Goal: Use online tool/utility: Utilize a website feature to perform a specific function

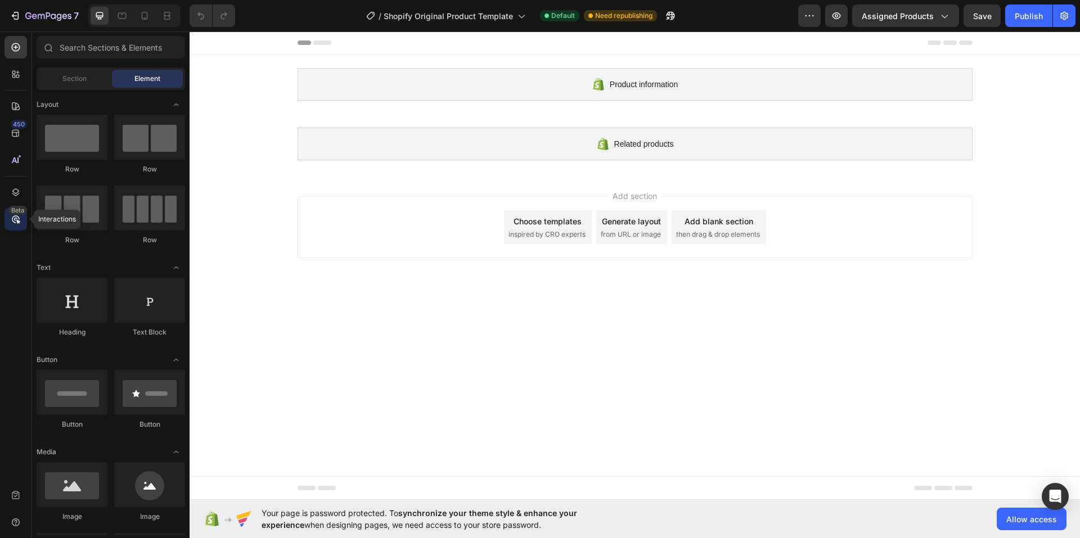
click at [18, 215] on icon at bounding box center [15, 219] width 11 height 11
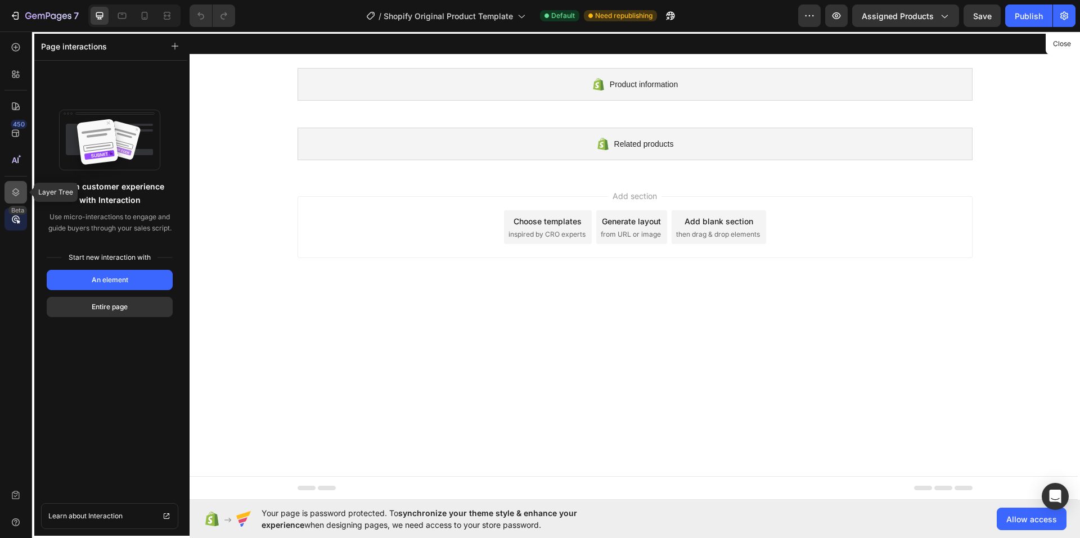
click at [15, 189] on icon at bounding box center [15, 192] width 7 height 8
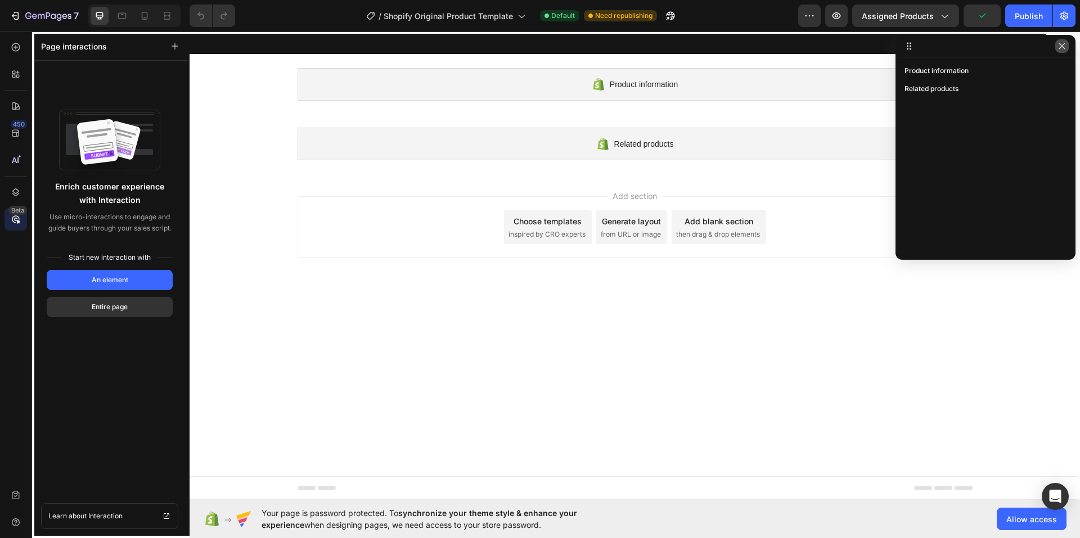
click at [1060, 43] on icon "button" at bounding box center [1061, 46] width 9 height 9
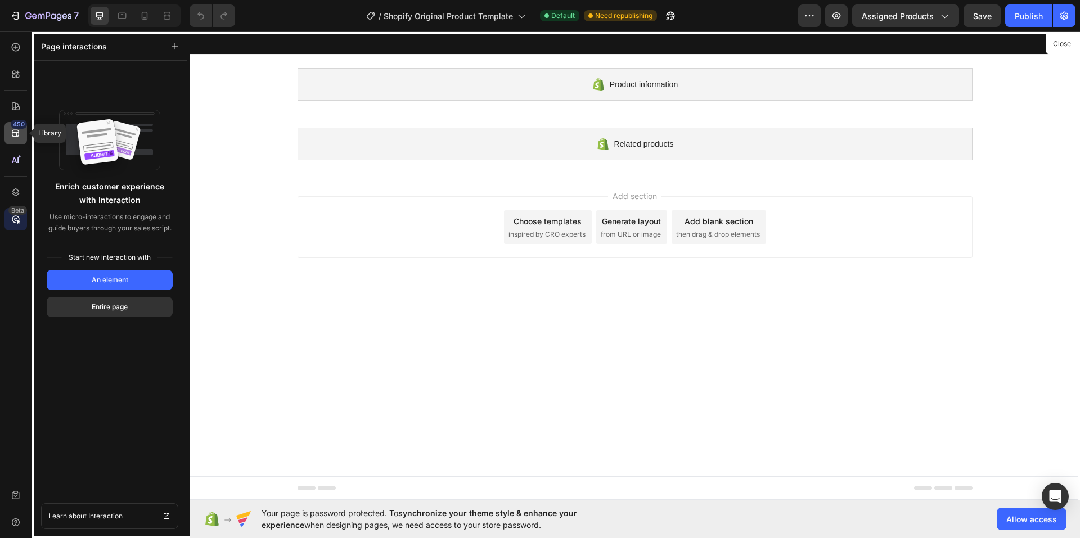
click at [17, 132] on icon at bounding box center [15, 133] width 7 height 7
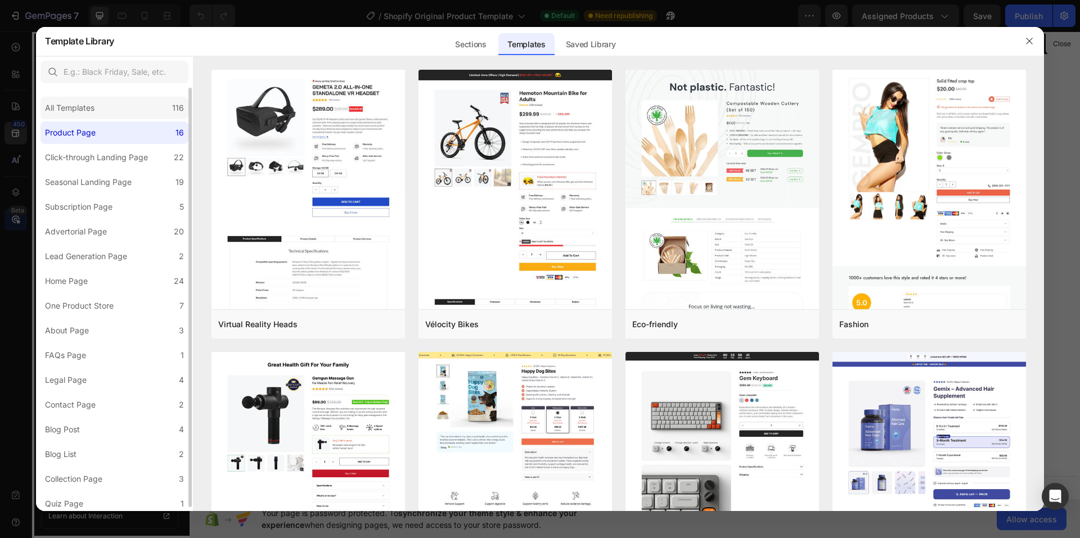
click at [47, 102] on div "All Templates" at bounding box center [69, 107] width 49 height 13
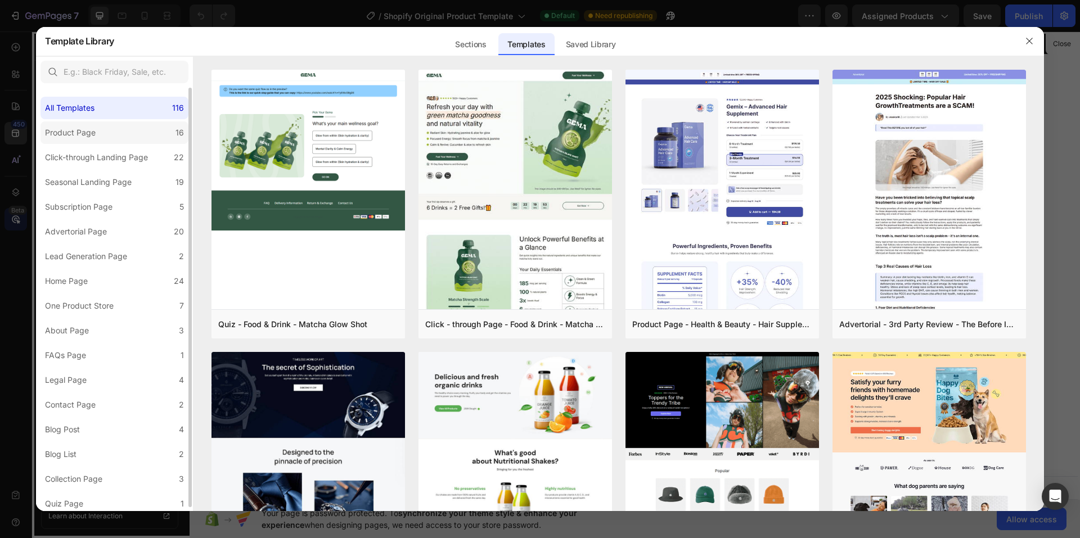
click at [55, 123] on label "Product Page 16" at bounding box center [114, 132] width 148 height 22
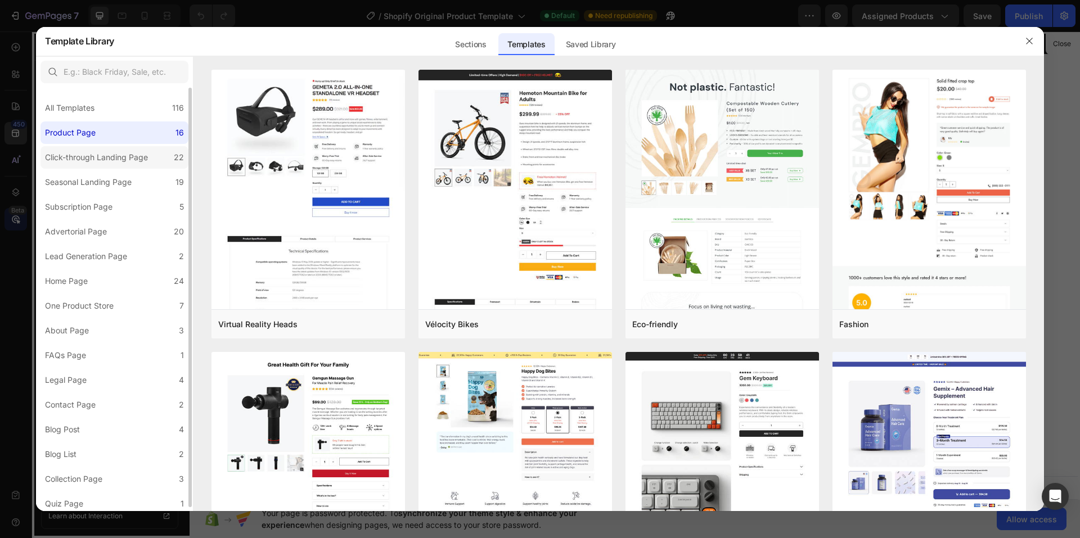
click at [64, 159] on div "Click-through Landing Page" at bounding box center [96, 157] width 103 height 13
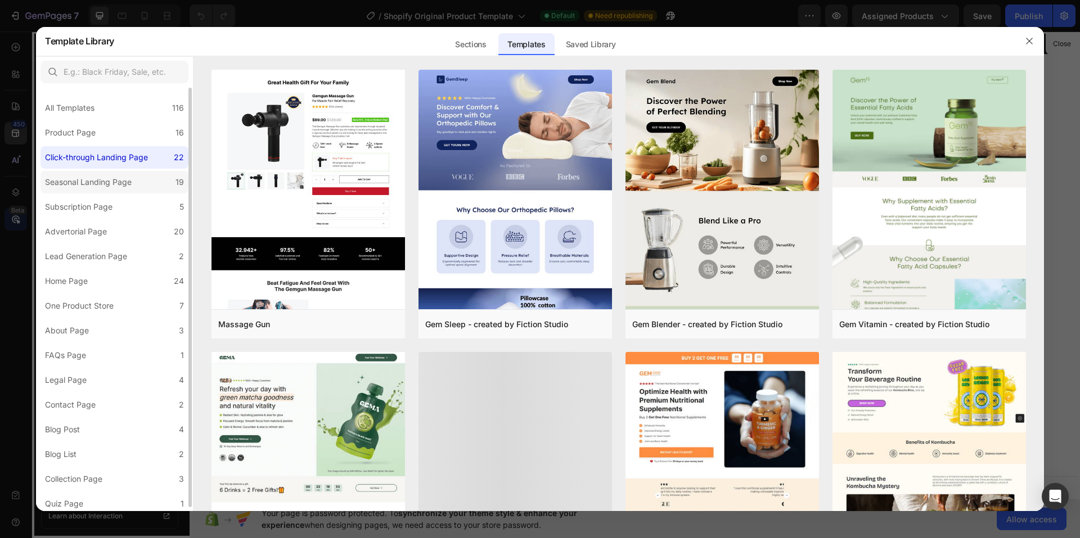
click at [62, 181] on div "Seasonal Landing Page" at bounding box center [88, 181] width 87 height 13
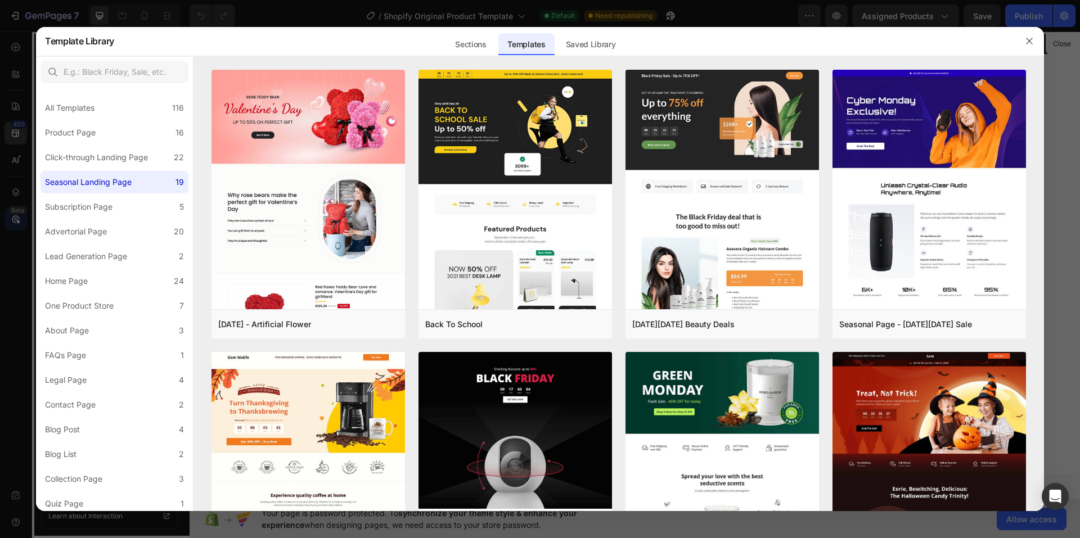
click at [18, 106] on div at bounding box center [540, 269] width 1080 height 538
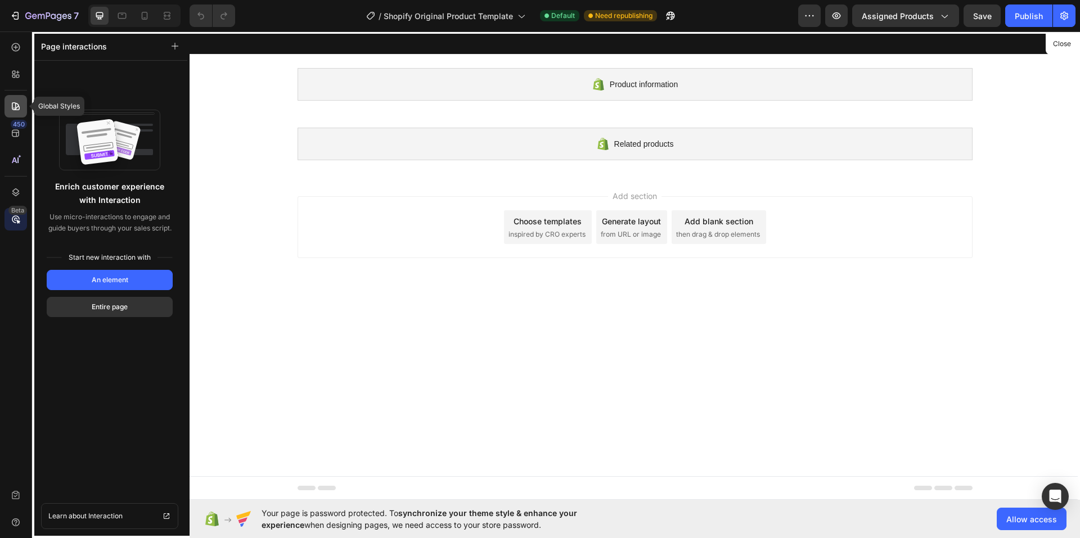
click at [17, 108] on icon at bounding box center [16, 106] width 8 height 8
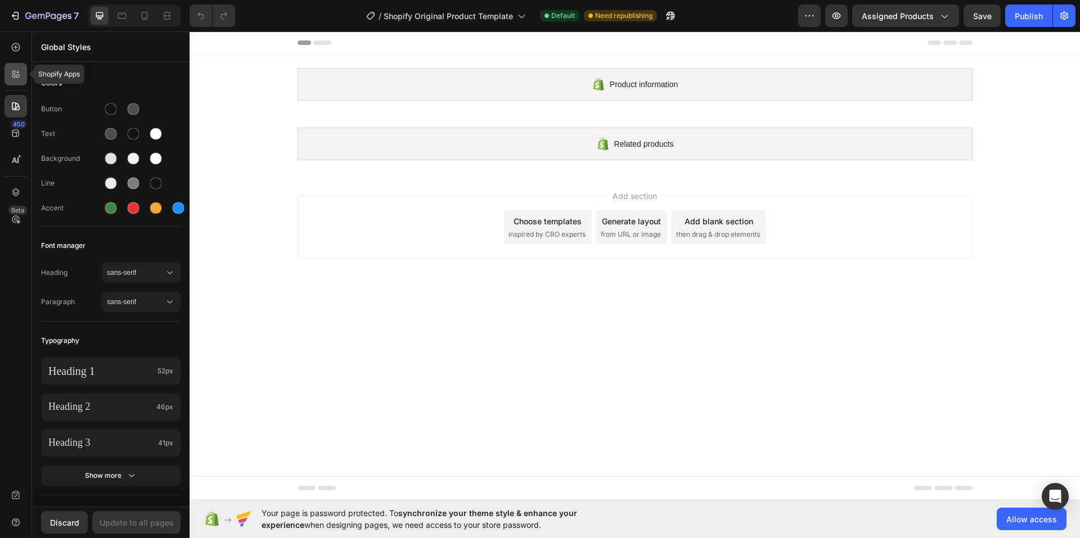
click at [14, 81] on div at bounding box center [15, 74] width 22 height 22
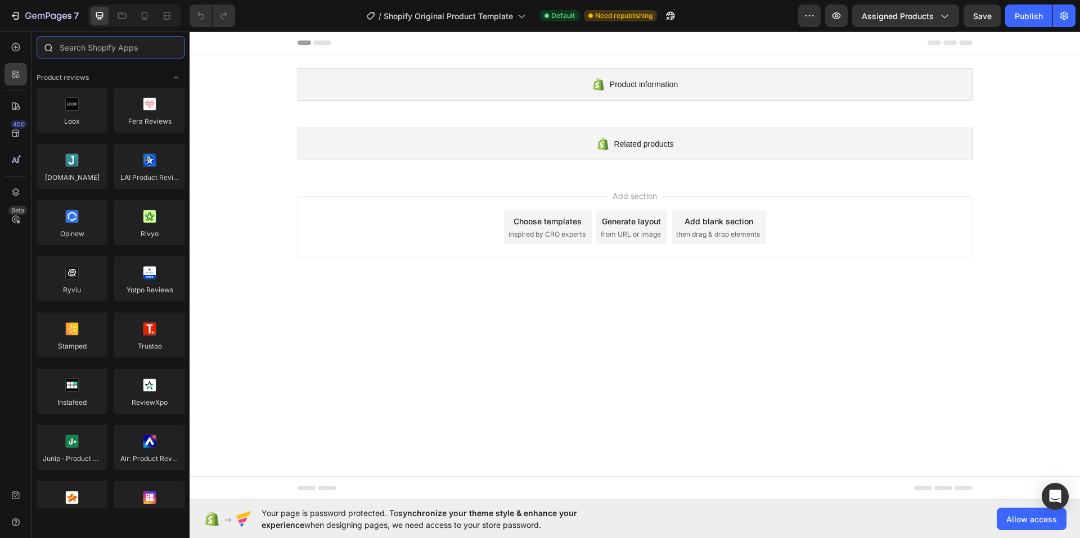
click at [93, 47] on input "text" at bounding box center [111, 47] width 148 height 22
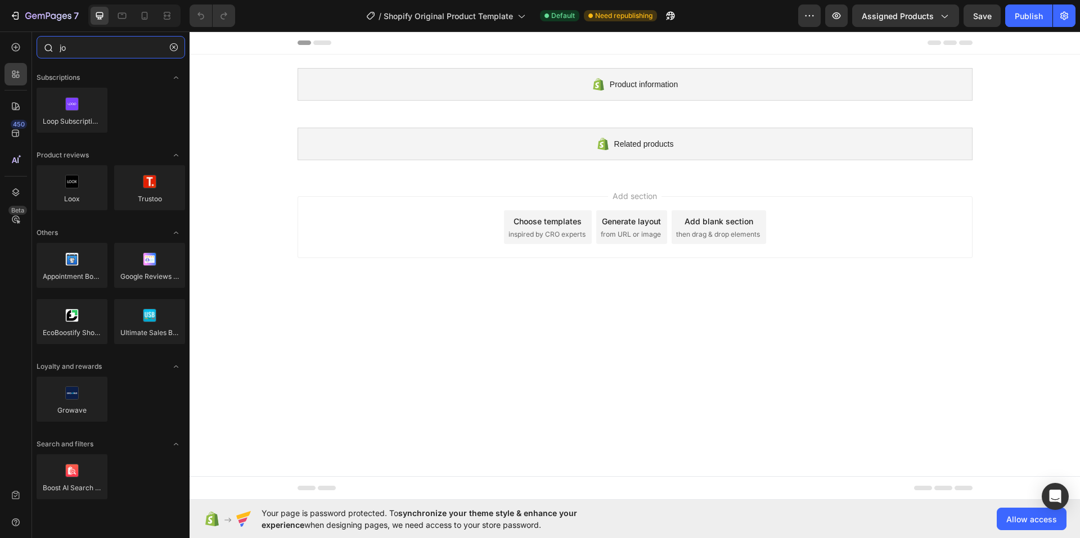
type input "j"
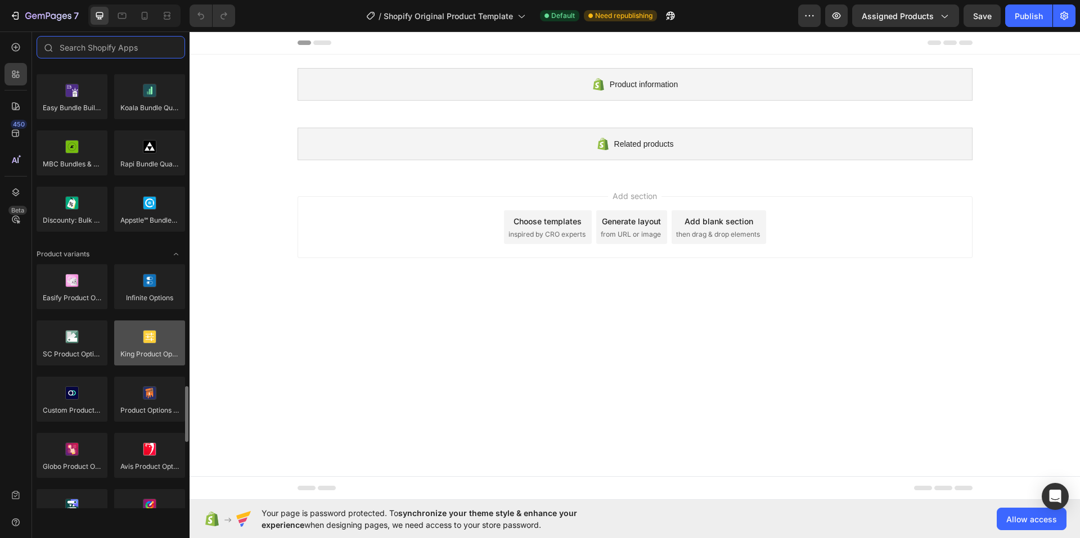
scroll to position [1237, 0]
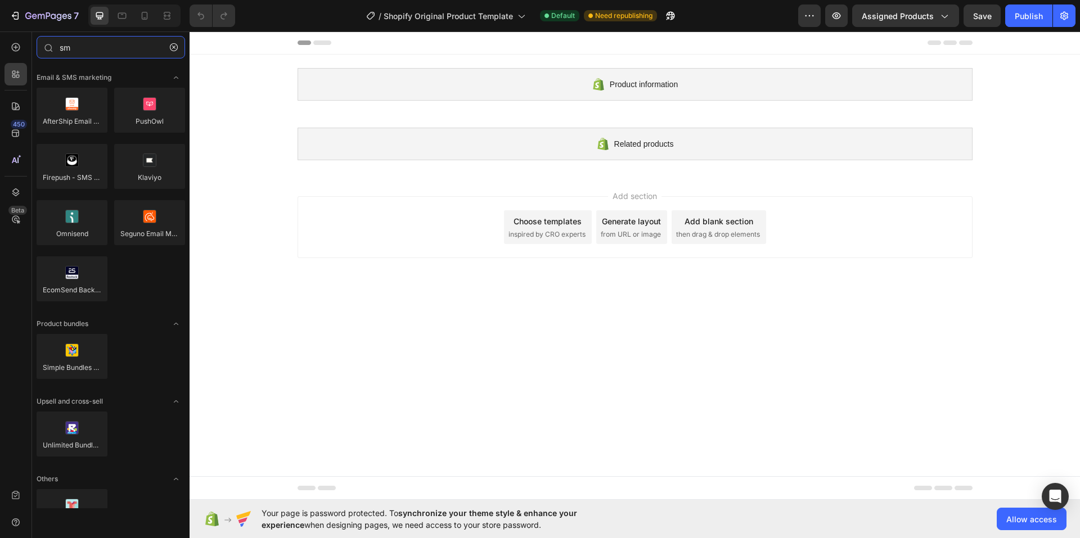
type input "s"
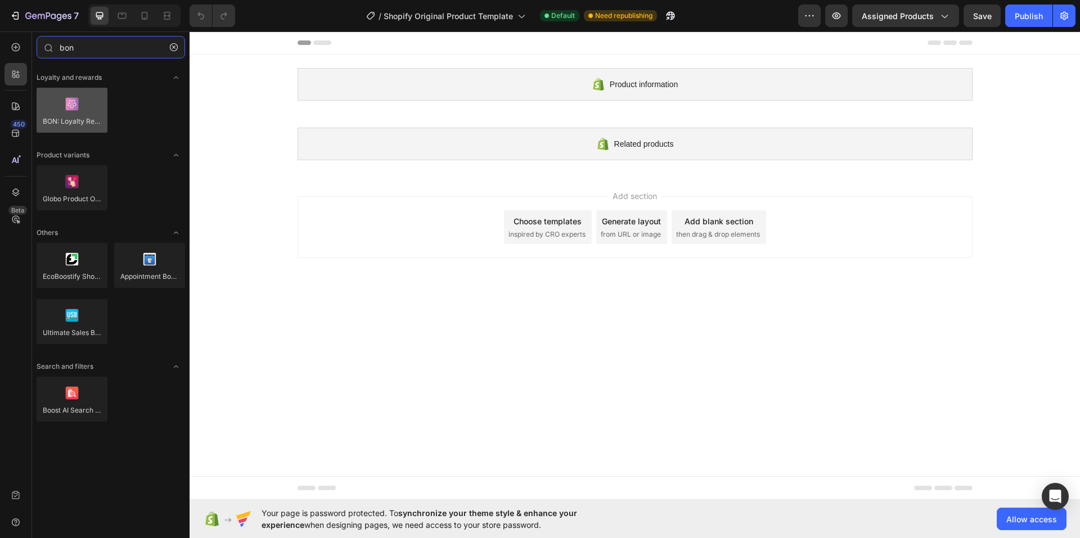
type input "bon"
drag, startPoint x: 72, startPoint y: 119, endPoint x: 102, endPoint y: 130, distance: 31.9
click at [102, 130] on div at bounding box center [72, 110] width 71 height 45
click at [94, 124] on div at bounding box center [72, 110] width 71 height 45
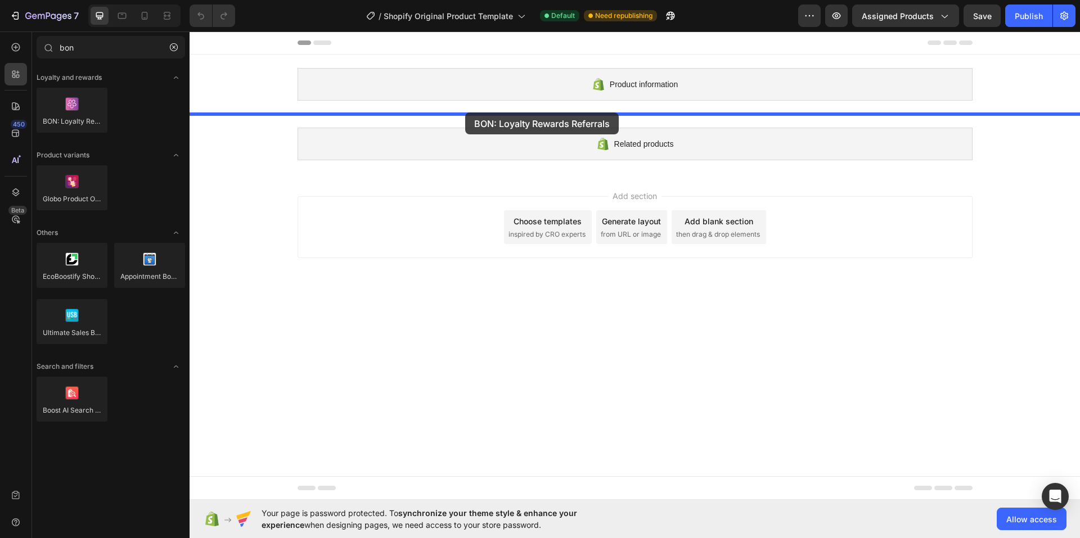
drag, startPoint x: 255, startPoint y: 144, endPoint x: 465, endPoint y: 112, distance: 212.7
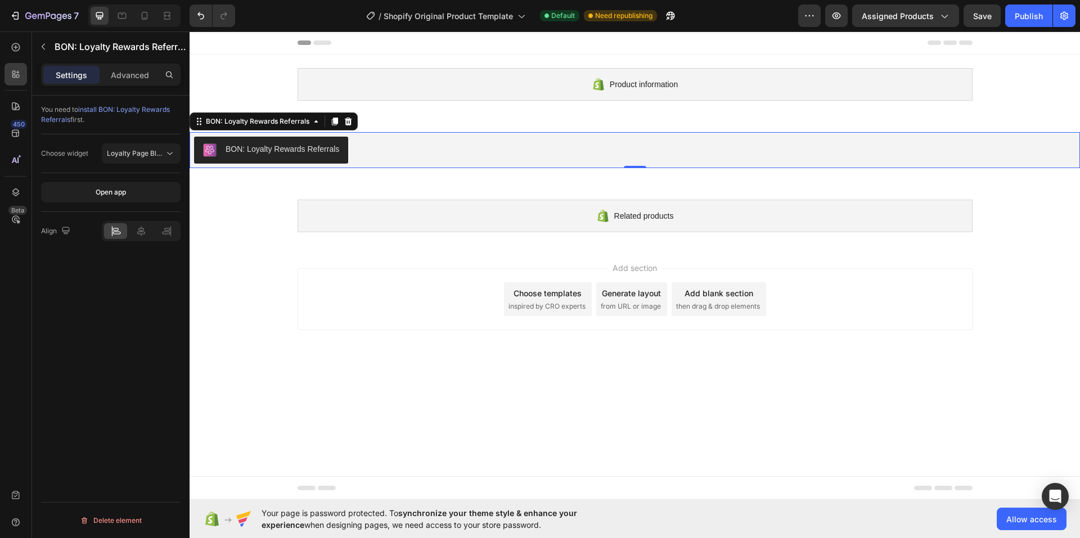
click at [107, 110] on span "install BON: Loyalty Rewards Referrals" at bounding box center [105, 114] width 129 height 19
click at [142, 152] on span "Loyalty Page Block" at bounding box center [137, 153] width 61 height 8
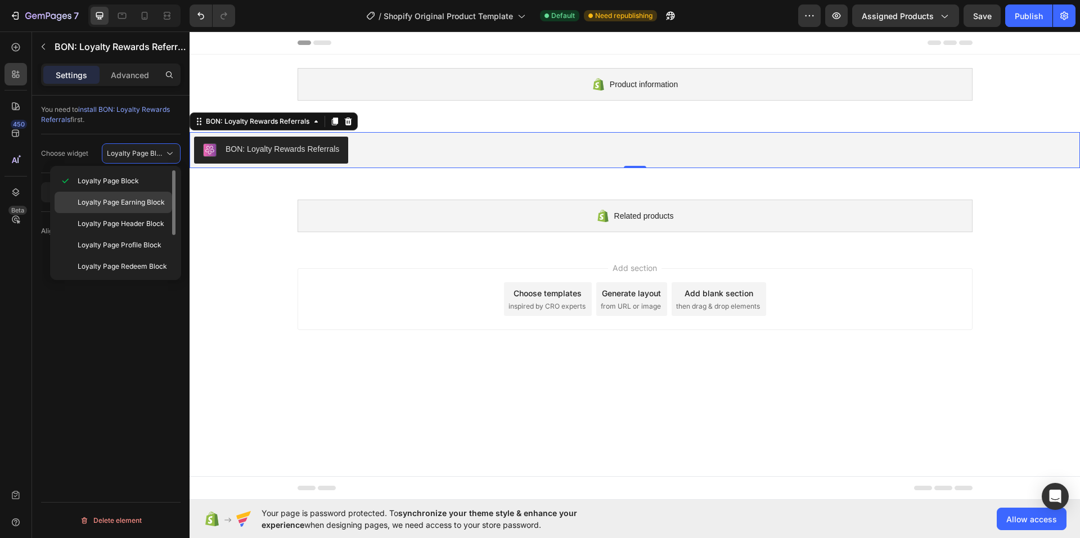
click at [128, 202] on span "Loyalty Page Earning Block" at bounding box center [121, 202] width 87 height 10
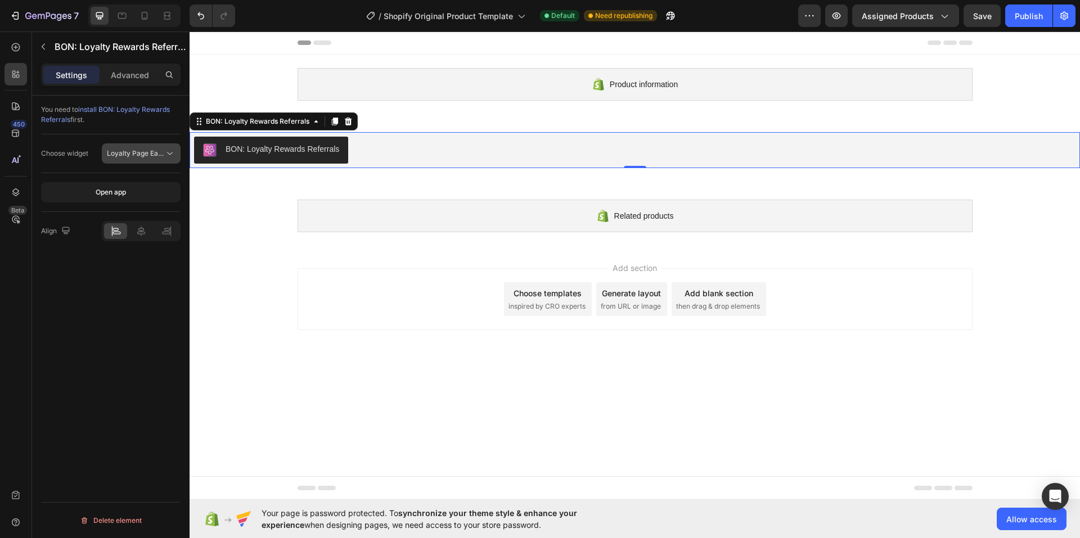
click at [132, 154] on span "Loyalty Page Earning Block" at bounding box center [150, 153] width 87 height 8
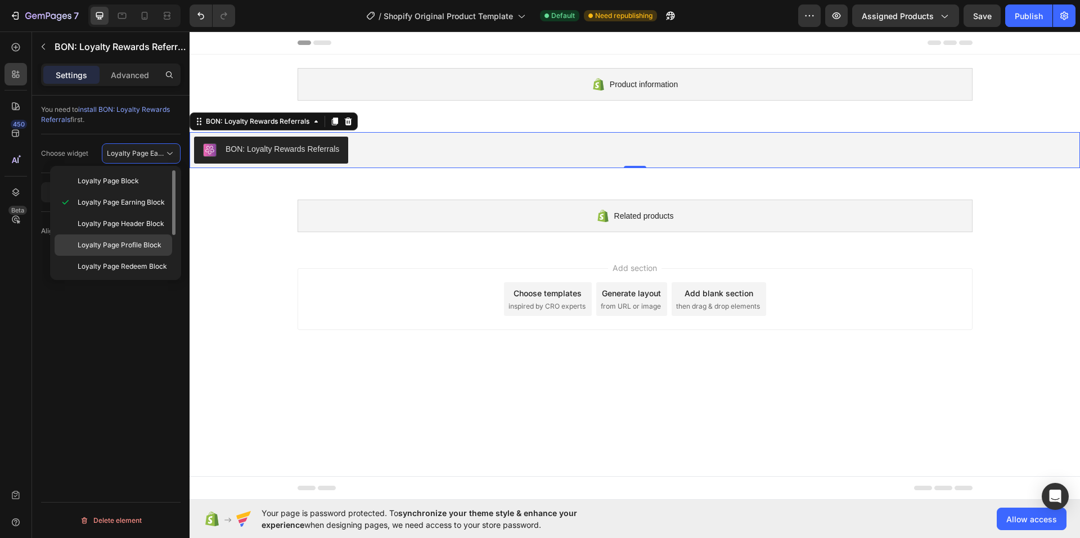
click at [114, 249] on span "Loyalty Page Profile Block" at bounding box center [120, 245] width 84 height 10
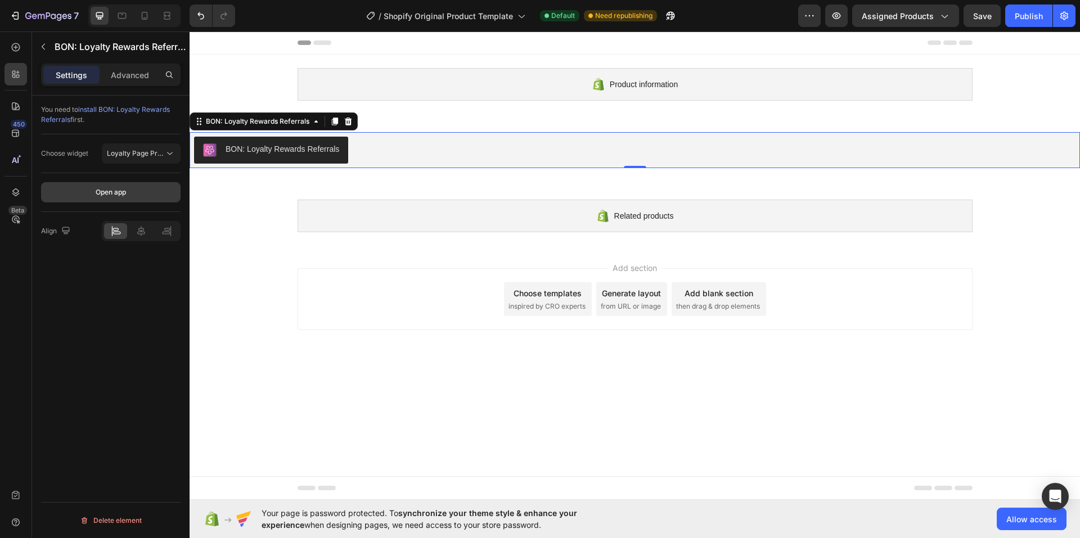
click at [119, 201] on button "Open app" at bounding box center [110, 192] width 139 height 20
click at [134, 232] on div at bounding box center [140, 231] width 23 height 16
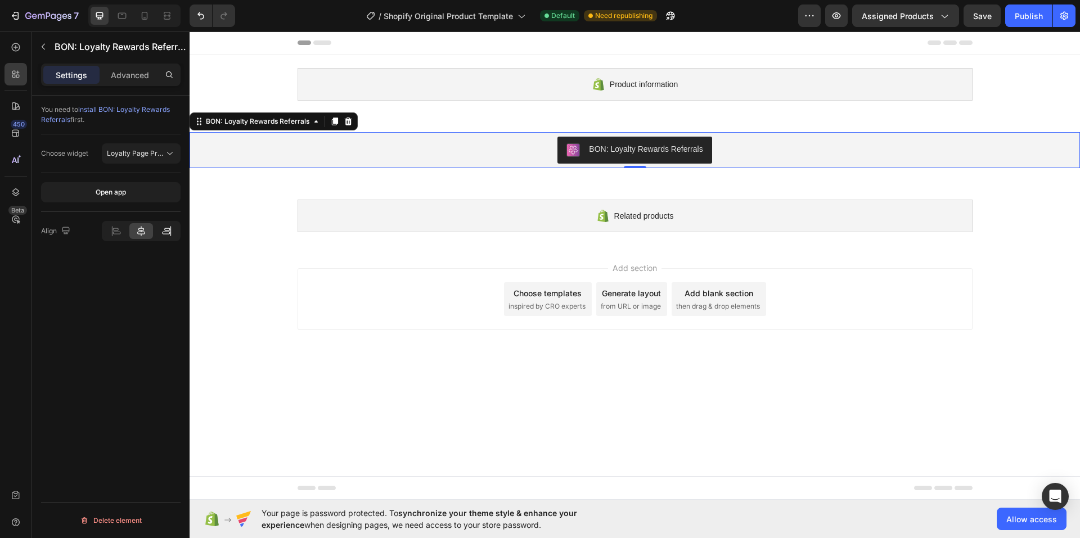
click at [170, 229] on icon at bounding box center [168, 229] width 6 height 3
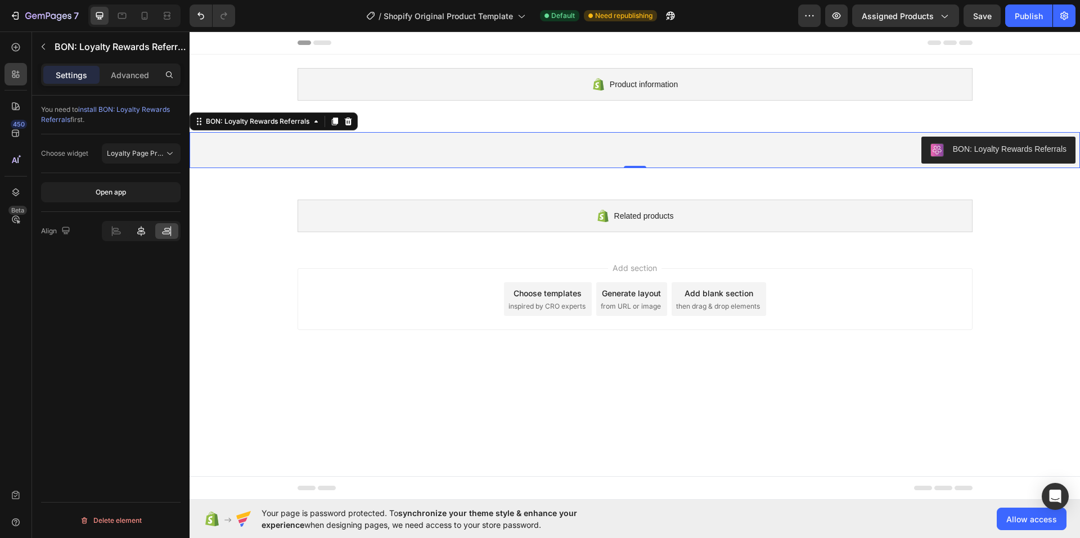
click at [144, 230] on icon at bounding box center [141, 231] width 11 height 11
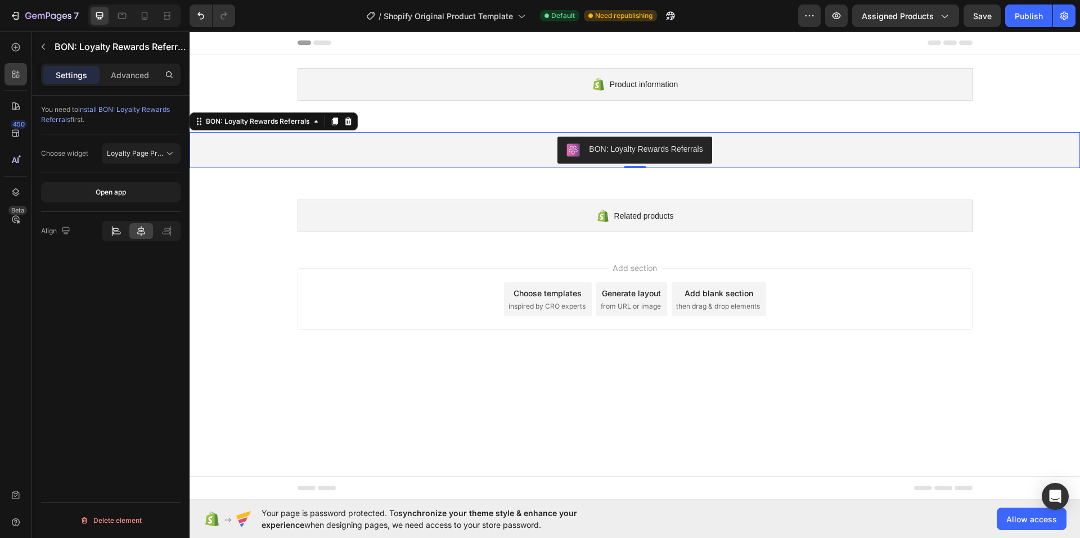
click at [119, 232] on icon at bounding box center [116, 233] width 8 height 3
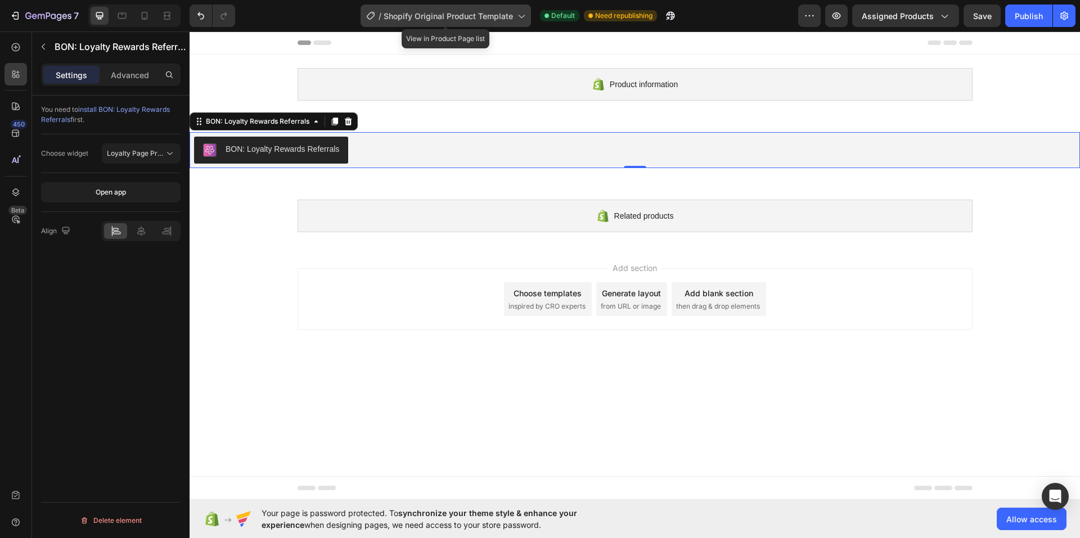
click at [488, 13] on span "Shopify Original Product Template" at bounding box center [448, 16] width 129 height 12
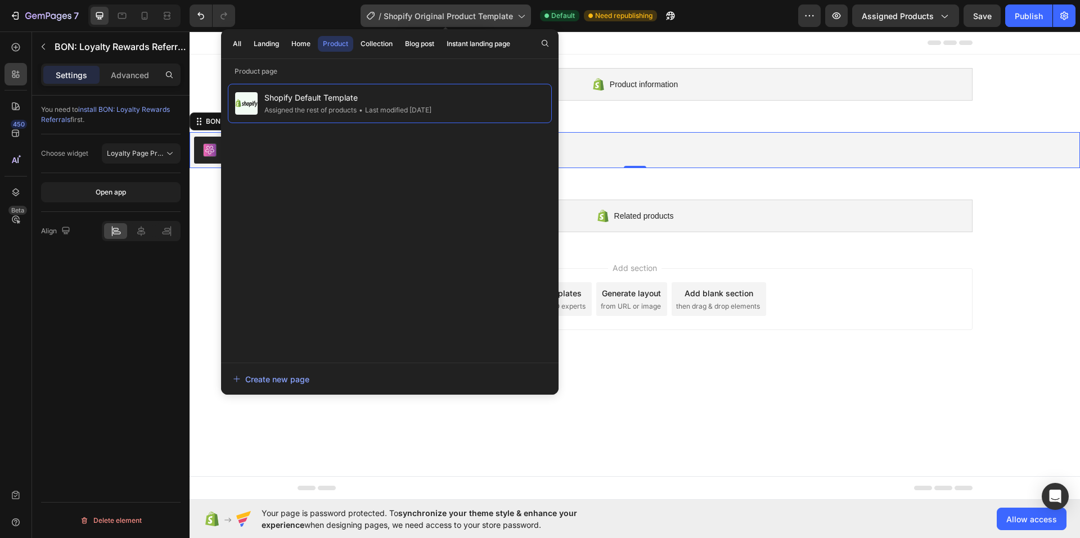
click at [416, 14] on span "Shopify Original Product Template" at bounding box center [448, 16] width 129 height 12
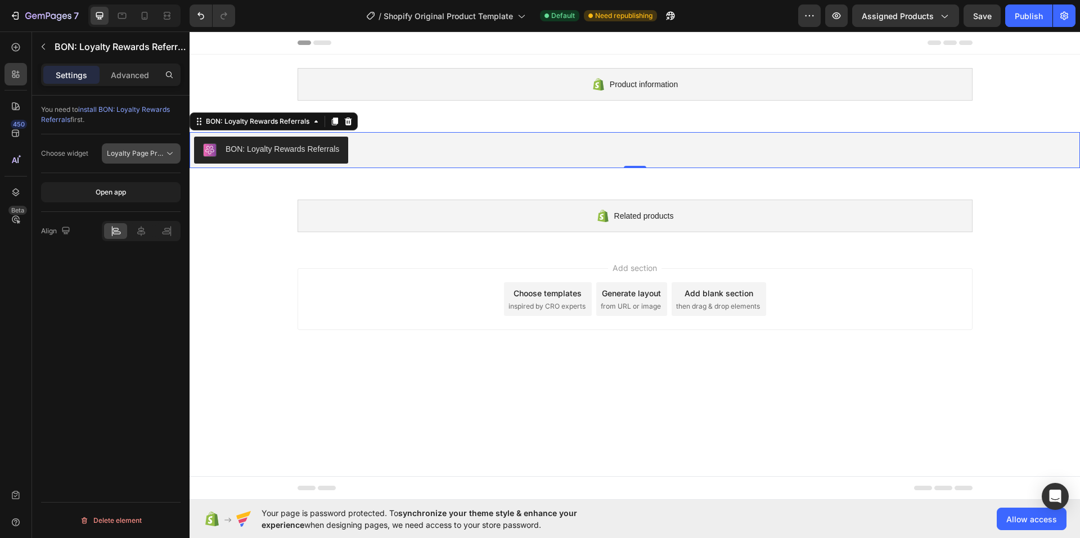
click at [125, 153] on span "Loyalty Page Profile Block" at bounding box center [149, 153] width 84 height 8
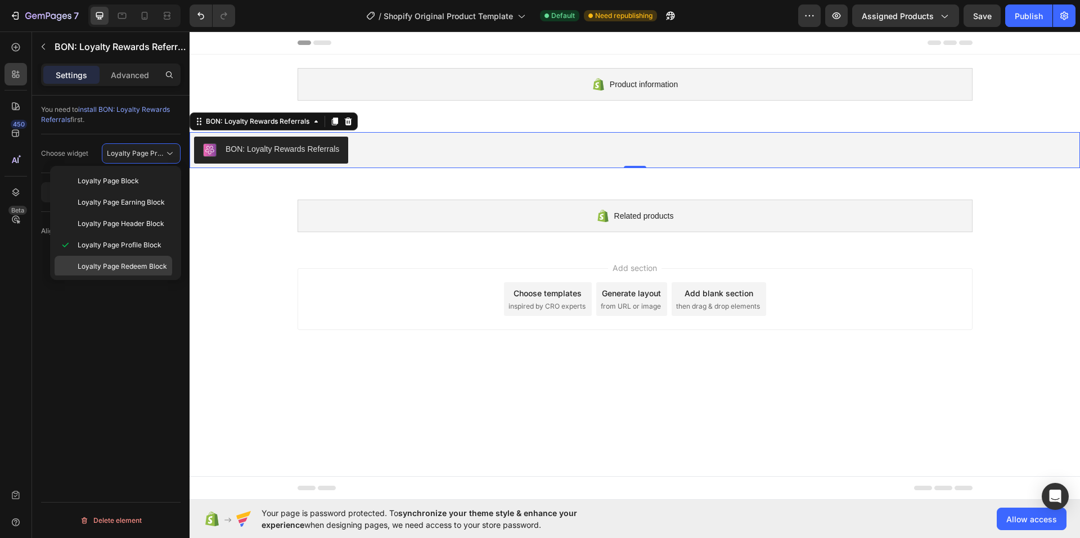
click at [113, 271] on span "Loyalty Page Redeem Block" at bounding box center [122, 267] width 89 height 10
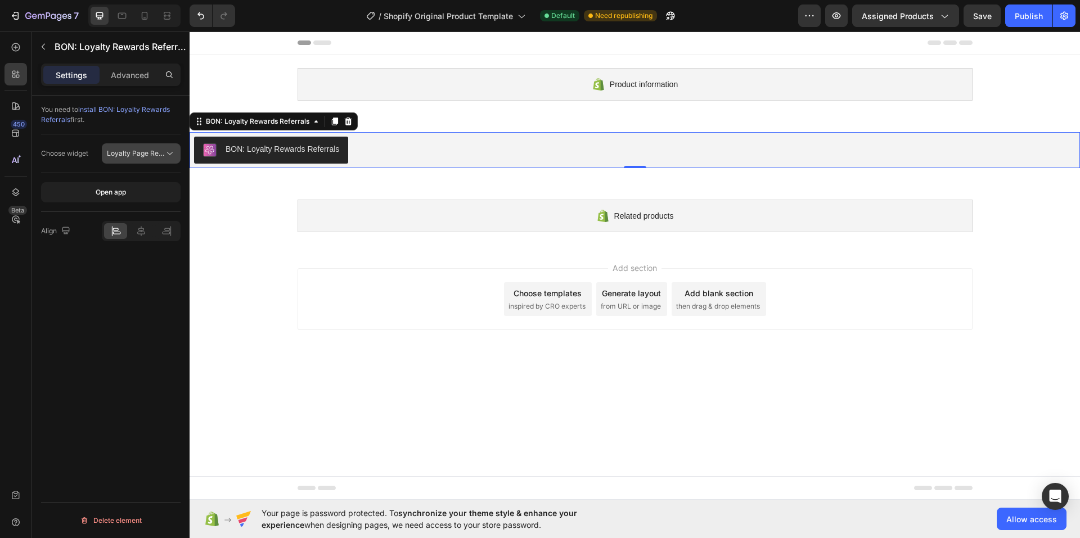
click at [134, 147] on button "Loyalty Page Redeem Block" at bounding box center [141, 153] width 79 height 20
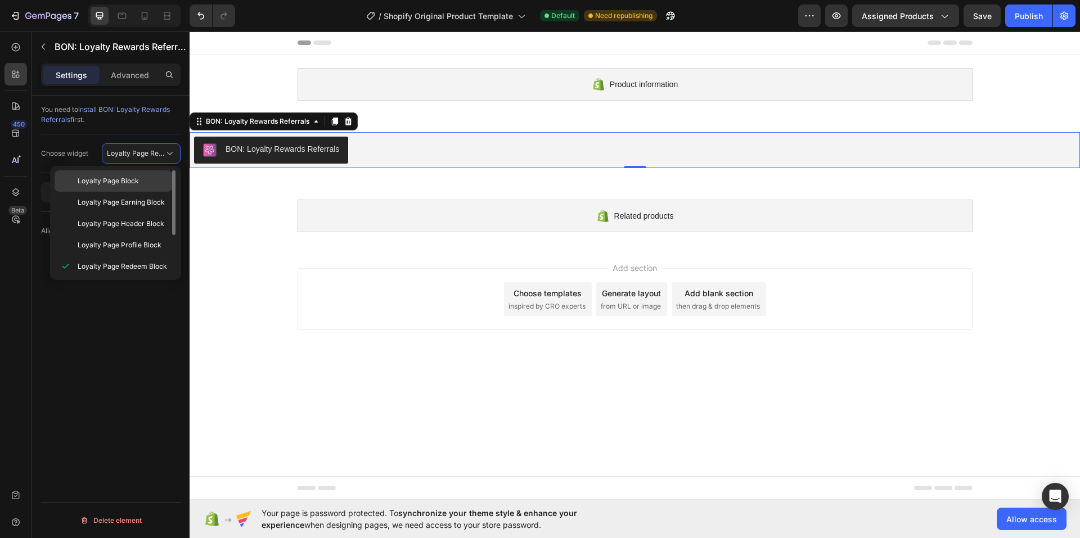
click at [124, 181] on span "Loyalty Page Block" at bounding box center [108, 181] width 61 height 10
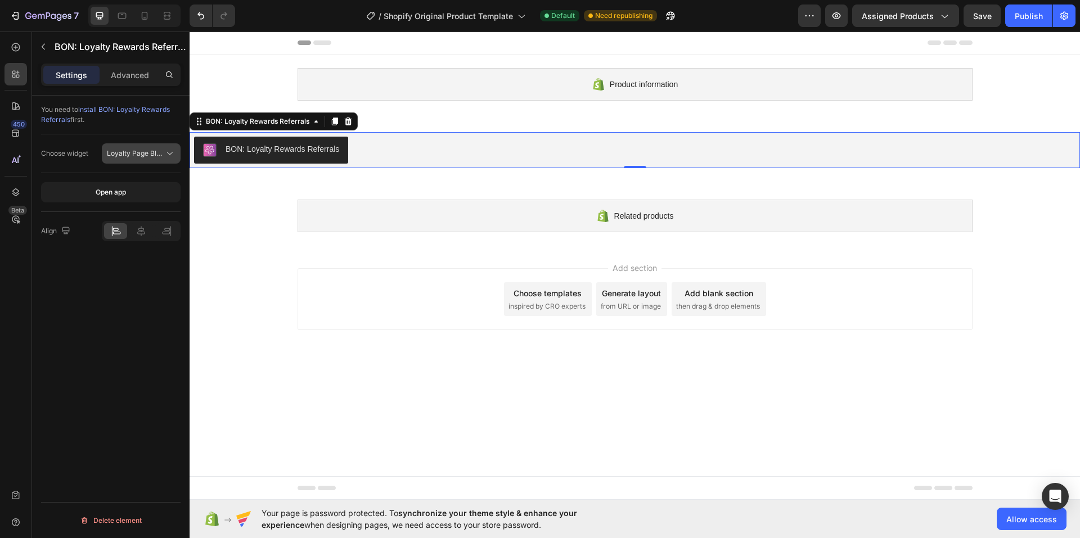
click at [137, 156] on span "Loyalty Page Block" at bounding box center [137, 153] width 61 height 8
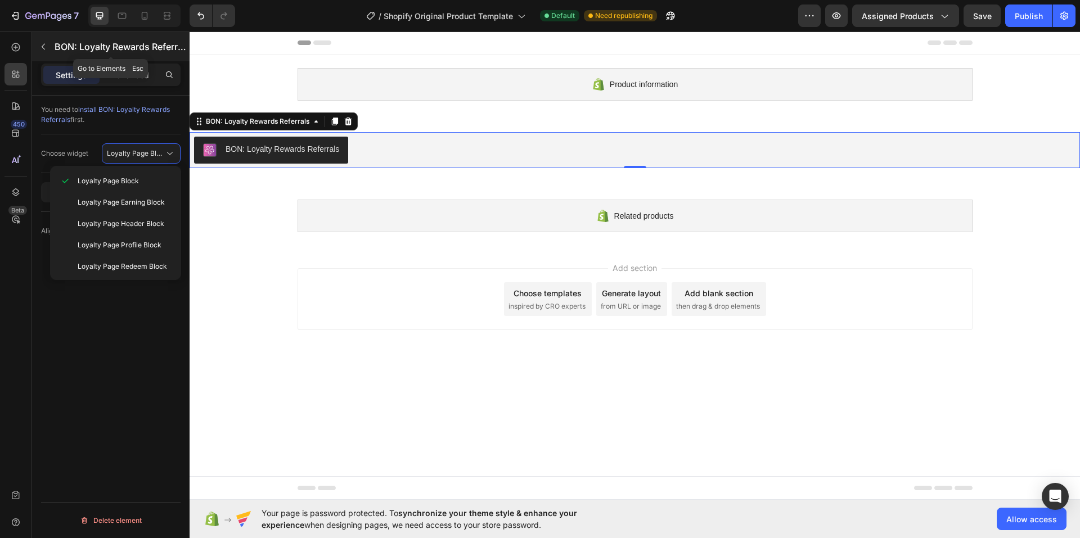
click at [45, 46] on icon "button" at bounding box center [43, 46] width 9 height 9
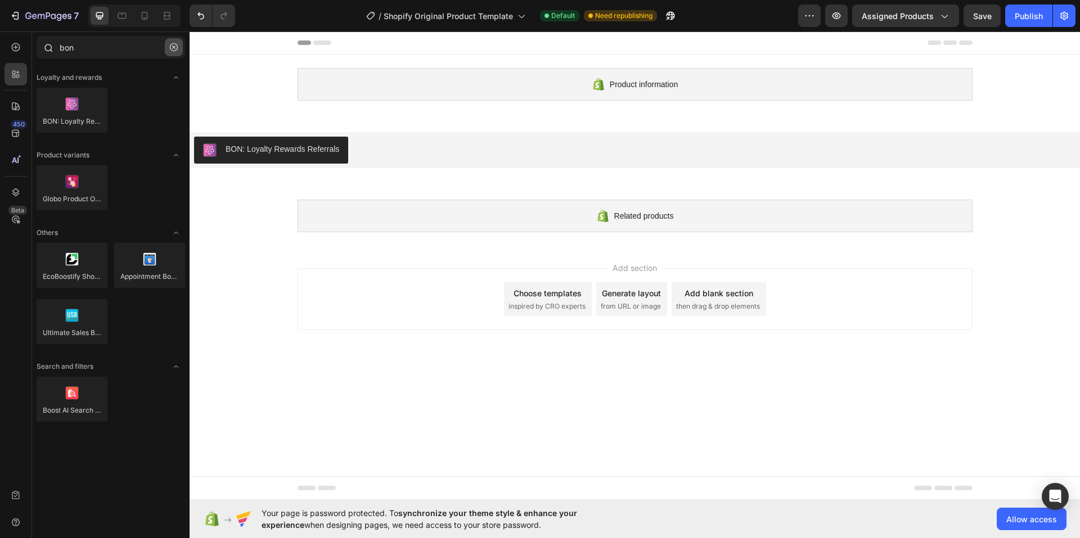
click at [169, 49] on button "button" at bounding box center [174, 47] width 18 height 18
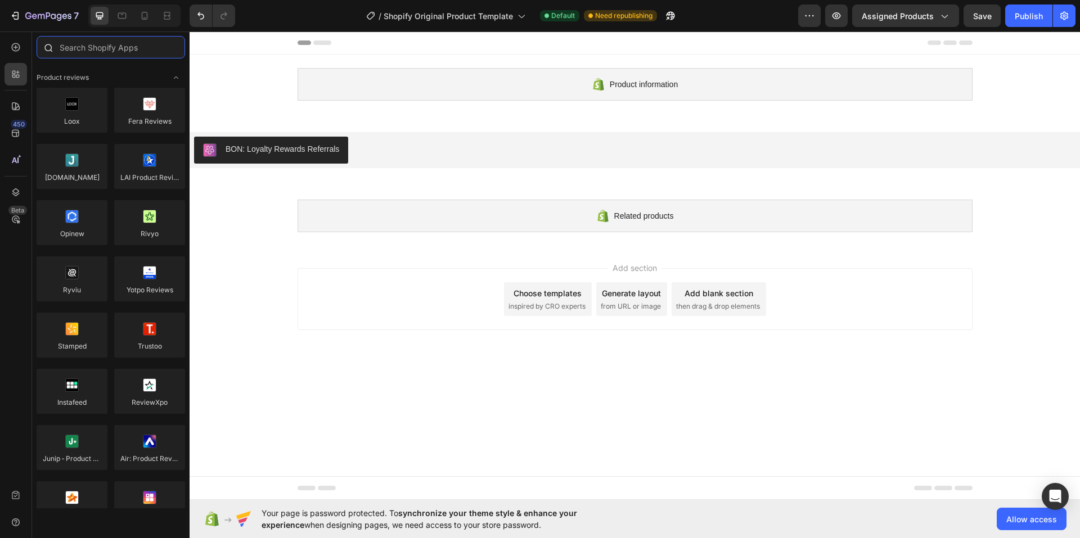
click at [101, 51] on input "text" at bounding box center [111, 47] width 148 height 22
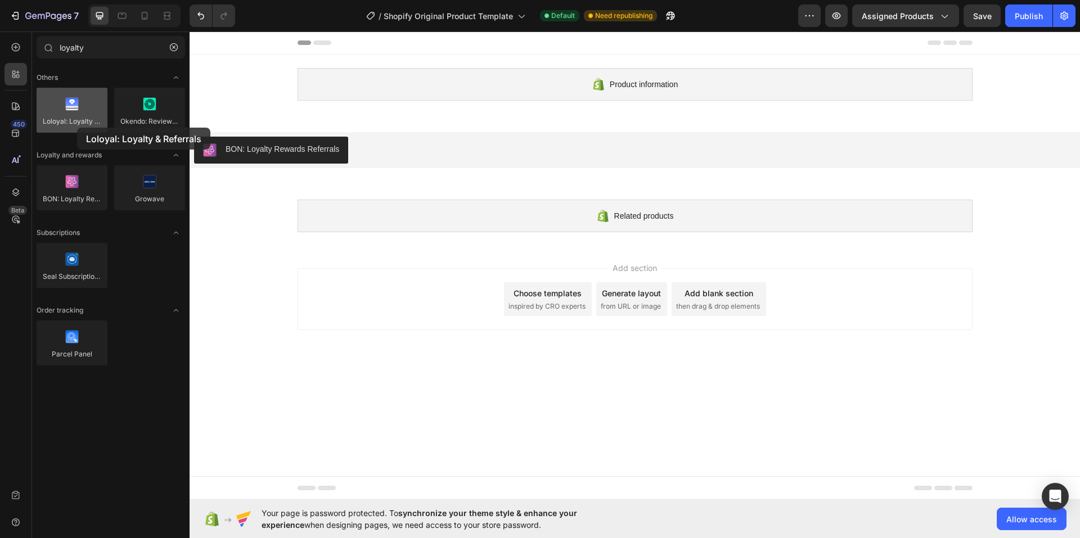
click at [77, 128] on div at bounding box center [72, 110] width 71 height 45
click at [78, 127] on div at bounding box center [72, 110] width 71 height 45
click at [76, 111] on div at bounding box center [72, 110] width 71 height 45
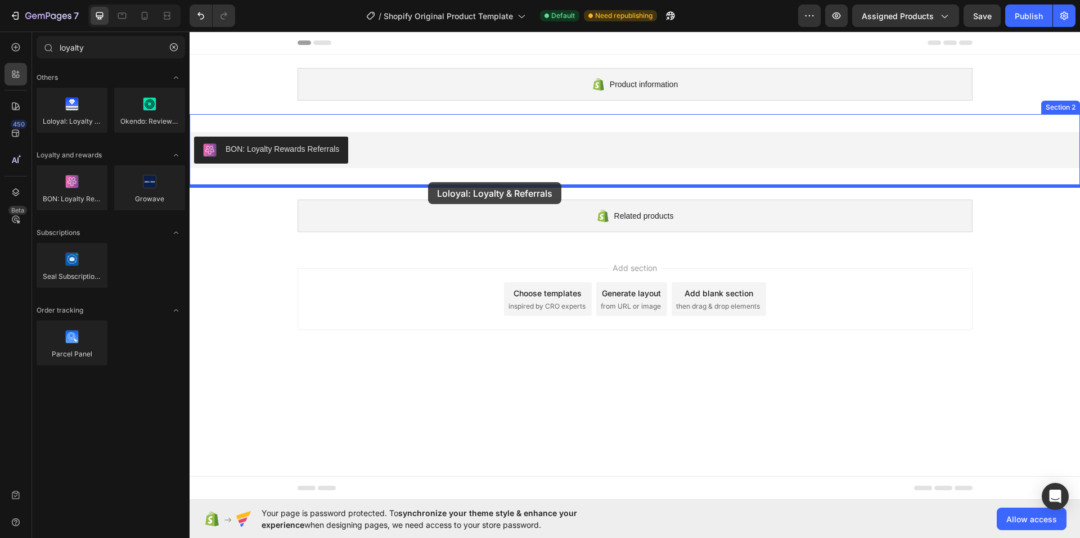
drag, startPoint x: 264, startPoint y: 143, endPoint x: 428, endPoint y: 182, distance: 168.9
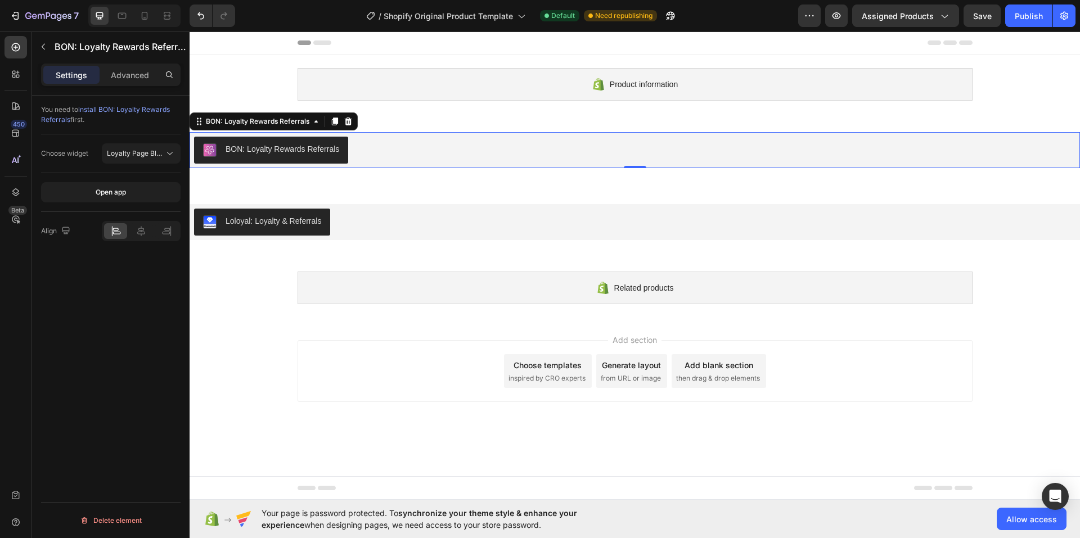
click at [245, 150] on div "BON: Loyalty Rewards Referrals" at bounding box center [283, 149] width 114 height 12
click at [351, 121] on icon at bounding box center [348, 121] width 9 height 9
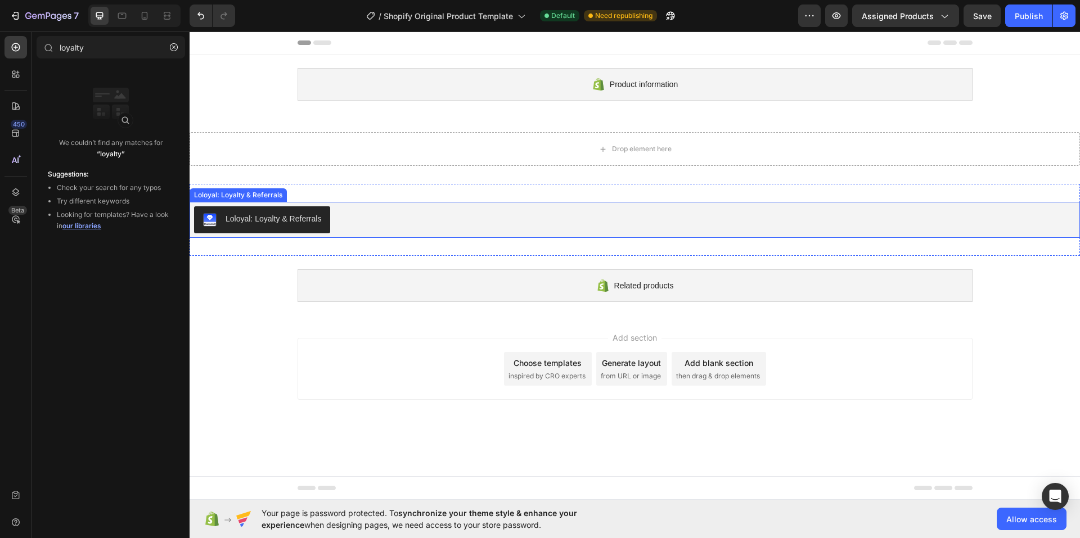
click at [365, 217] on div "Loloyal: Loyalty & Referrals" at bounding box center [634, 219] width 881 height 27
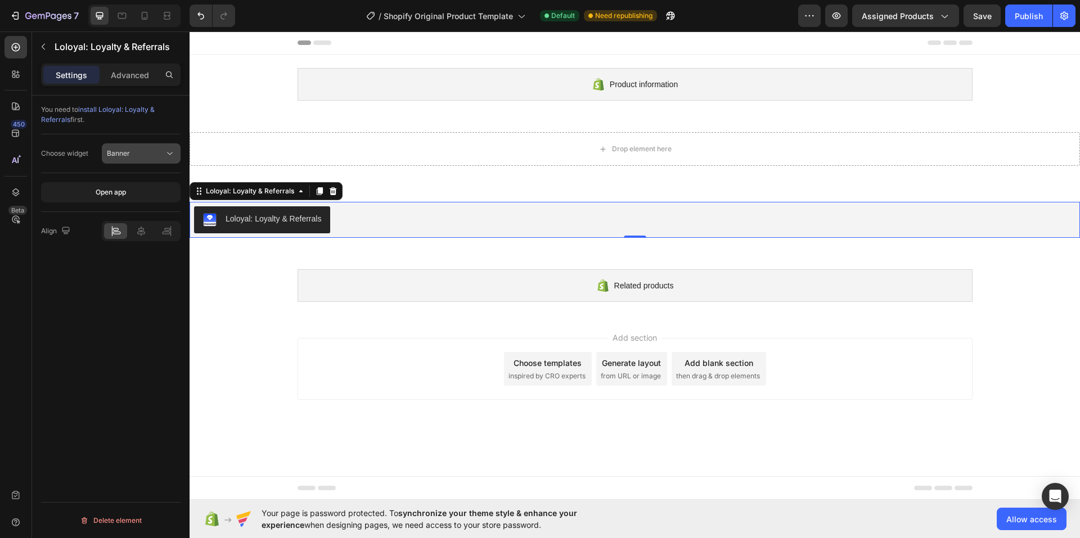
click at [121, 147] on button "Banner" at bounding box center [141, 153] width 79 height 20
click at [130, 213] on div "Ways To Earn" at bounding box center [130, 223] width 92 height 21
click at [133, 155] on span "Ways To Earn" at bounding box center [128, 153] width 43 height 8
click at [138, 235] on div "Ways To Redeem" at bounding box center [130, 245] width 92 height 21
click at [138, 154] on span "Ways To Redeem" at bounding box center [134, 153] width 55 height 8
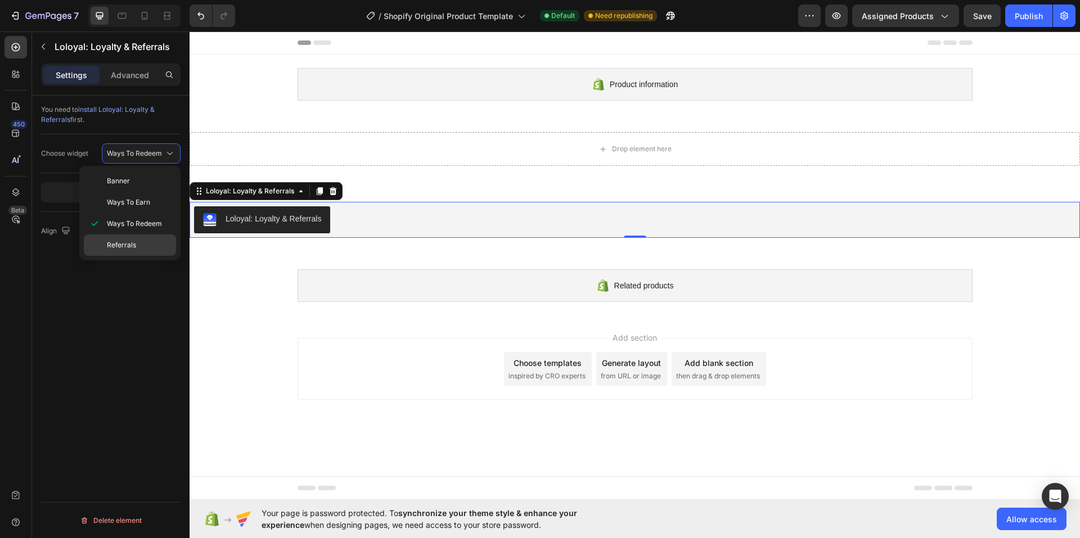
click at [134, 238] on div "Referrals" at bounding box center [130, 245] width 92 height 21
click at [118, 109] on span "install Loloyal: Loyalty & Referrals" at bounding box center [98, 114] width 114 height 19
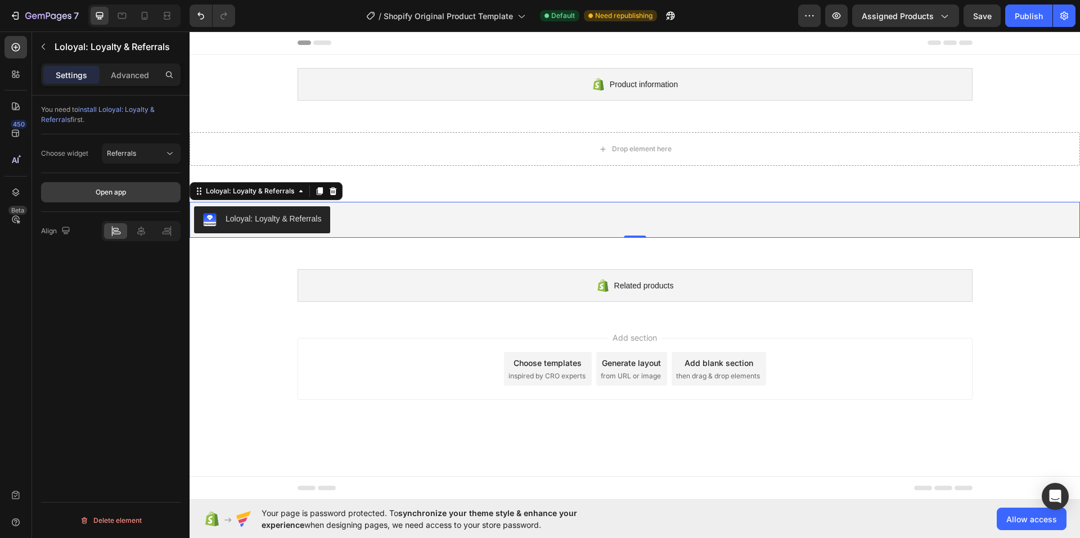
click at [124, 193] on div "Open app" at bounding box center [111, 192] width 30 height 10
click at [118, 156] on span "Referrals" at bounding box center [121, 153] width 29 height 8
click at [146, 78] on p "Advanced" at bounding box center [130, 75] width 38 height 12
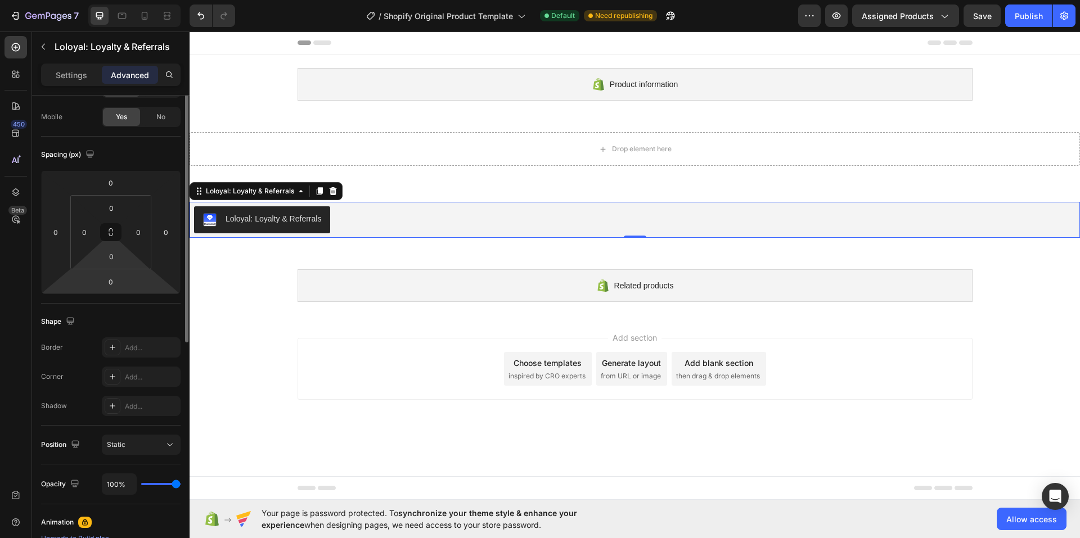
scroll to position [0, 0]
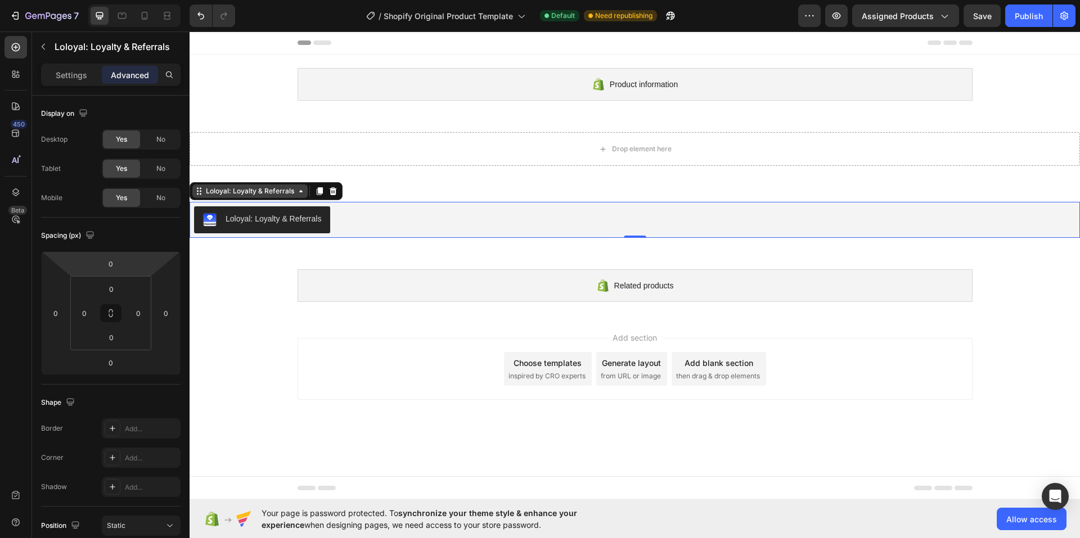
click at [281, 190] on div "Loloyal: Loyalty & Referrals" at bounding box center [250, 191] width 93 height 10
click at [280, 193] on div "Loloyal: Loyalty & Referrals" at bounding box center [250, 191] width 93 height 10
click at [81, 78] on p "Settings" at bounding box center [71, 75] width 31 height 12
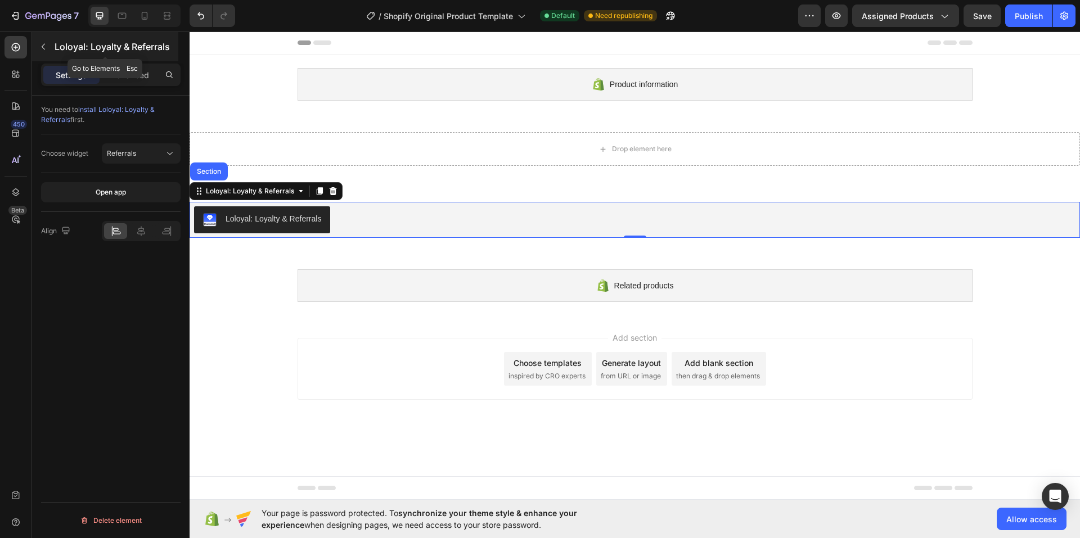
click at [39, 47] on icon "button" at bounding box center [43, 46] width 9 height 9
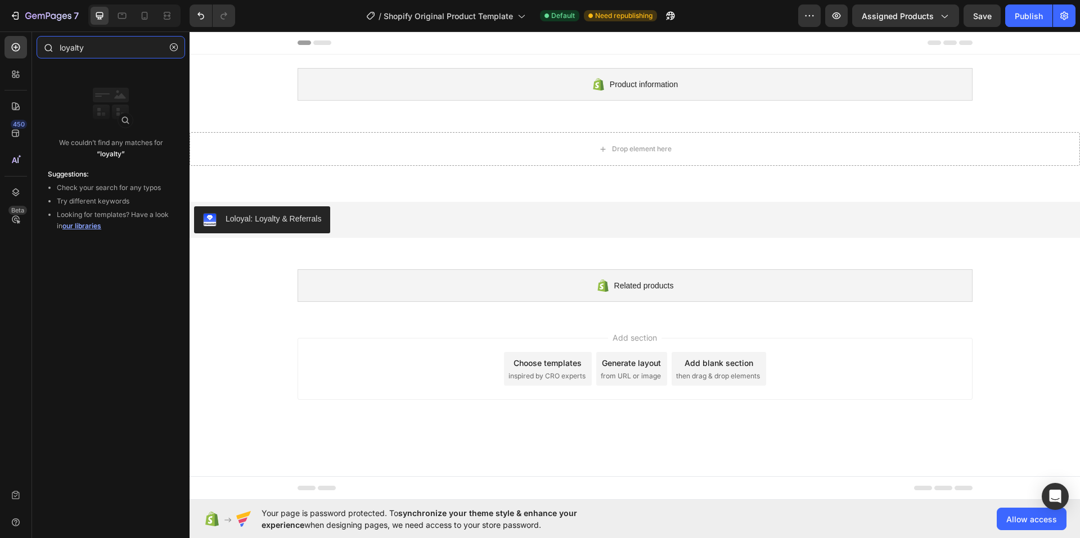
click at [95, 48] on input "loyalty" at bounding box center [111, 47] width 148 height 22
drag, startPoint x: 95, startPoint y: 48, endPoint x: 87, endPoint y: 48, distance: 7.9
click at [87, 48] on input "loyalty" at bounding box center [111, 47] width 148 height 22
type input "l"
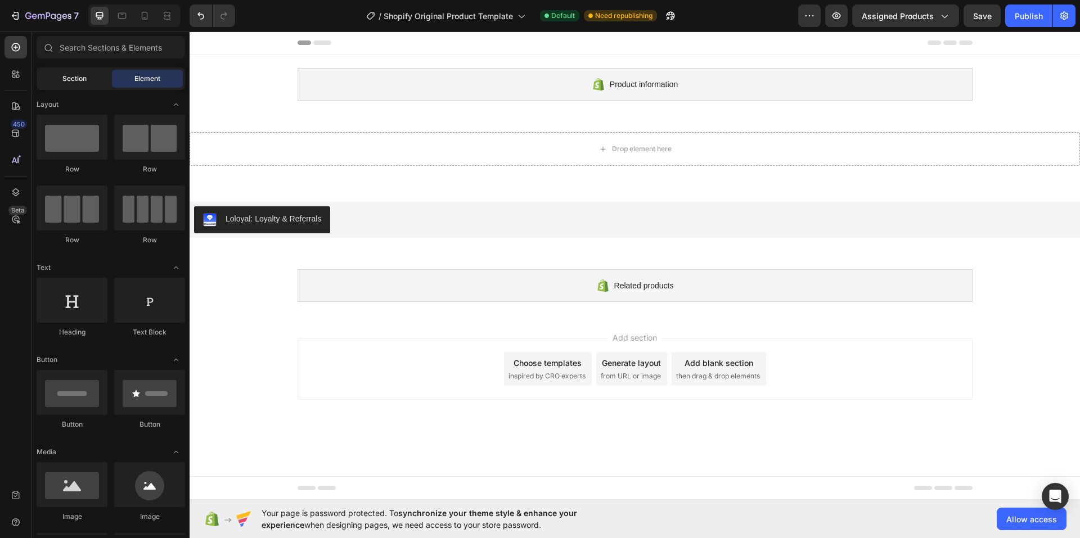
click at [84, 84] on div "Section" at bounding box center [74, 79] width 71 height 18
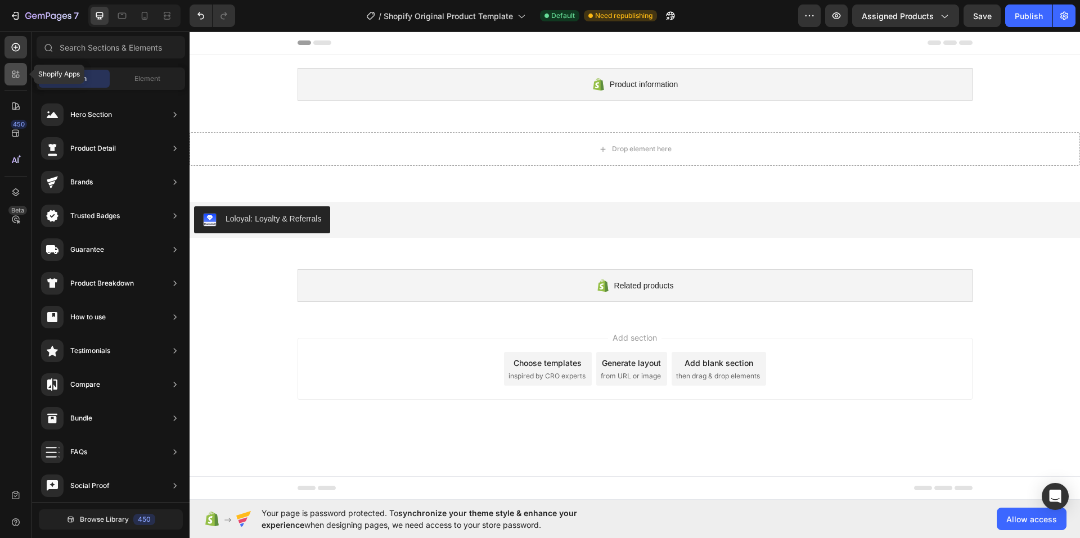
click at [12, 71] on icon at bounding box center [13, 72] width 3 height 3
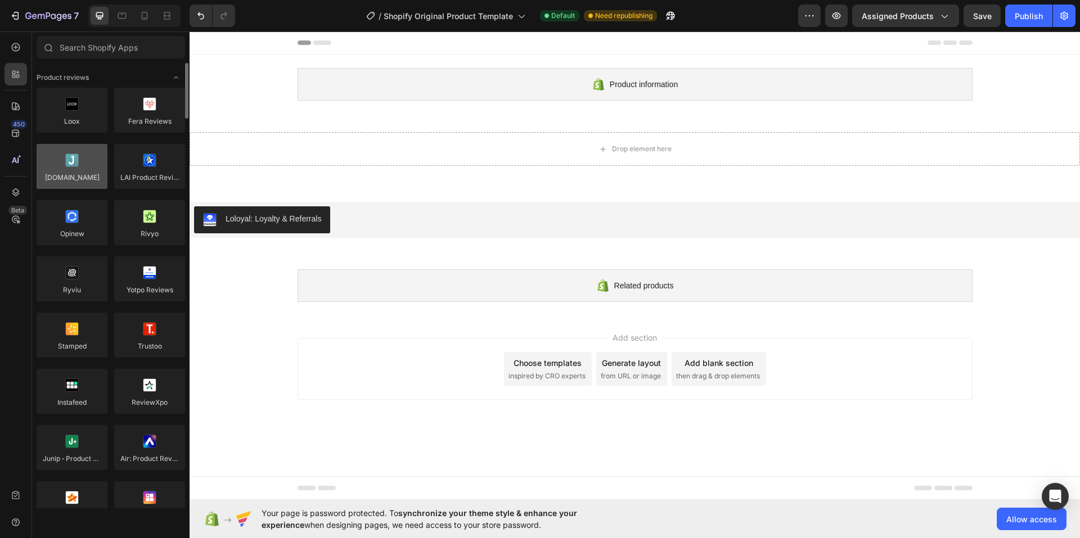
click at [82, 177] on div at bounding box center [72, 166] width 71 height 45
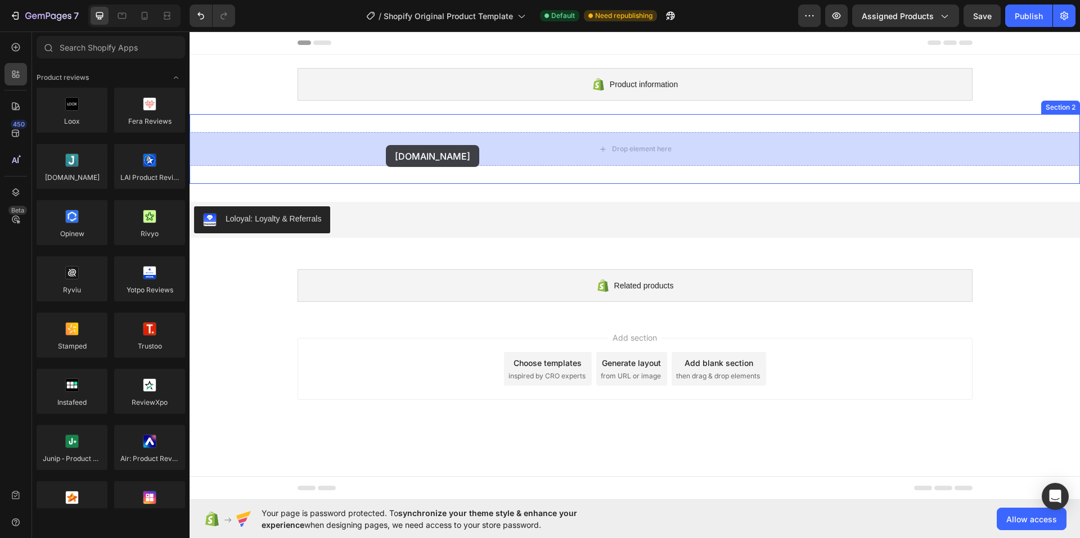
drag, startPoint x: 271, startPoint y: 208, endPoint x: 386, endPoint y: 145, distance: 130.9
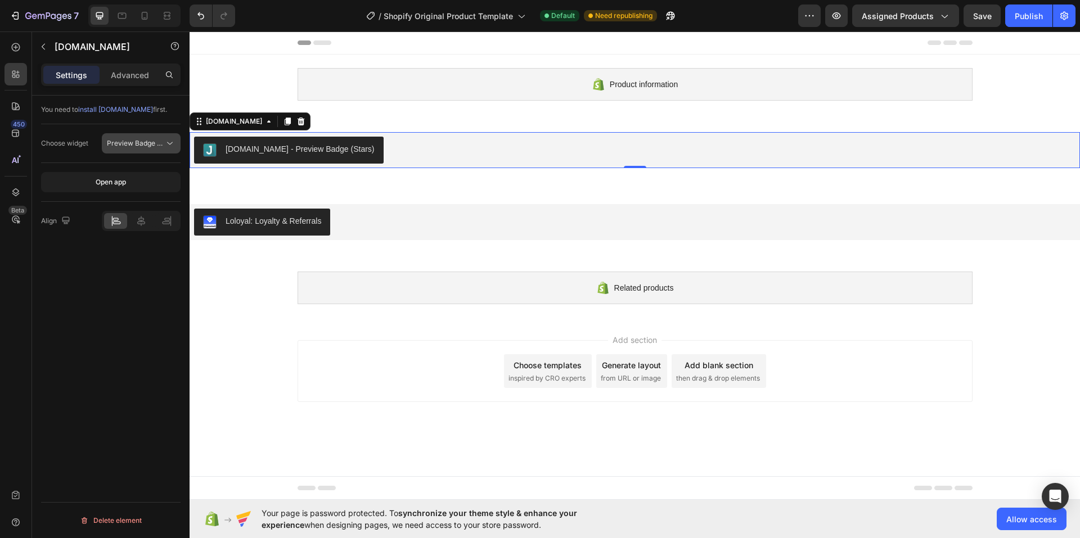
click at [126, 140] on span "Preview Badge (Stars)" at bounding box center [142, 143] width 71 height 8
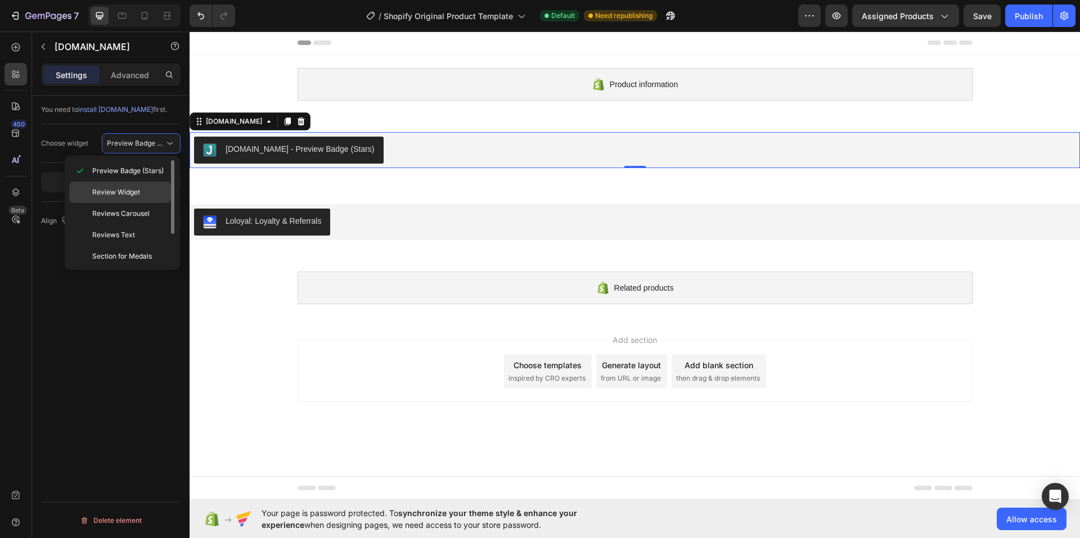
click at [121, 191] on span "Review Widget" at bounding box center [116, 192] width 48 height 10
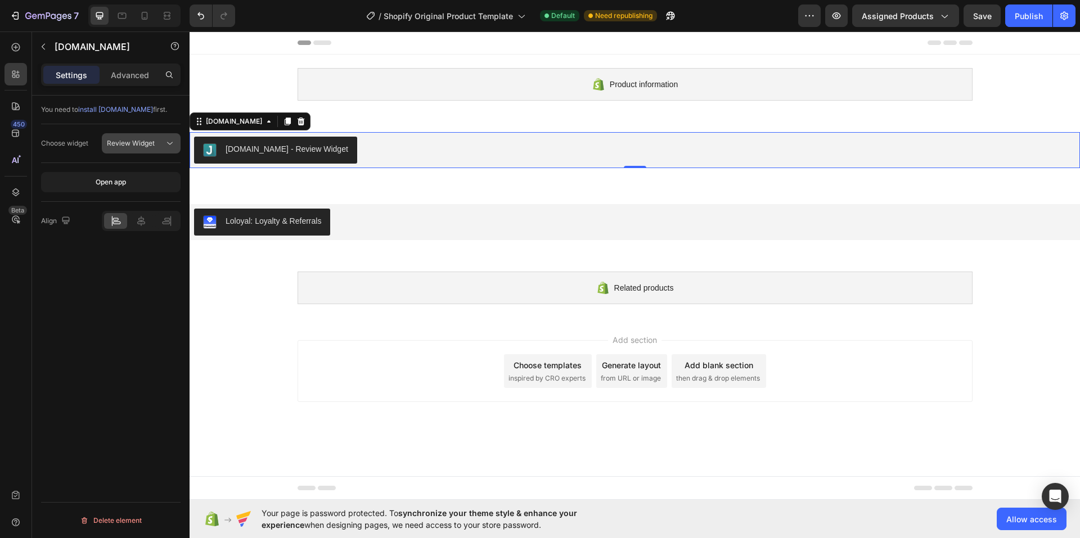
click at [122, 145] on span "Review Widget" at bounding box center [131, 143] width 48 height 8
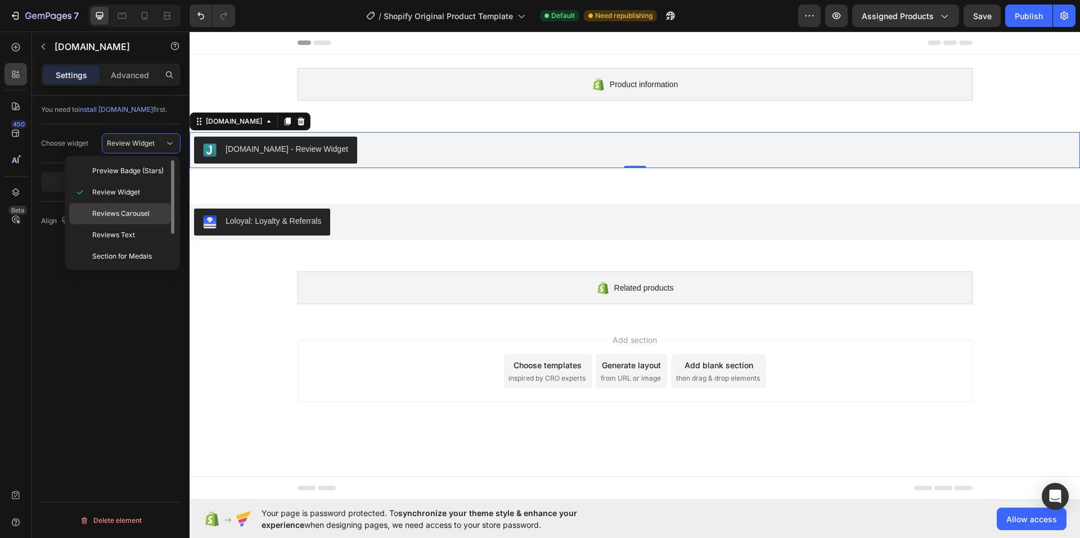
click at [116, 211] on span "Reviews Carousel" at bounding box center [120, 214] width 57 height 10
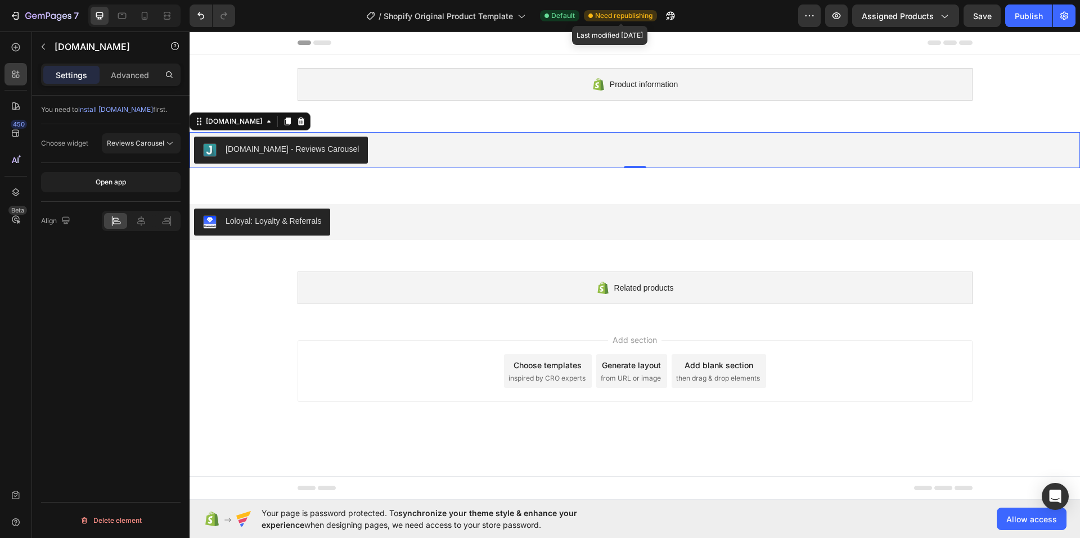
click at [620, 11] on span "Need republishing" at bounding box center [623, 16] width 57 height 10
click at [553, 18] on span "Default" at bounding box center [563, 16] width 24 height 10
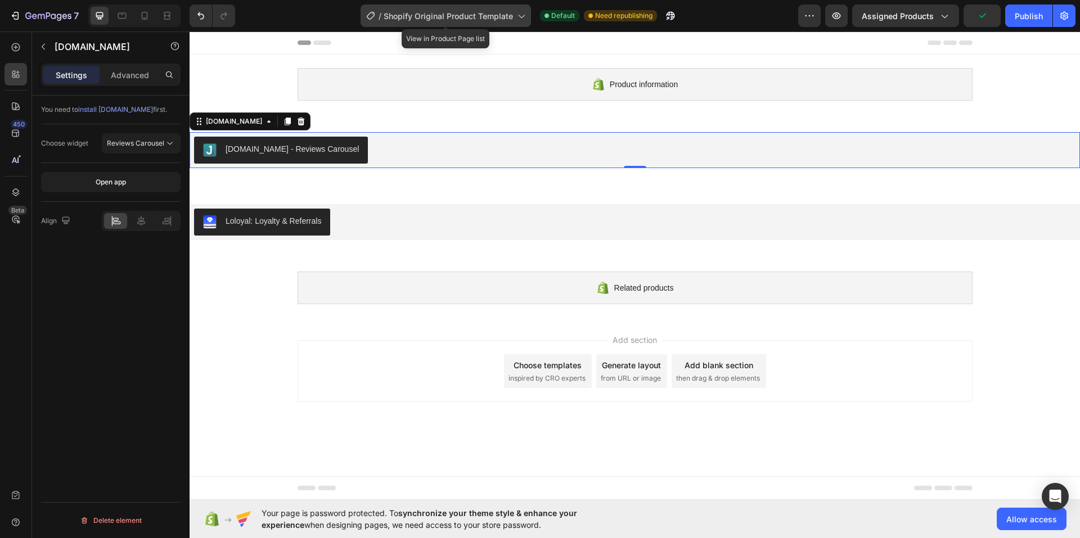
click at [447, 14] on span "Shopify Original Product Template" at bounding box center [448, 16] width 129 height 12
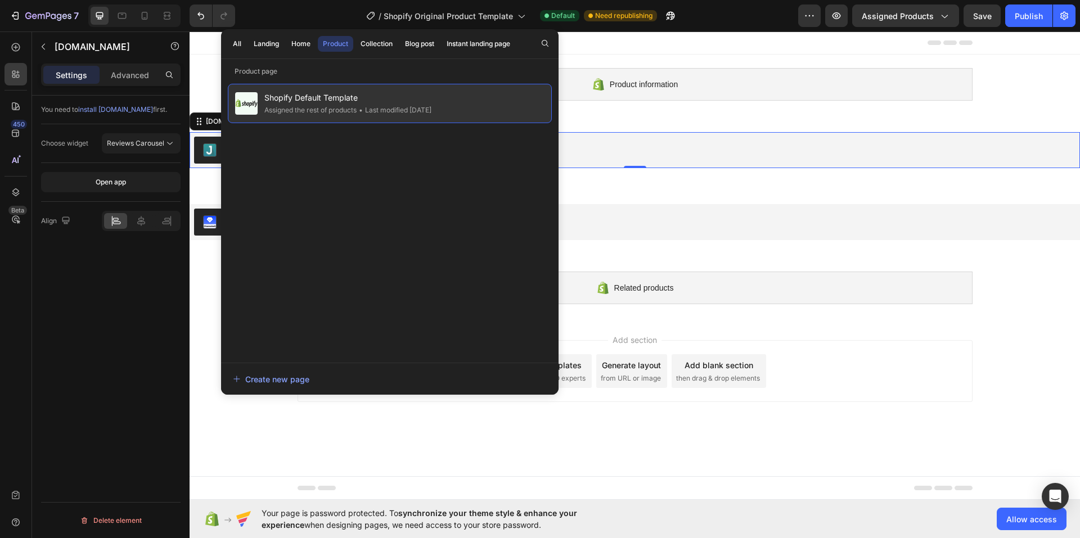
click at [377, 107] on div "• Last modified [DATE]" at bounding box center [394, 110] width 75 height 11
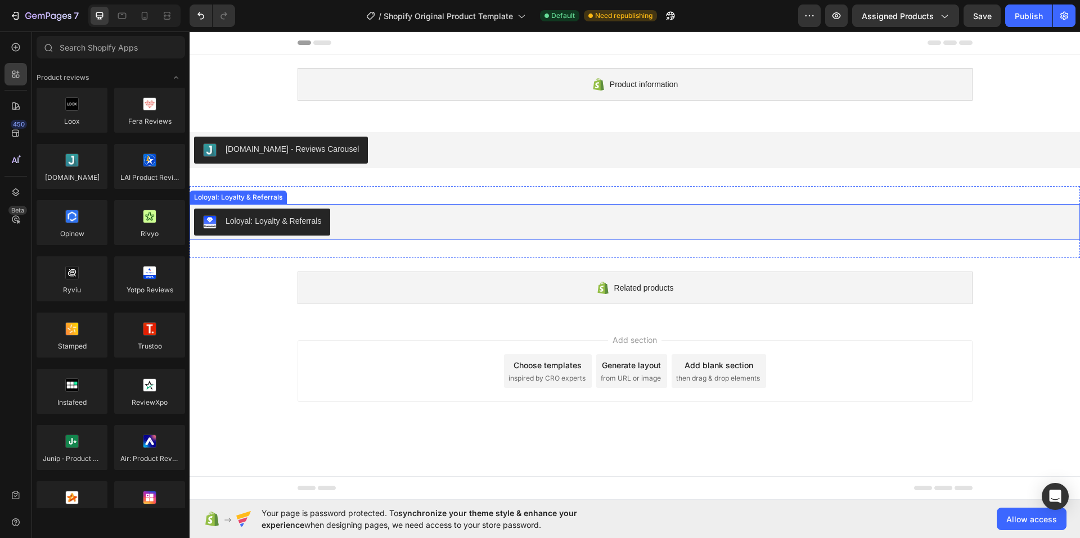
click at [635, 219] on div "Loloyal: Loyalty & Referrals" at bounding box center [634, 222] width 881 height 27
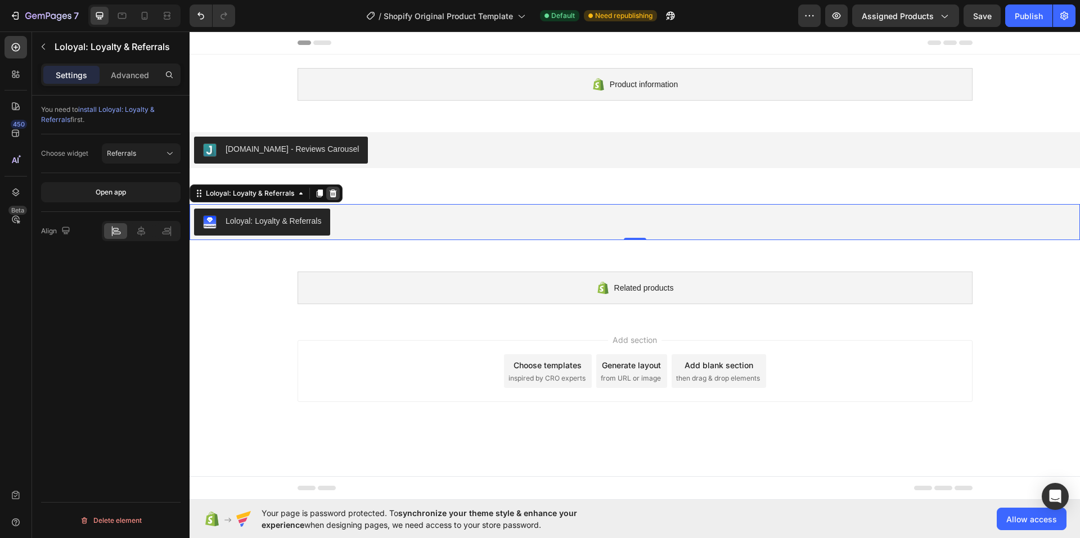
click at [336, 197] on icon at bounding box center [333, 194] width 7 height 8
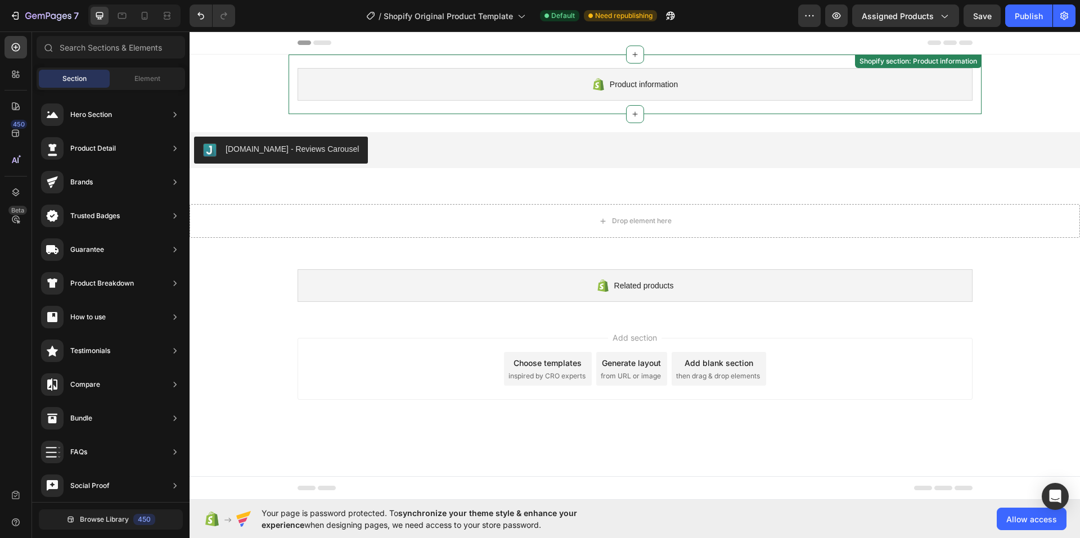
click at [597, 82] on icon at bounding box center [598, 84] width 11 height 12
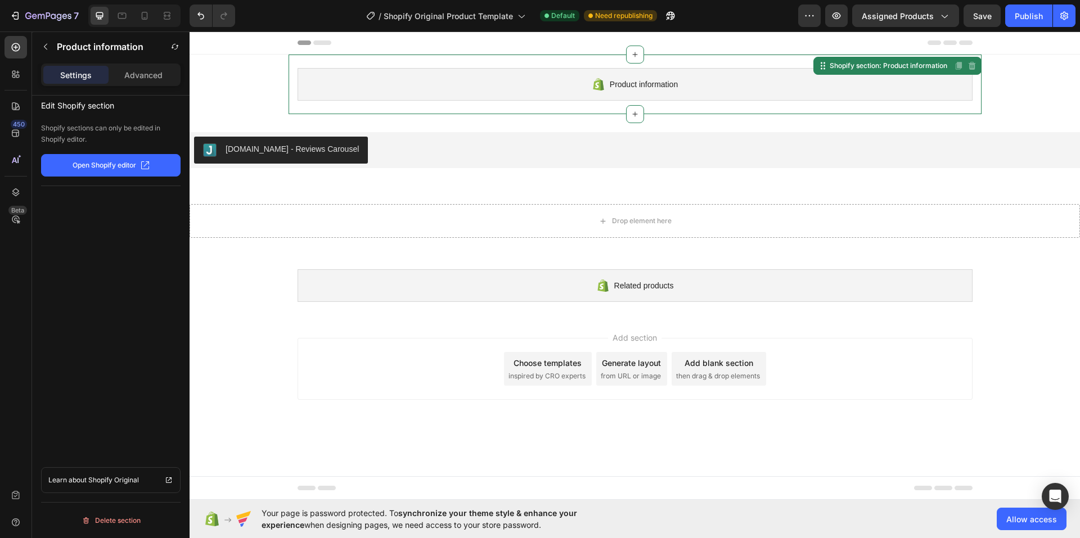
click at [119, 161] on p "Open Shopify editor" at bounding box center [105, 165] width 64 height 10
click at [323, 40] on div at bounding box center [635, 42] width 675 height 22
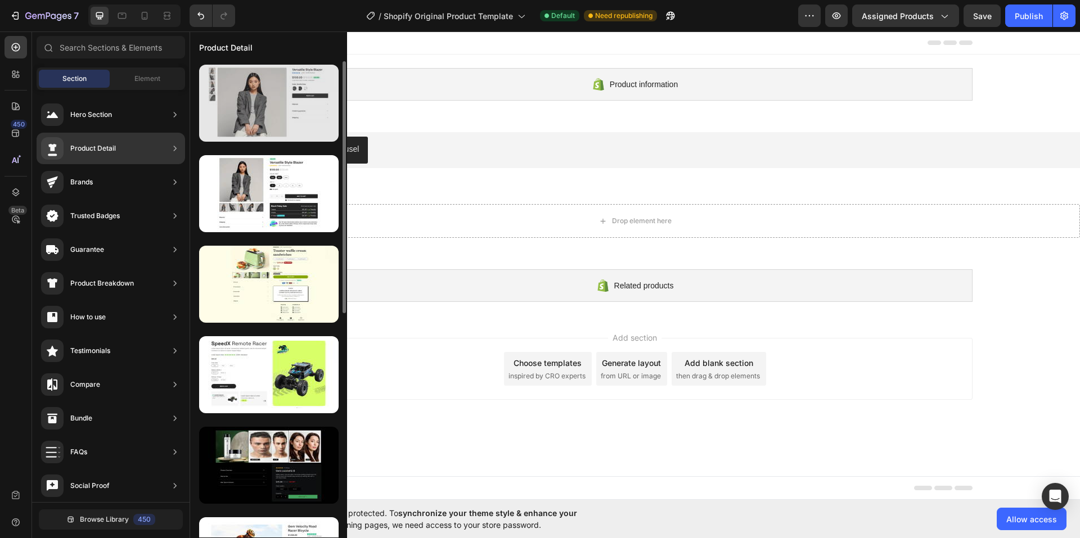
click at [287, 121] on div at bounding box center [268, 103] width 139 height 77
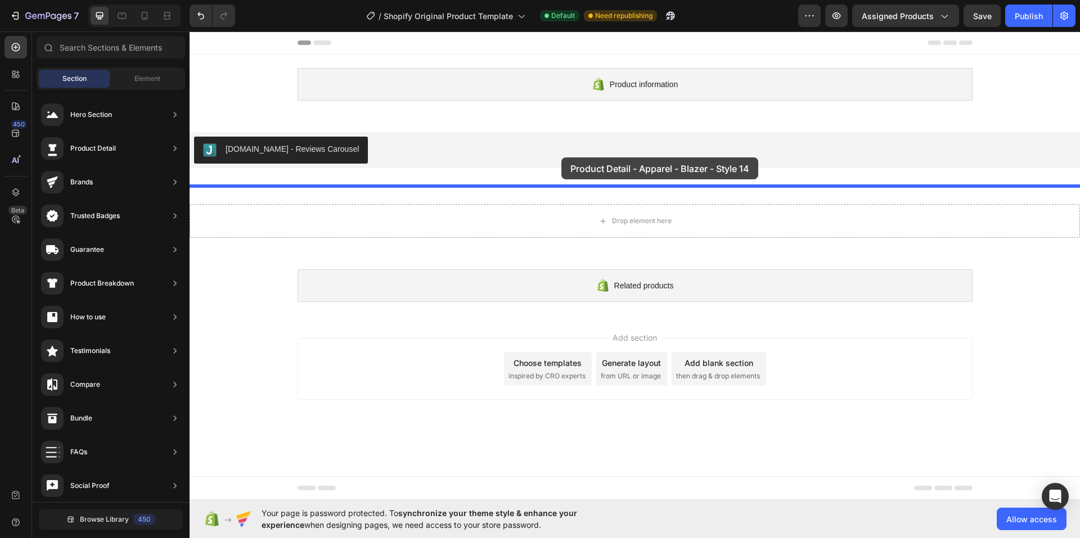
drag, startPoint x: 475, startPoint y: 152, endPoint x: 561, endPoint y: 157, distance: 86.2
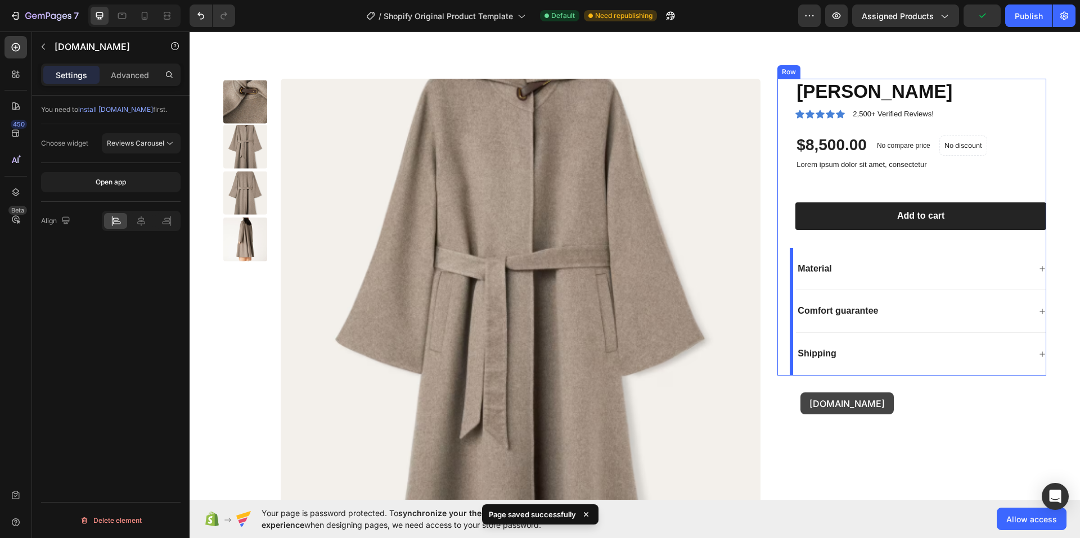
scroll to position [225, 0]
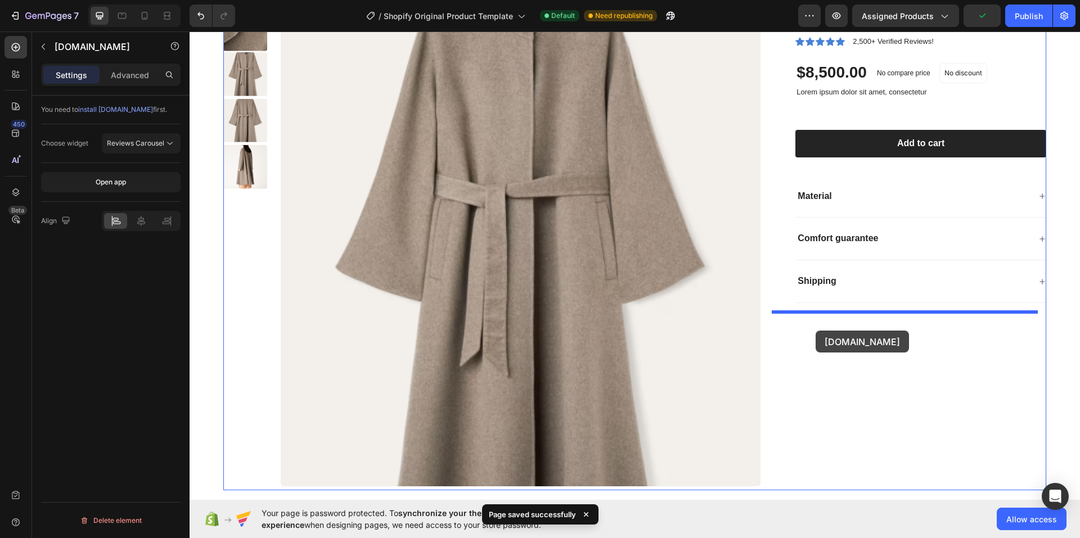
drag, startPoint x: 245, startPoint y: 146, endPoint x: 816, endPoint y: 333, distance: 600.6
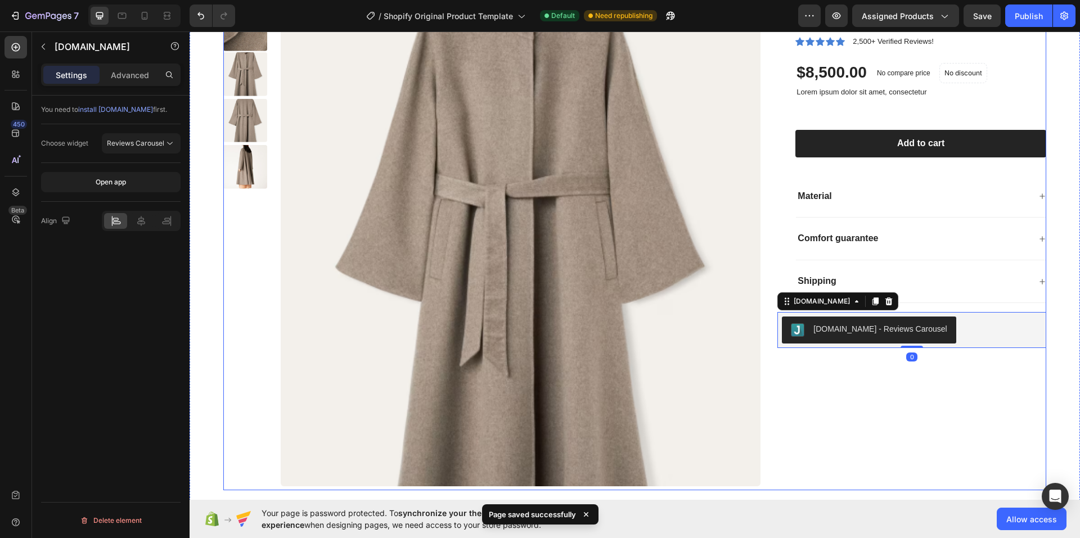
click at [838, 409] on div "[PERSON_NAME] Product Title Icon Icon Icon Icon Icon Icon List 2,500+ Verified …" at bounding box center [911, 248] width 269 height 484
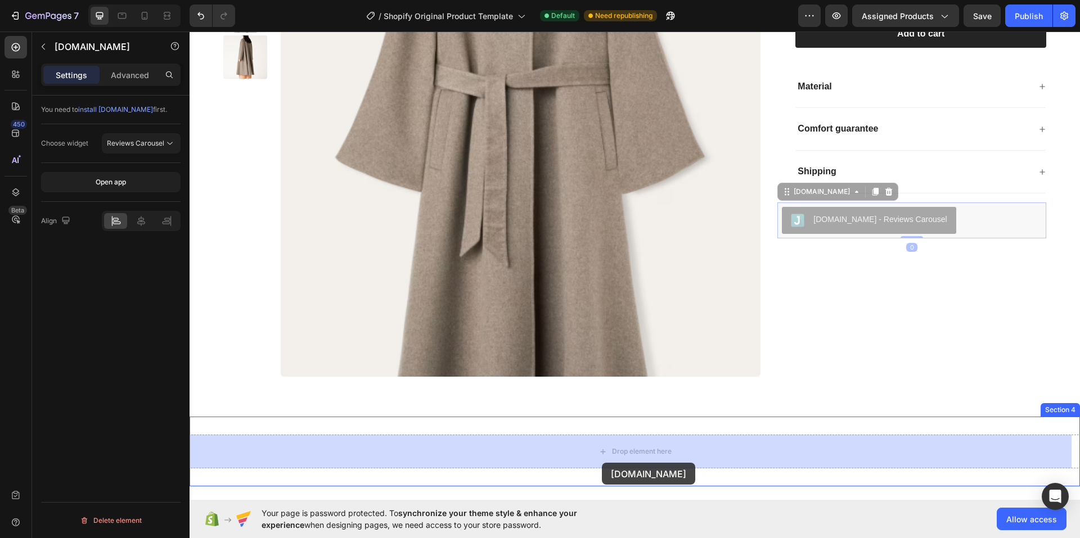
scroll to position [342, 0]
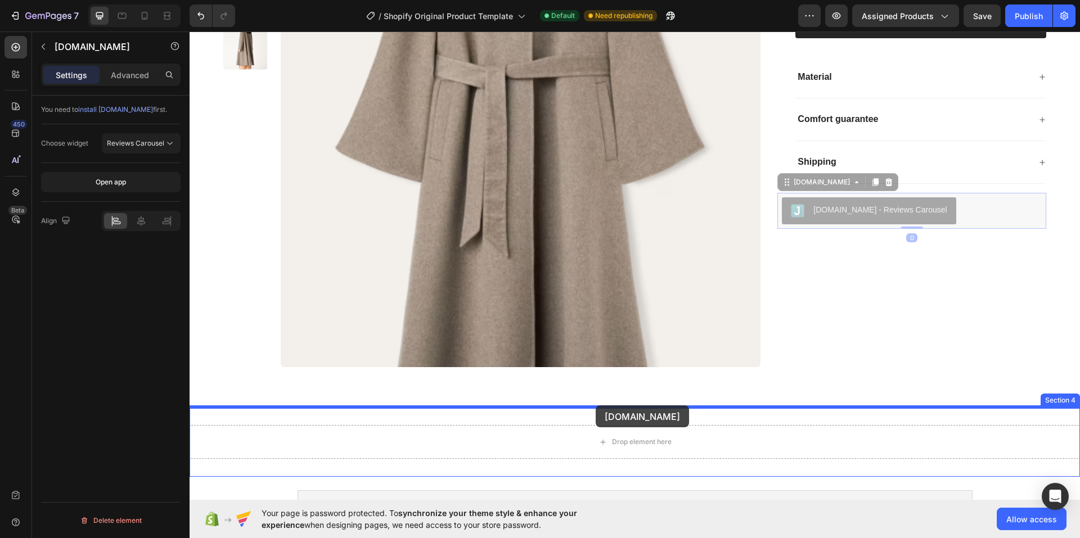
drag, startPoint x: 836, startPoint y: 268, endPoint x: 595, endPoint y: 409, distance: 279.3
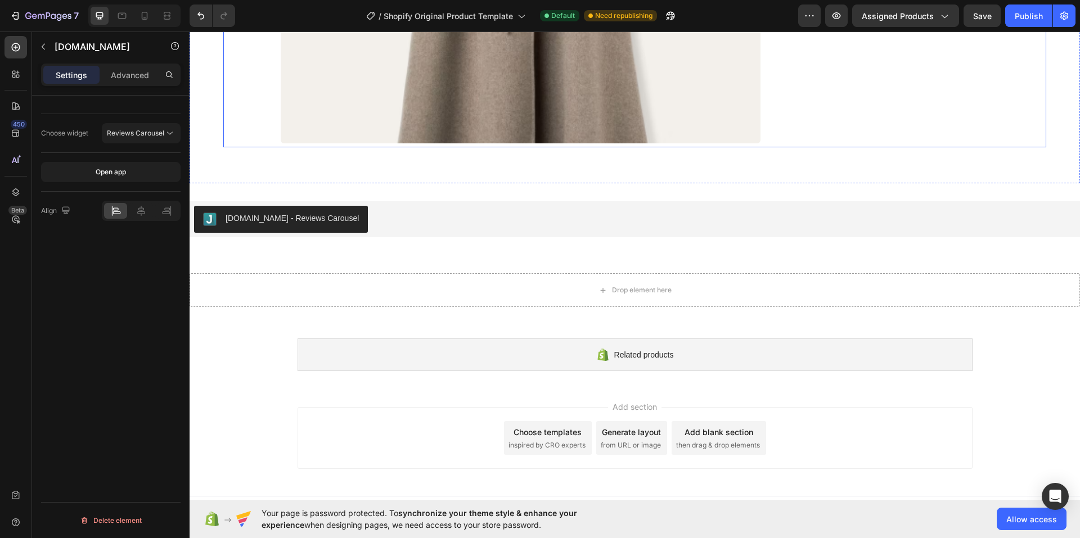
scroll to position [567, 0]
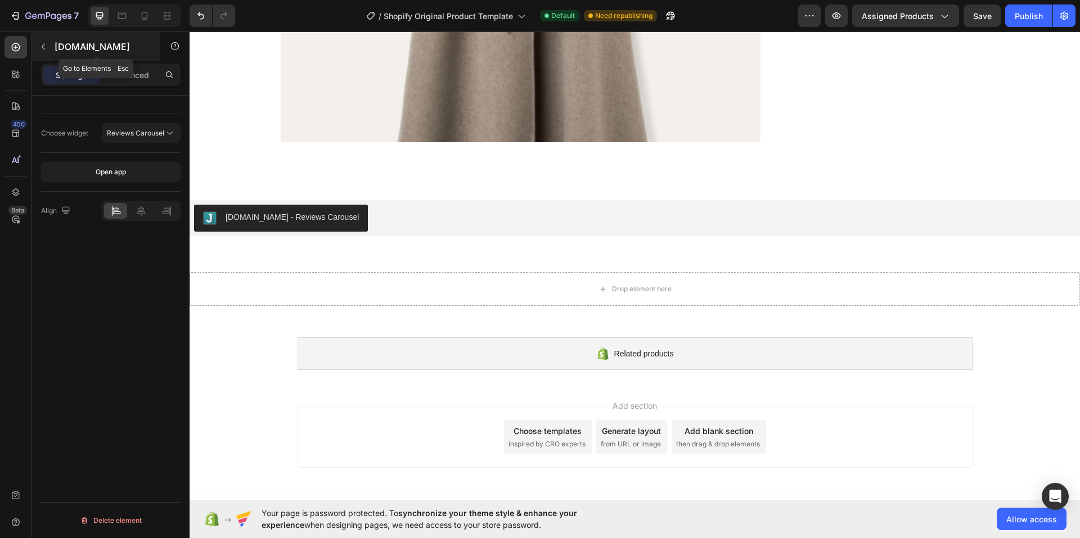
click at [41, 46] on icon "button" at bounding box center [43, 46] width 9 height 9
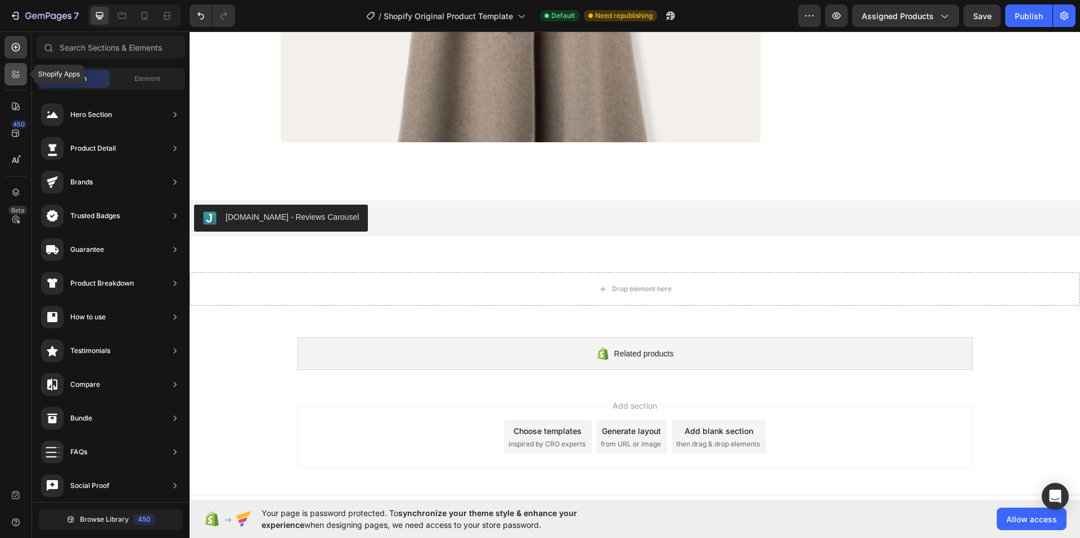
click at [20, 80] on div at bounding box center [15, 74] width 22 height 22
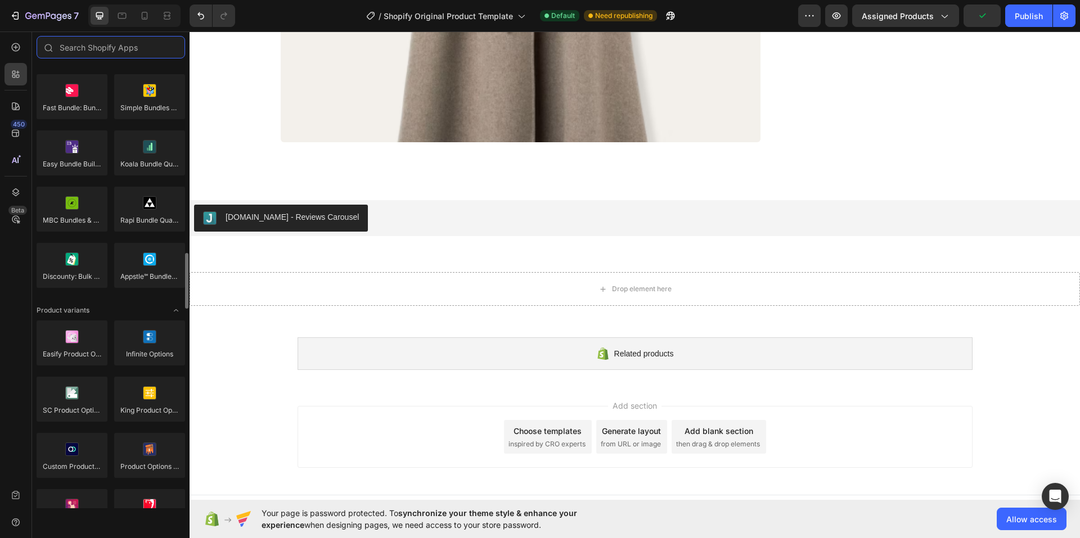
scroll to position [1069, 0]
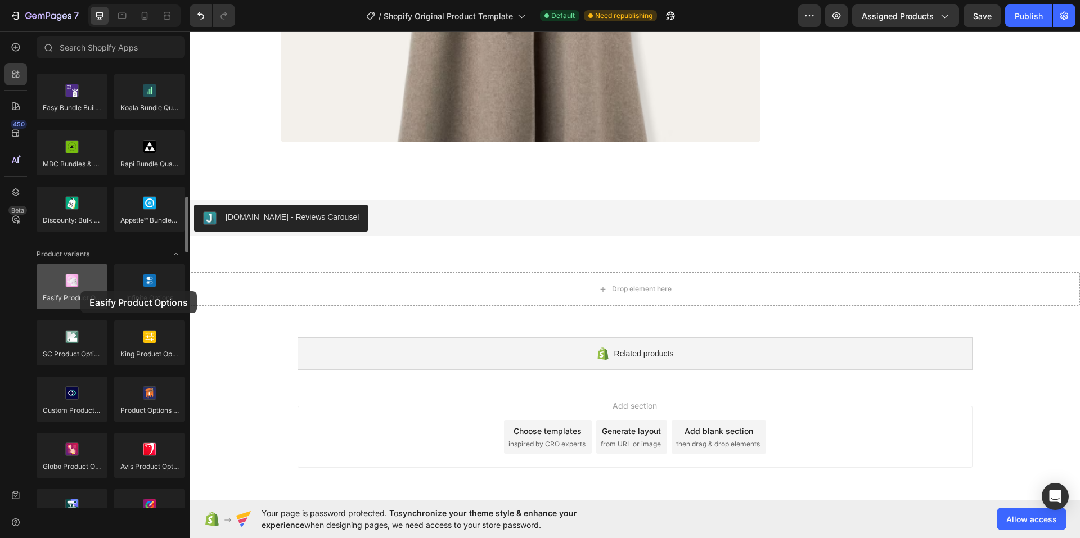
click at [80, 291] on div at bounding box center [72, 286] width 71 height 45
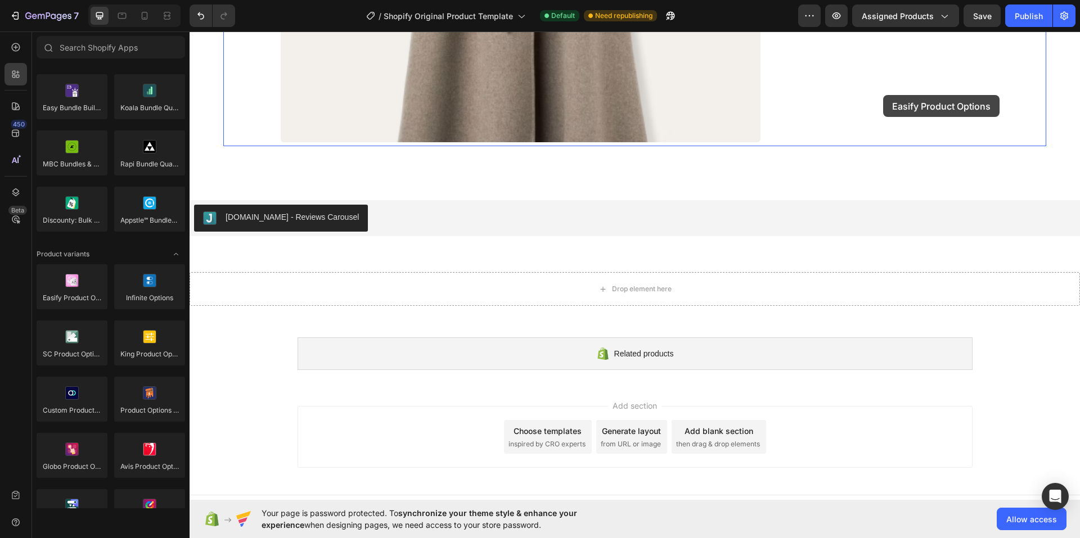
drag, startPoint x: 269, startPoint y: 323, endPoint x: 883, endPoint y: 95, distance: 654.5
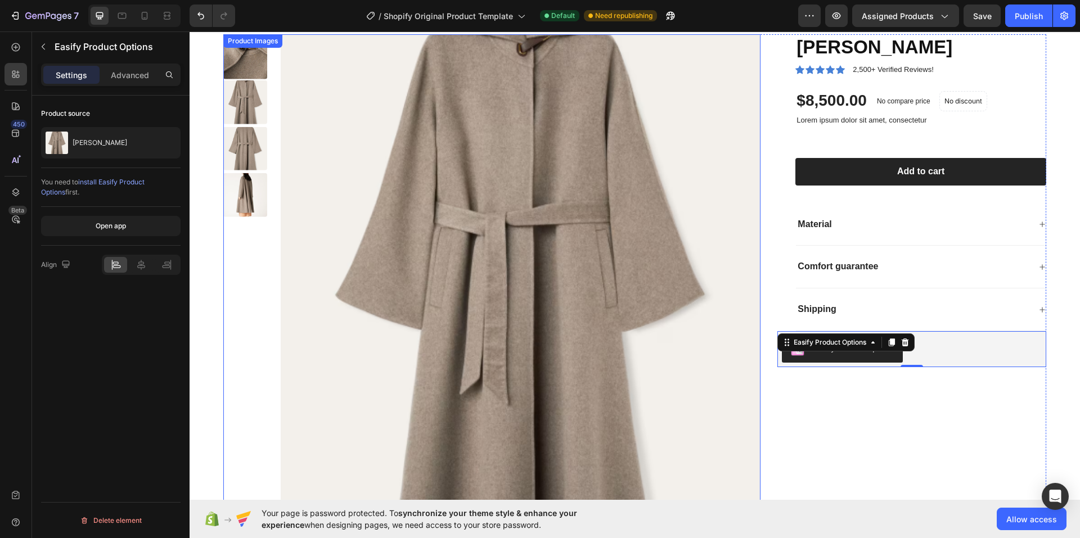
scroll to position [169, 0]
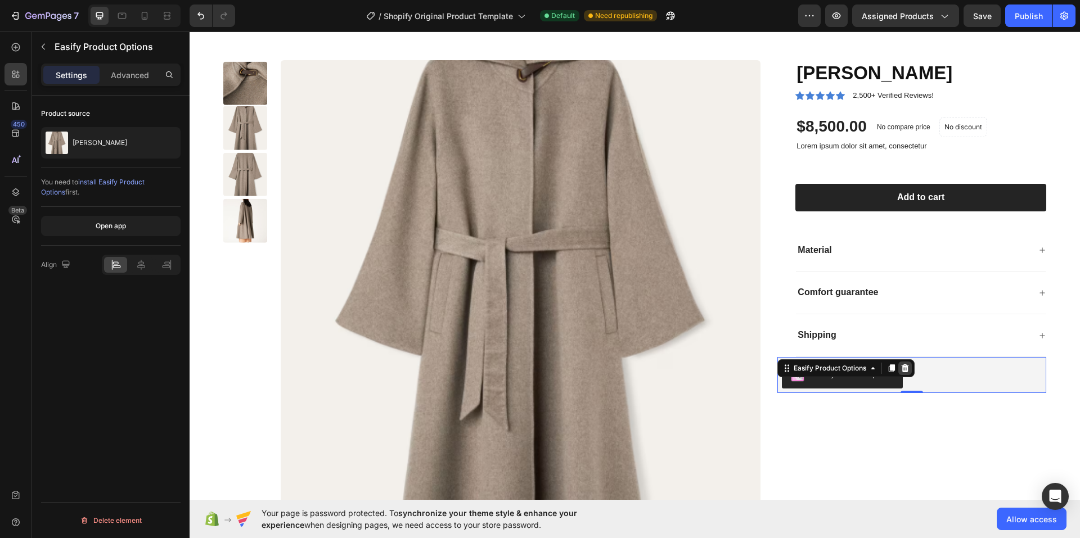
click at [903, 368] on icon at bounding box center [905, 368] width 7 height 8
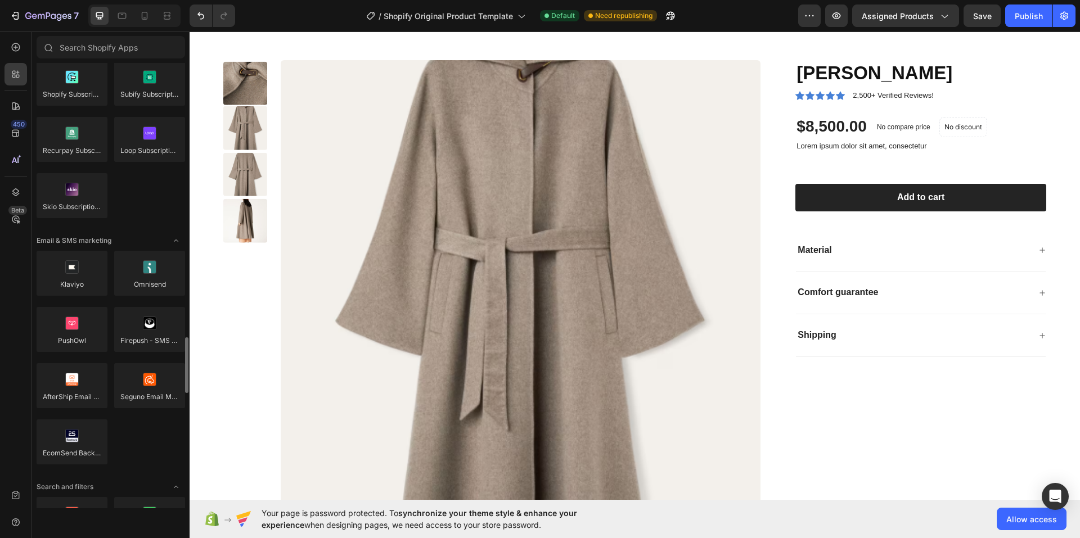
scroll to position [1744, 0]
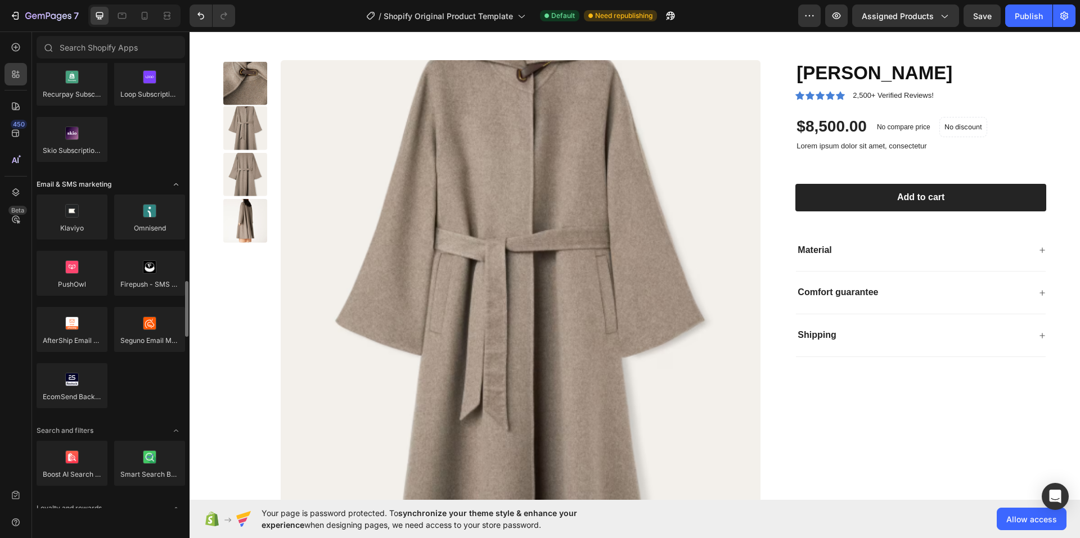
click at [174, 187] on icon "Toggle open" at bounding box center [176, 184] width 9 height 9
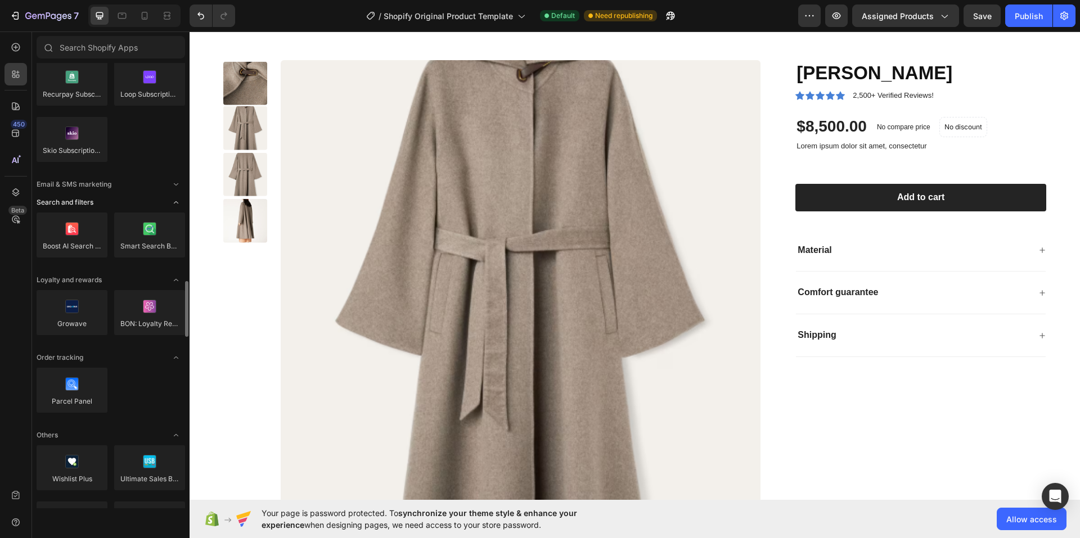
click at [173, 201] on icon "Toggle open" at bounding box center [176, 202] width 9 height 9
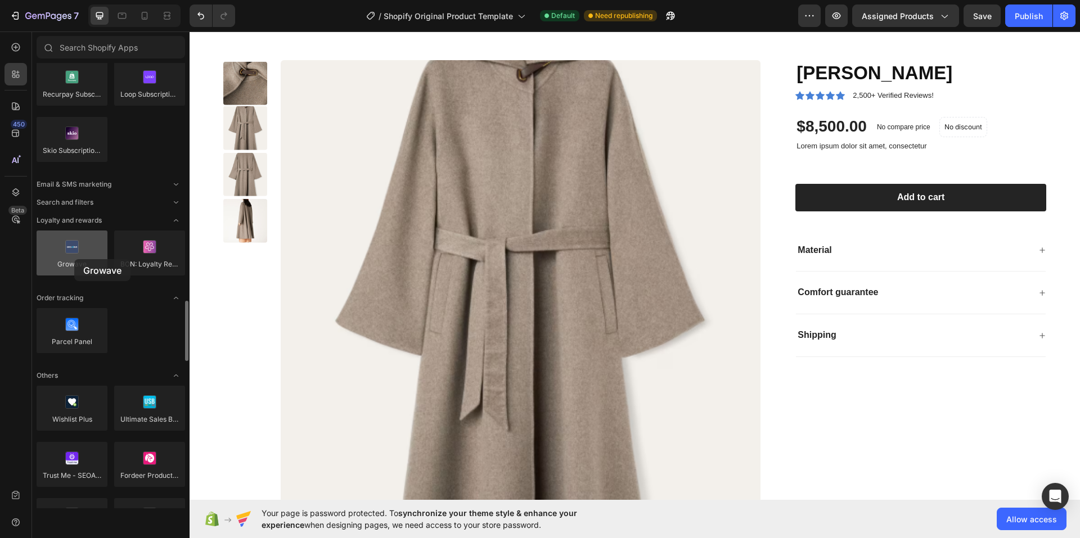
click at [74, 259] on div at bounding box center [72, 253] width 71 height 45
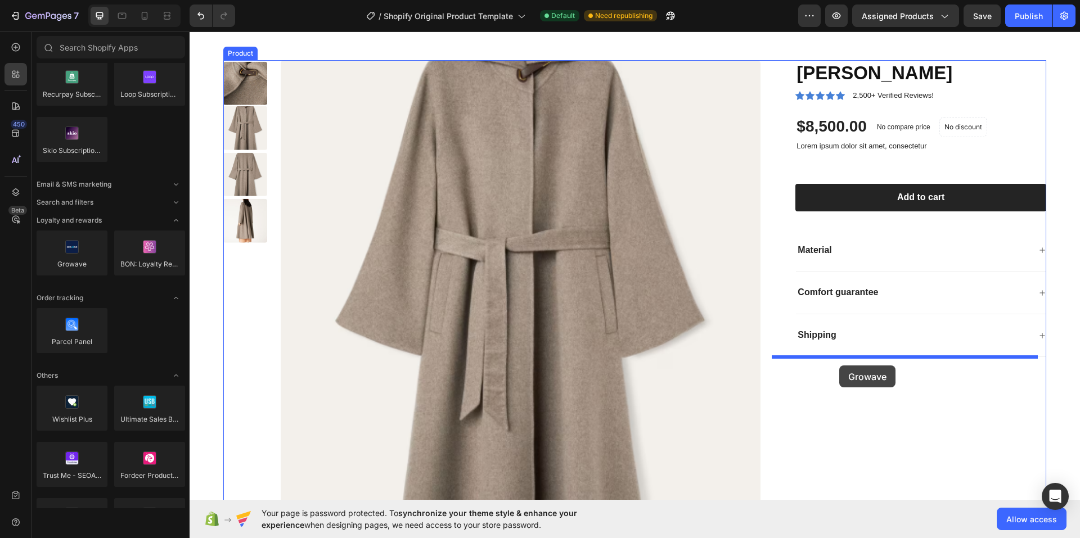
drag, startPoint x: 256, startPoint y: 289, endPoint x: 839, endPoint y: 366, distance: 588.2
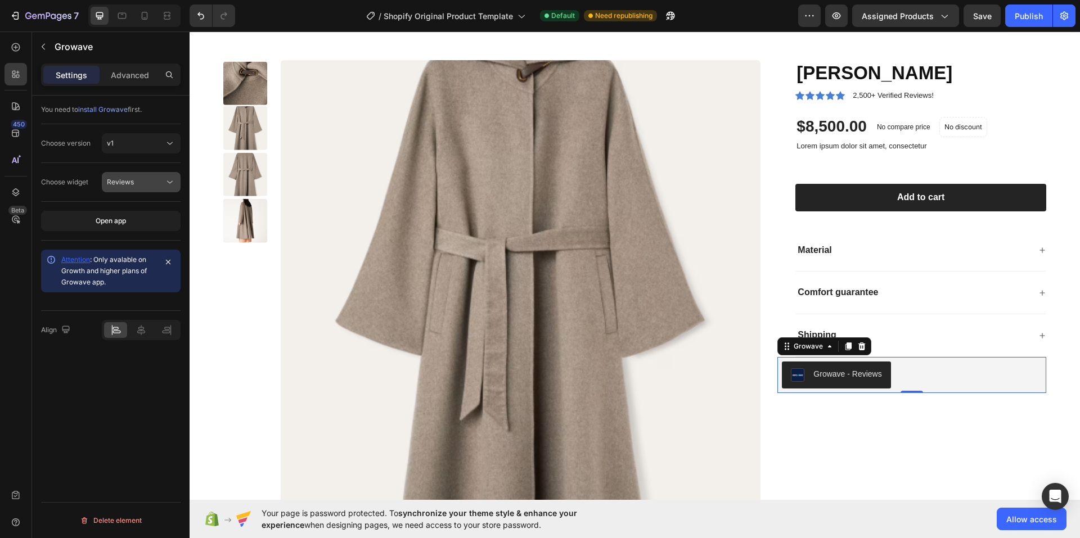
click at [126, 181] on span "Reviews" at bounding box center [120, 182] width 27 height 8
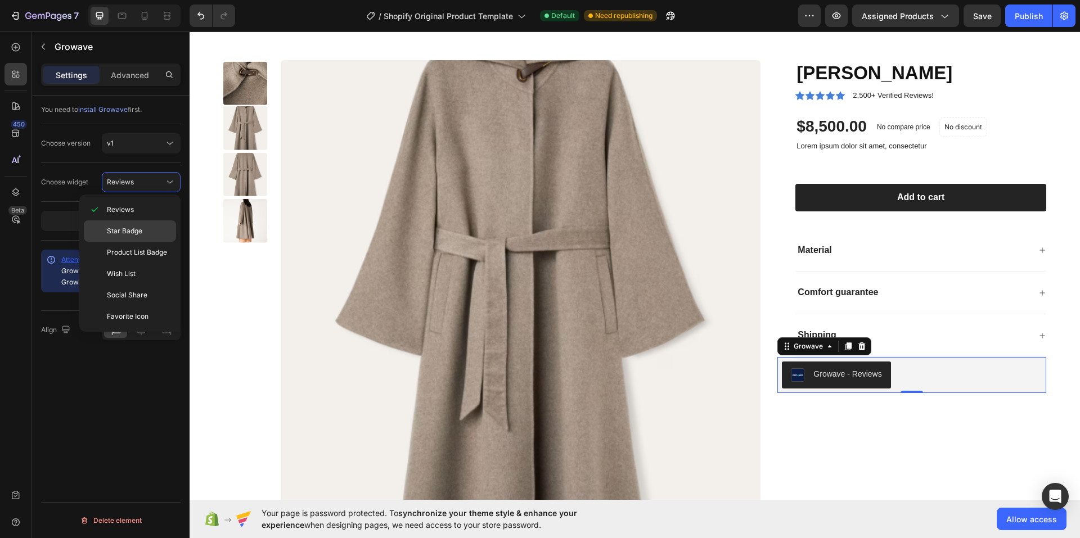
click at [136, 242] on div "Star Badge" at bounding box center [130, 252] width 92 height 21
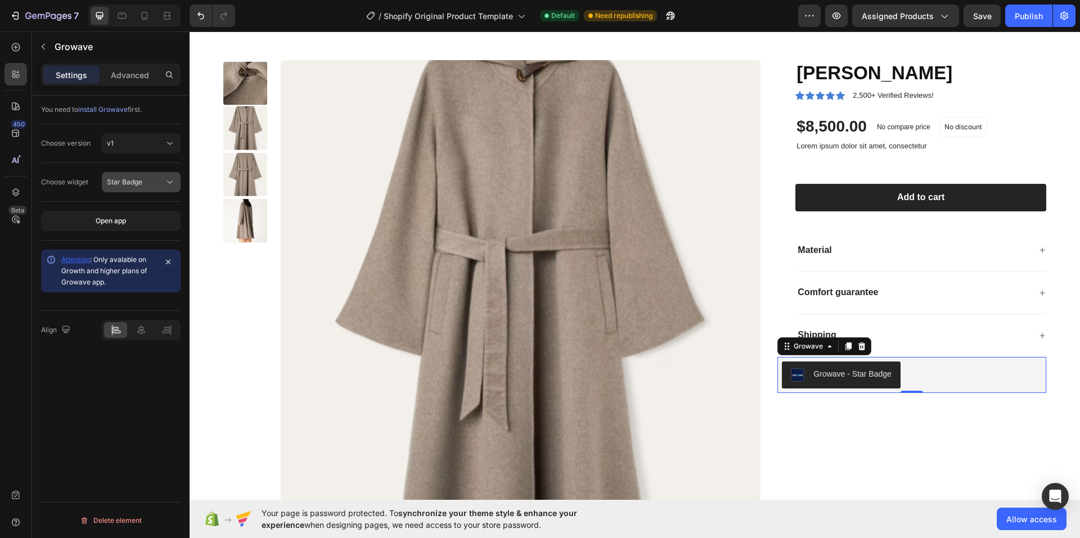
click at [132, 191] on button "Star Badge" at bounding box center [141, 182] width 79 height 20
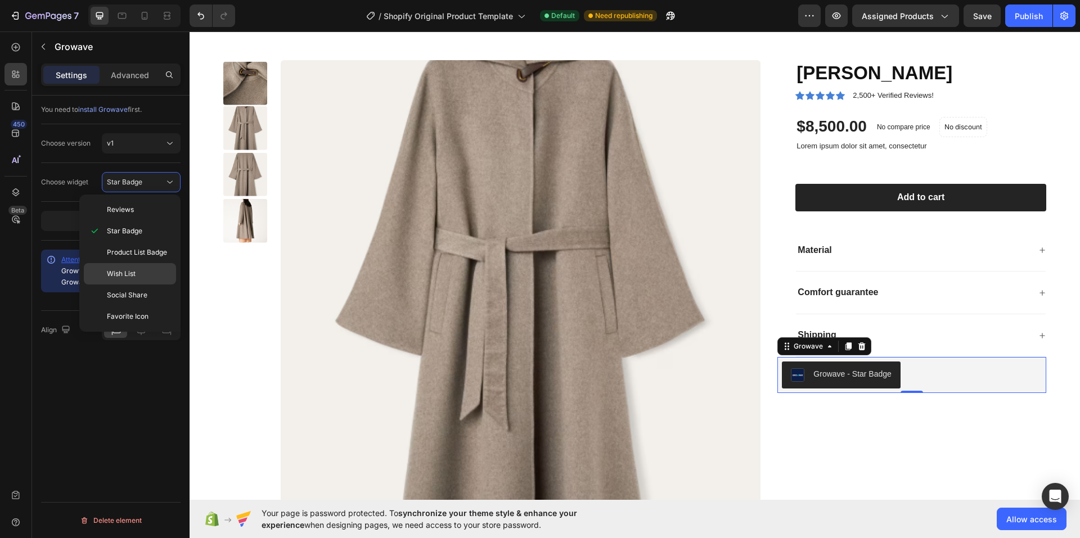
click at [131, 285] on div "Wish List" at bounding box center [130, 295] width 92 height 21
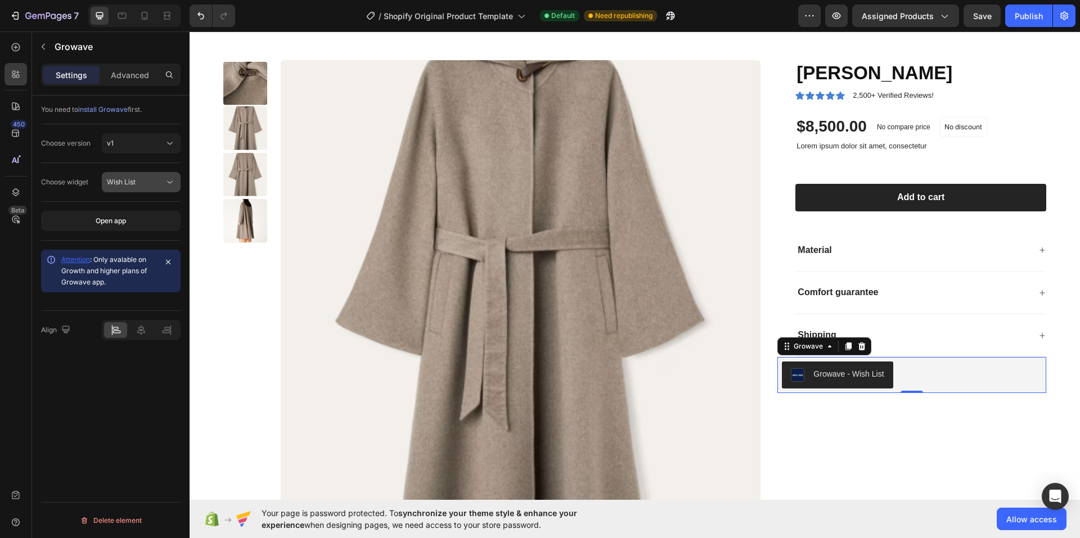
click at [135, 186] on span "Wish List" at bounding box center [121, 182] width 29 height 10
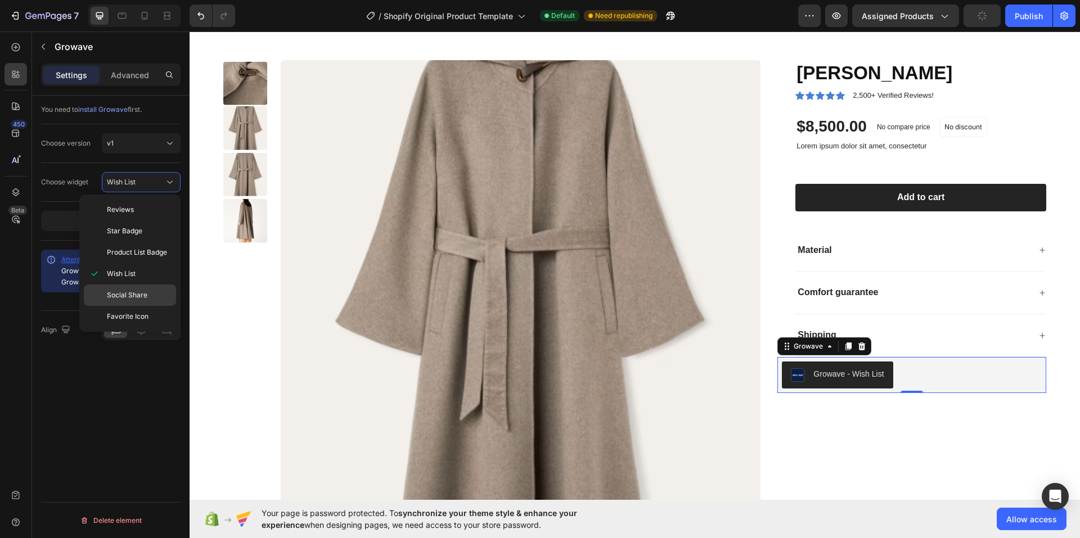
click at [130, 294] on span "Social Share" at bounding box center [127, 295] width 40 height 10
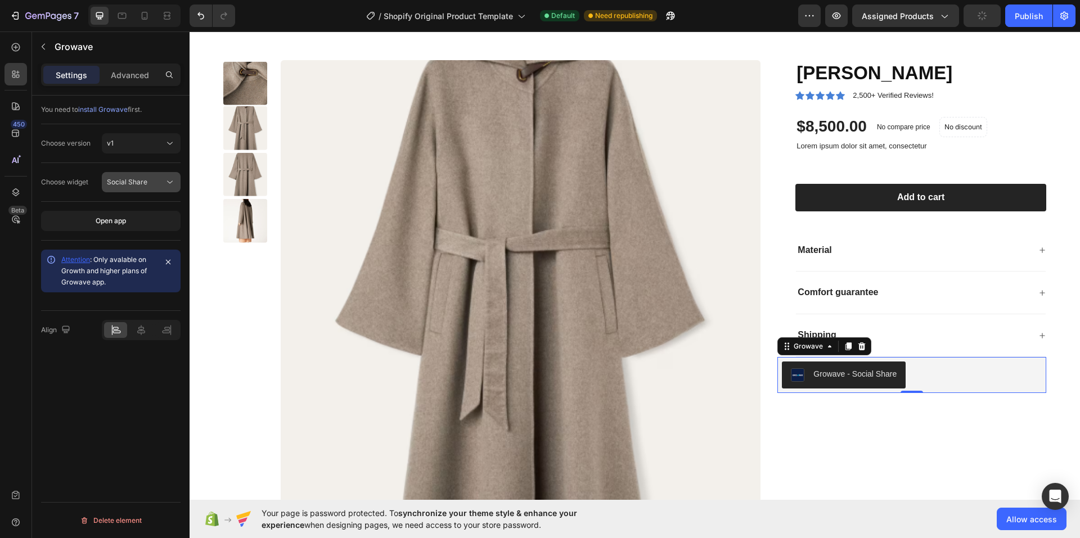
click at [141, 183] on span "Social Share" at bounding box center [127, 182] width 40 height 8
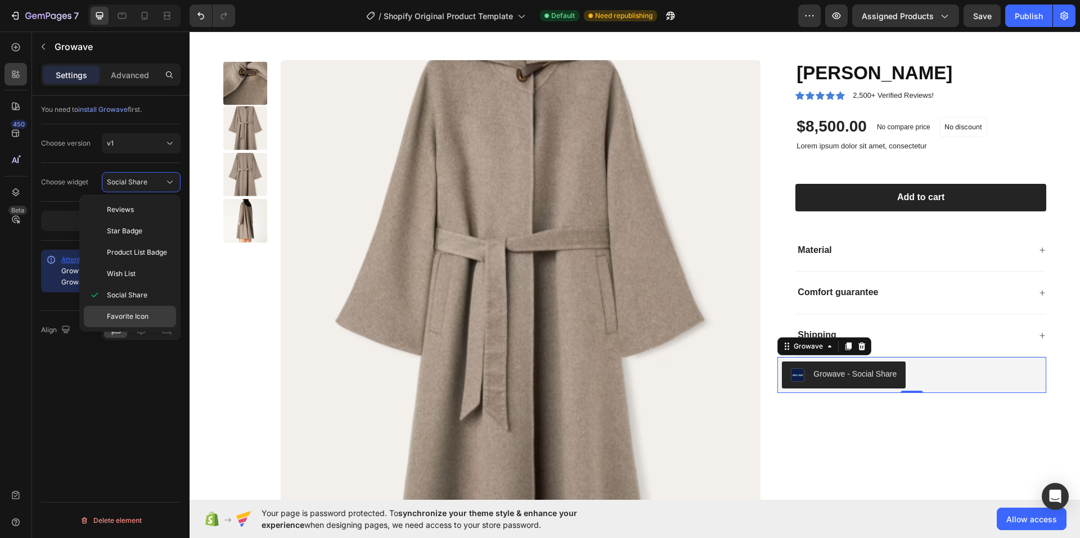
click at [128, 314] on span "Favorite Icon" at bounding box center [128, 317] width 42 height 10
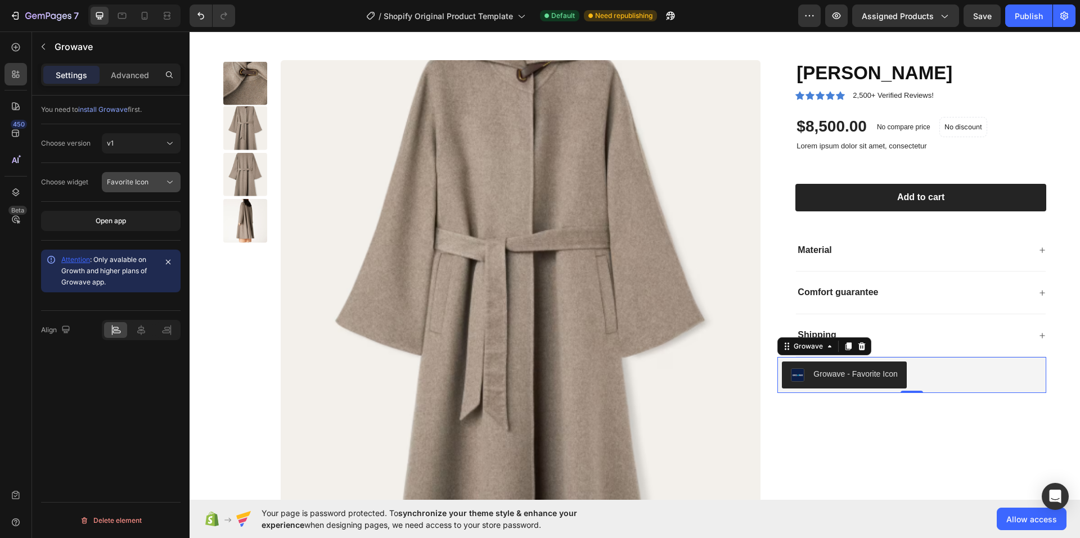
click at [145, 182] on span "Favorite Icon" at bounding box center [128, 182] width 42 height 8
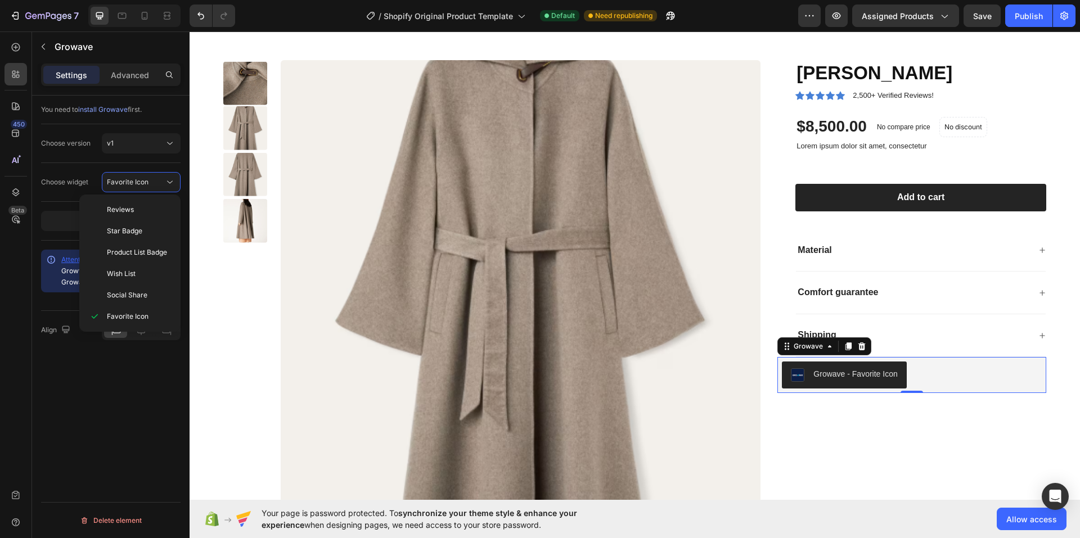
click at [94, 168] on div "Choose widget Favorite Icon" at bounding box center [110, 182] width 139 height 39
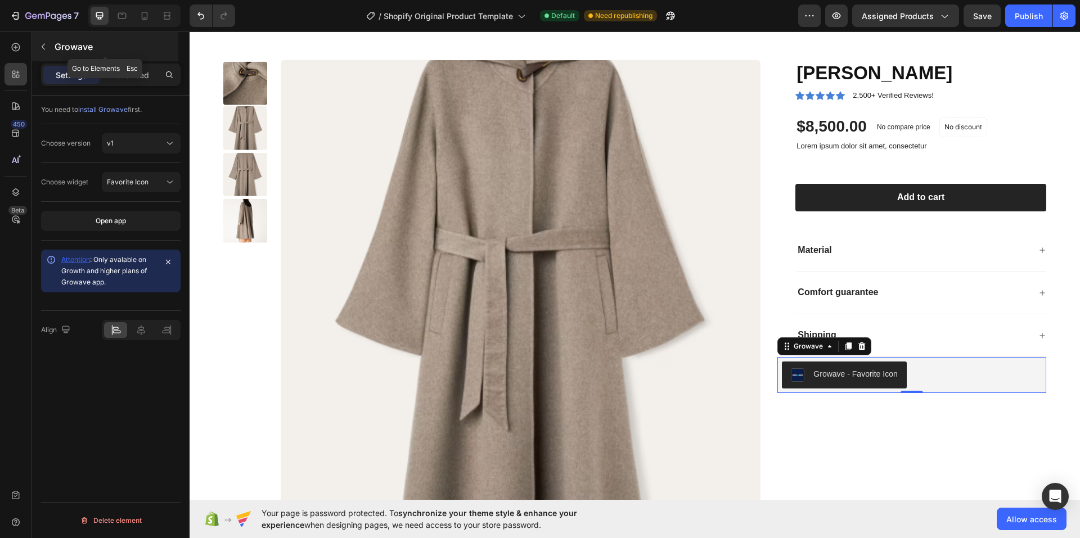
click at [49, 45] on button "button" at bounding box center [43, 47] width 18 height 18
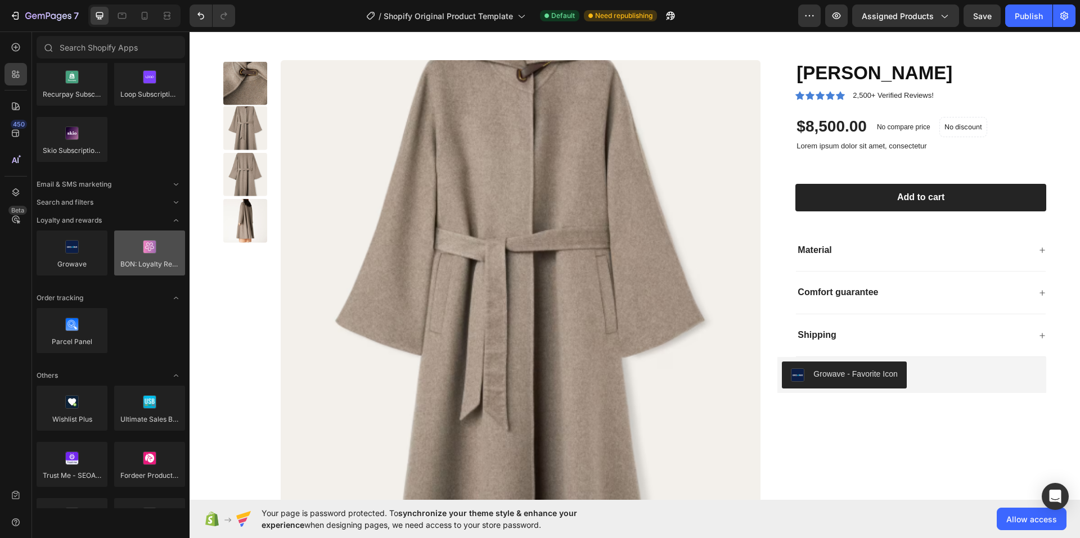
click at [151, 255] on div at bounding box center [149, 253] width 71 height 45
click at [153, 265] on div at bounding box center [149, 253] width 71 height 45
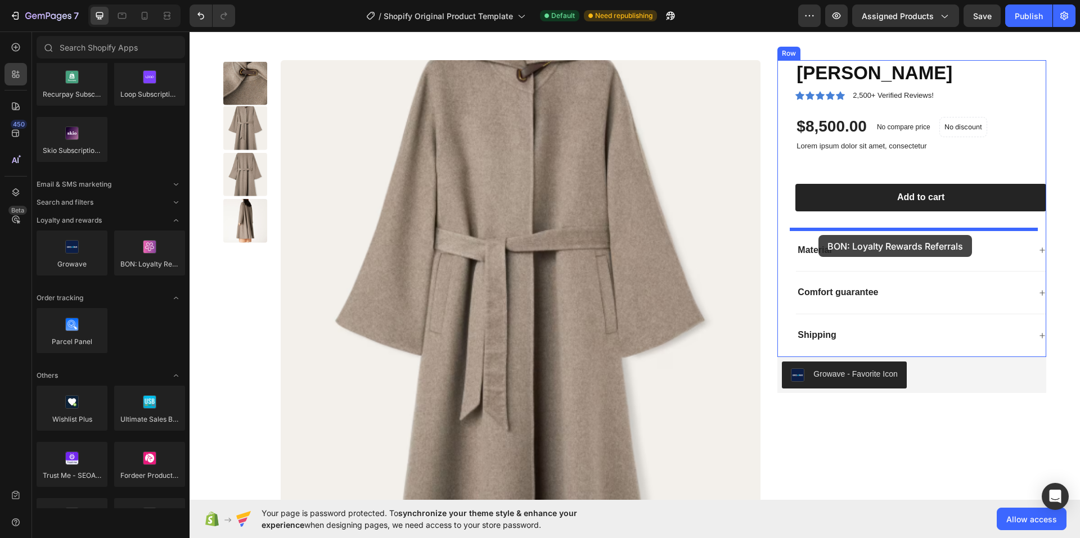
drag, startPoint x: 343, startPoint y: 296, endPoint x: 818, endPoint y: 235, distance: 479.8
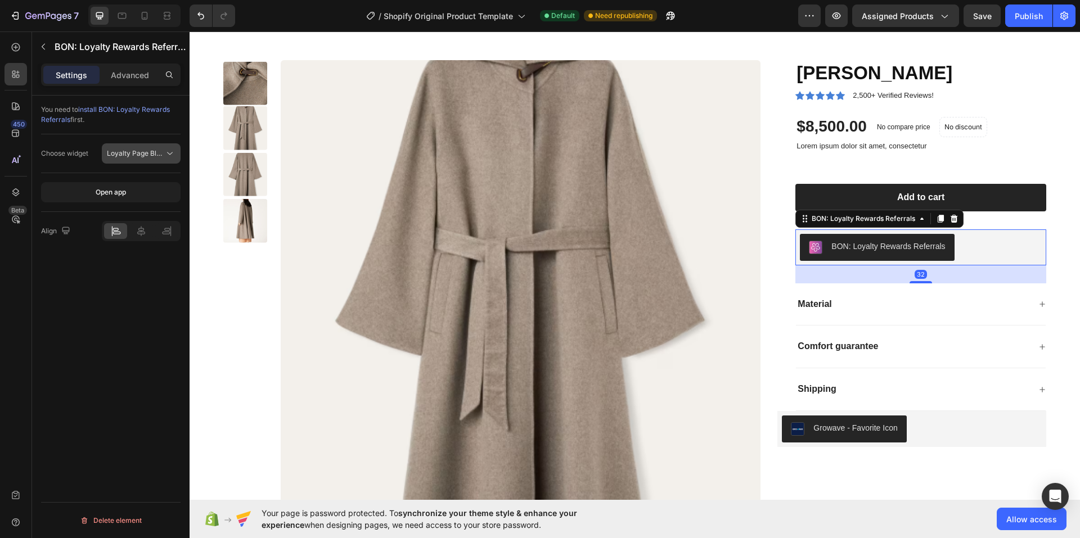
click at [149, 156] on span "Loyalty Page Block" at bounding box center [137, 153] width 61 height 8
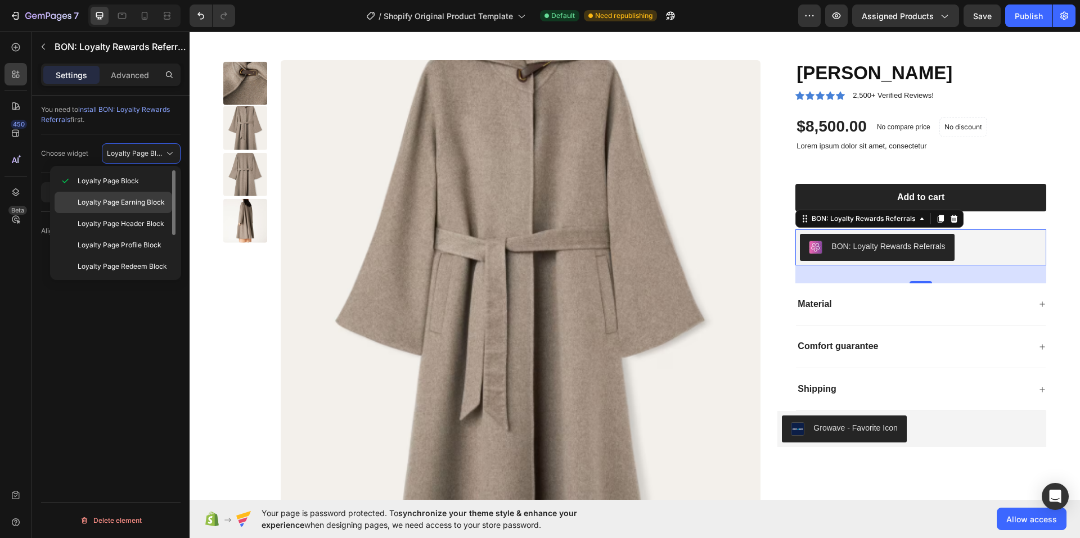
click at [127, 201] on span "Loyalty Page Earning Block" at bounding box center [121, 202] width 87 height 10
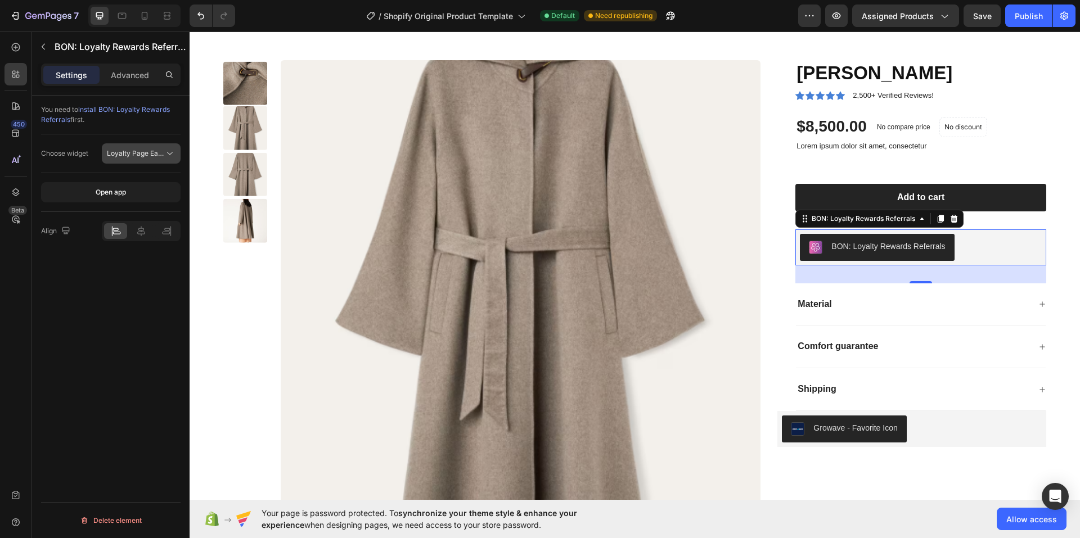
click at [149, 155] on span "Loyalty Page Earning Block" at bounding box center [150, 153] width 87 height 8
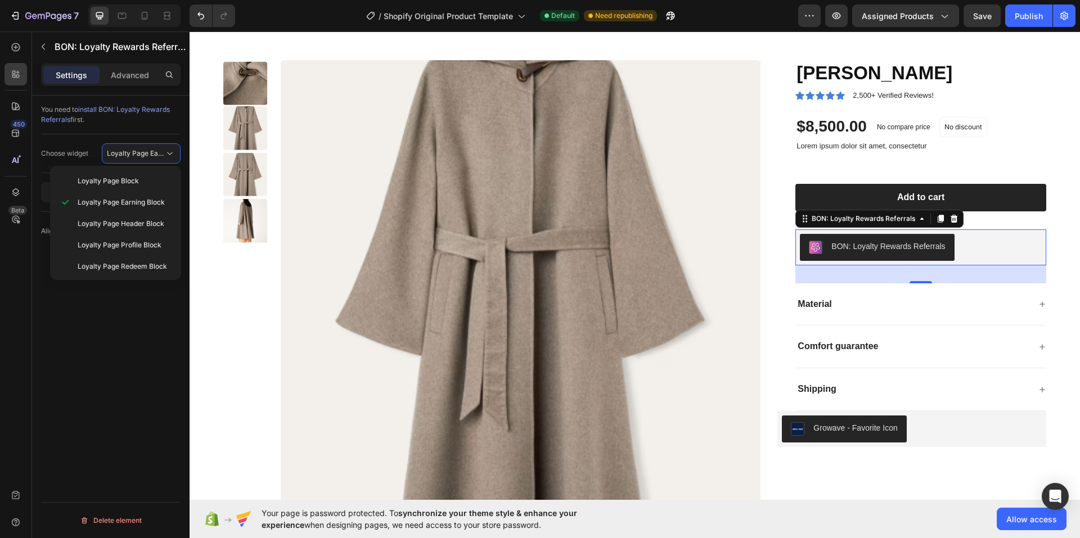
click at [872, 248] on div "BON: Loyalty Rewards Referrals" at bounding box center [888, 247] width 114 height 12
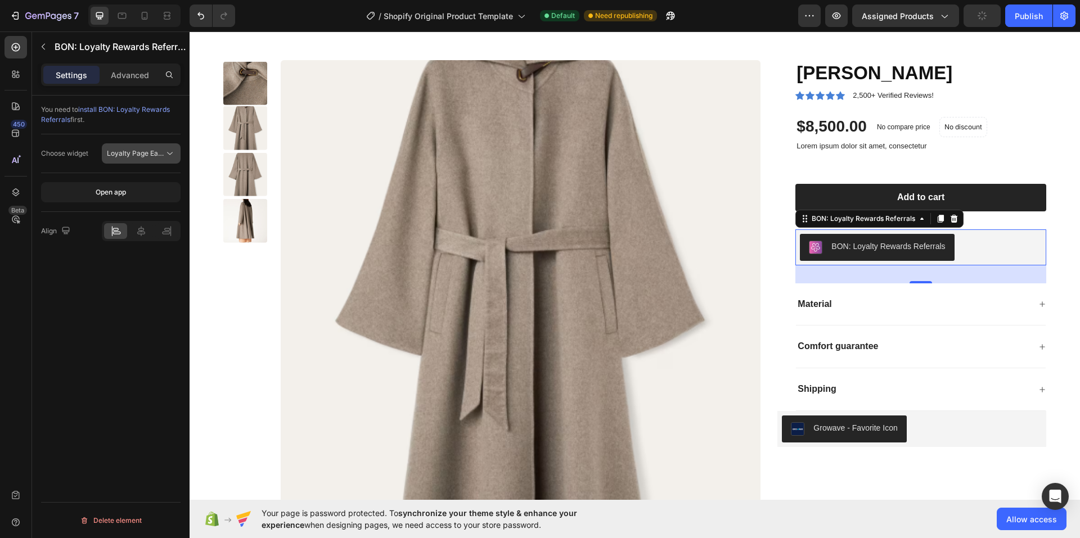
click at [134, 154] on span "Loyalty Page Earning Block" at bounding box center [150, 153] width 87 height 8
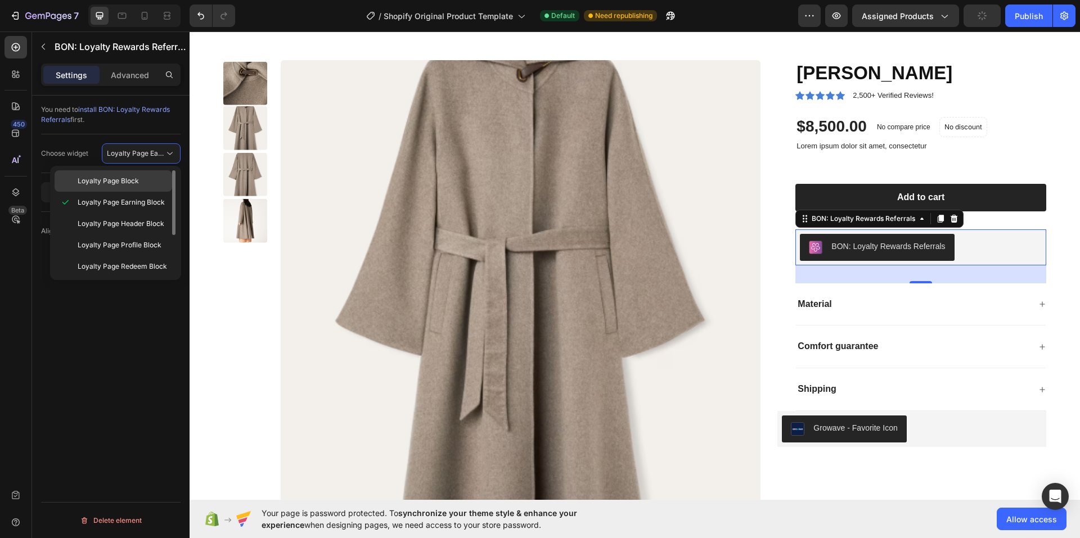
click at [127, 175] on div "Loyalty Page Block" at bounding box center [114, 180] width 118 height 21
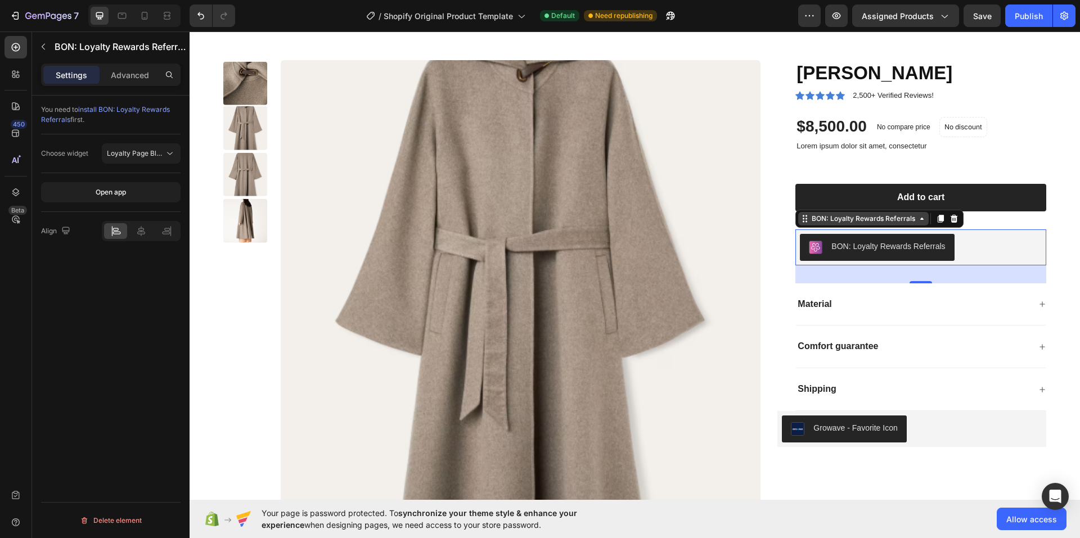
click at [870, 221] on div "BON: Loyalty Rewards Referrals" at bounding box center [863, 219] width 108 height 10
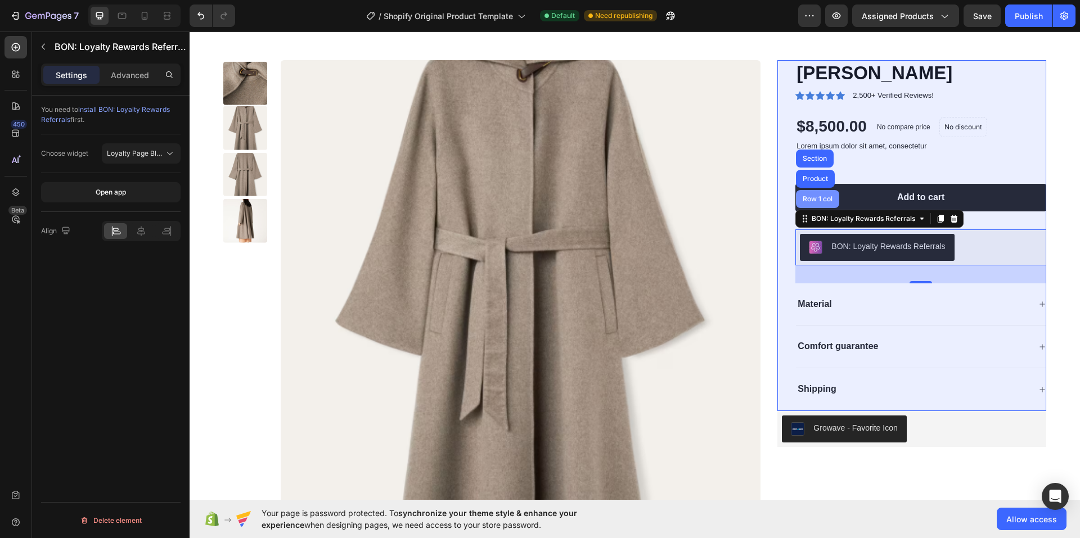
click at [809, 203] on div "Row 1 col" at bounding box center [817, 199] width 43 height 18
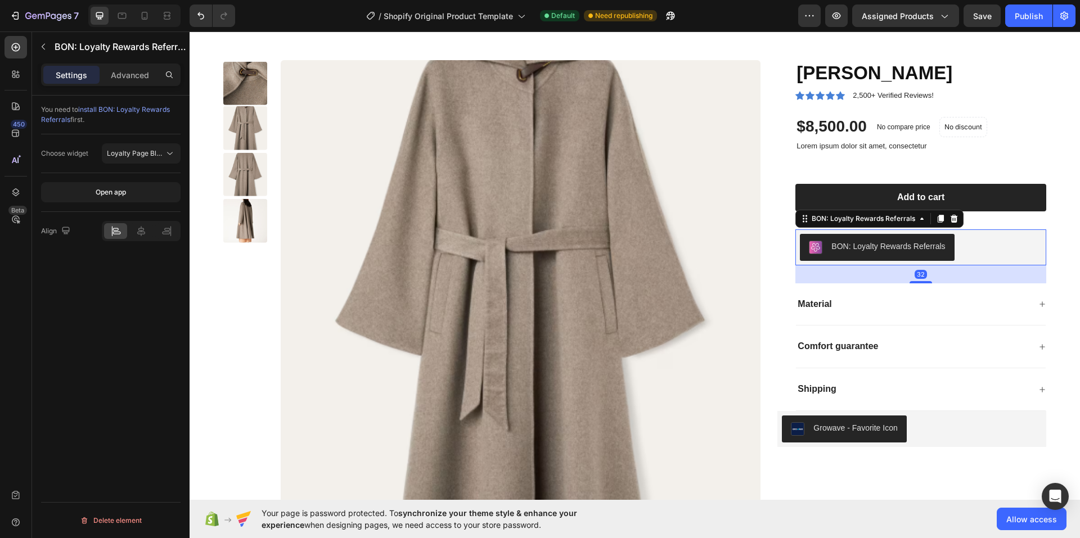
click at [831, 238] on button "BON: Loyalty Rewards Referrals" at bounding box center [877, 247] width 154 height 27
click at [869, 218] on div "BON: Loyalty Rewards Referrals" at bounding box center [863, 219] width 108 height 10
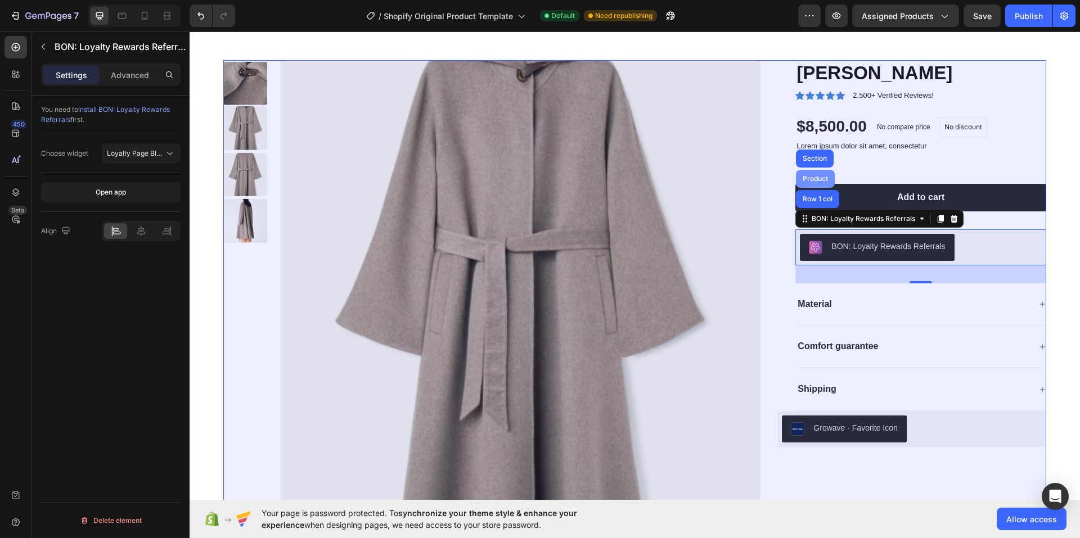
click at [810, 183] on div "Product" at bounding box center [815, 179] width 39 height 18
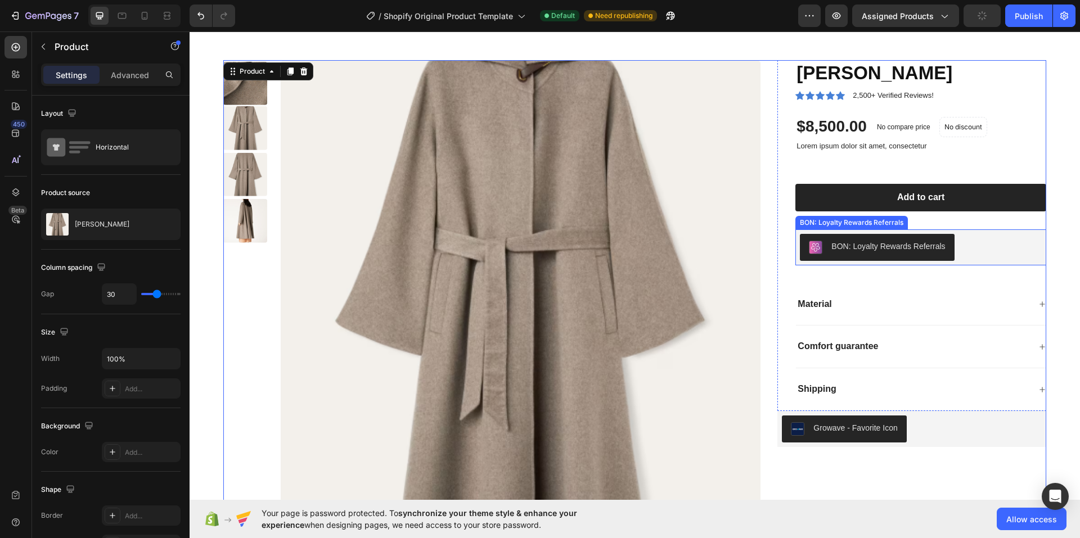
click at [868, 246] on div "BON: Loyalty Rewards Referrals" at bounding box center [888, 247] width 114 height 12
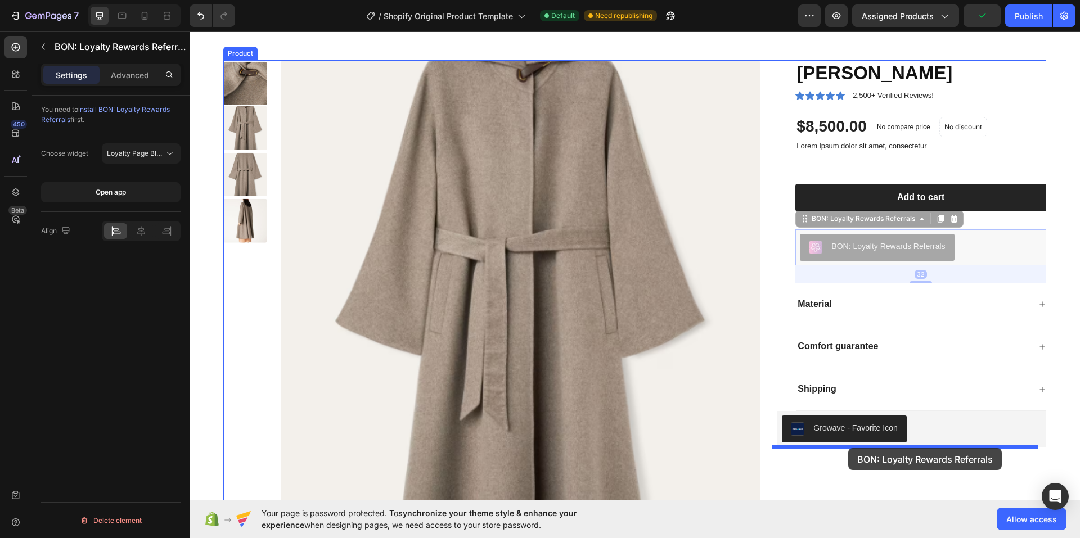
drag, startPoint x: 866, startPoint y: 246, endPoint x: 831, endPoint y: 451, distance: 207.7
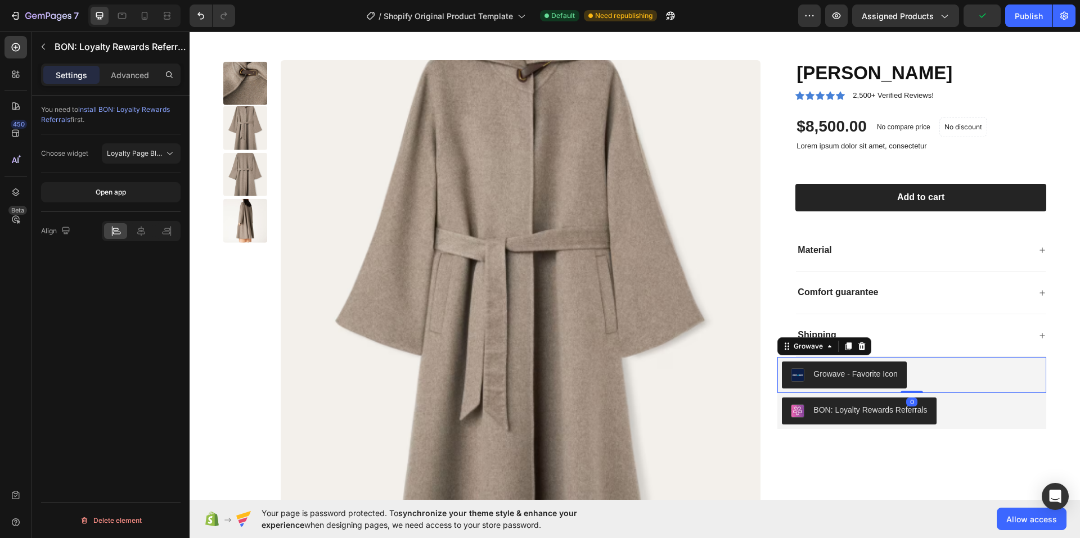
click at [1002, 373] on div "Growave - Favorite Icon" at bounding box center [912, 375] width 260 height 27
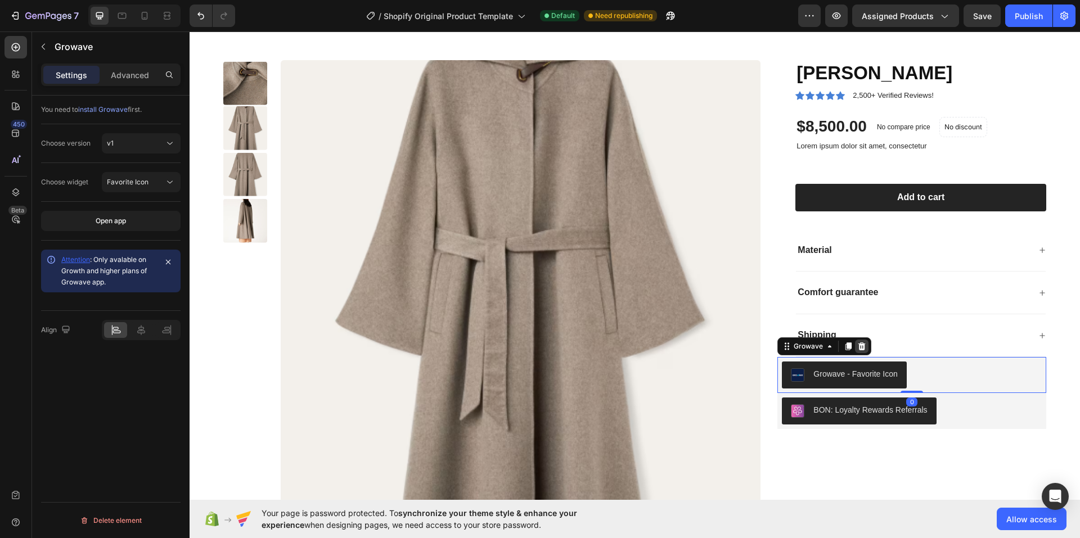
click at [857, 352] on div at bounding box center [861, 346] width 13 height 13
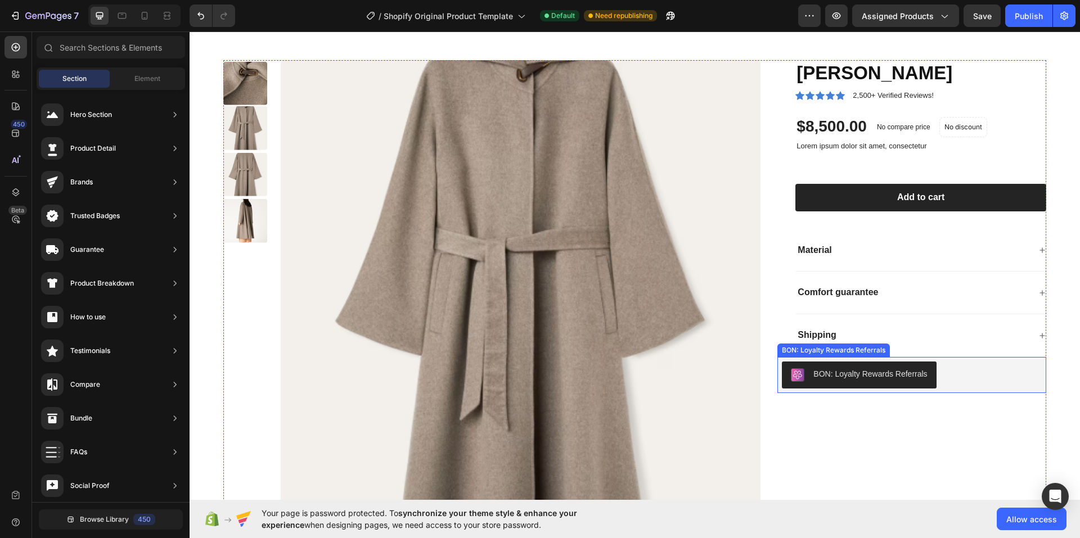
click at [944, 376] on div "BON: Loyalty Rewards Referrals" at bounding box center [912, 375] width 260 height 27
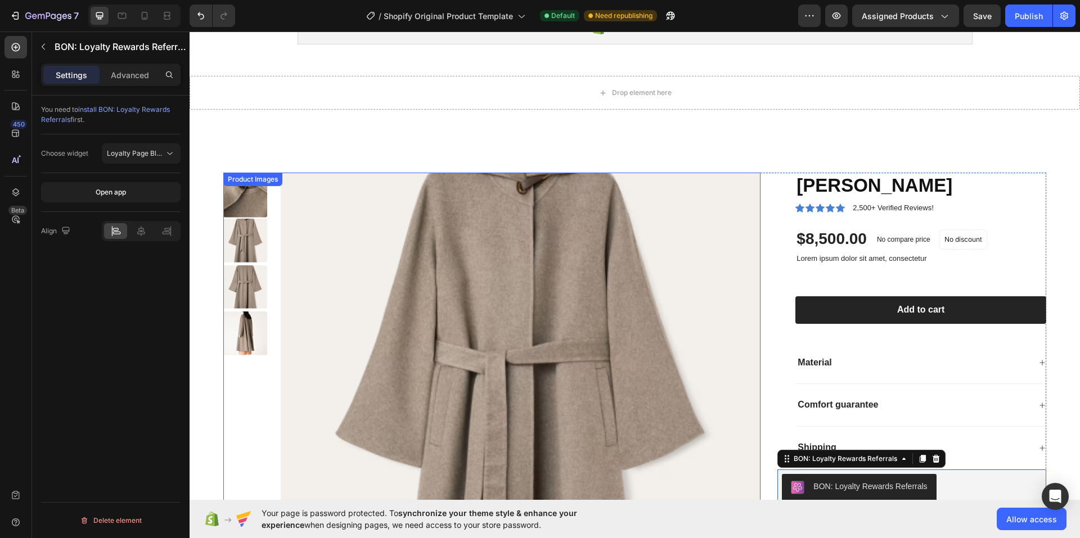
scroll to position [0, 0]
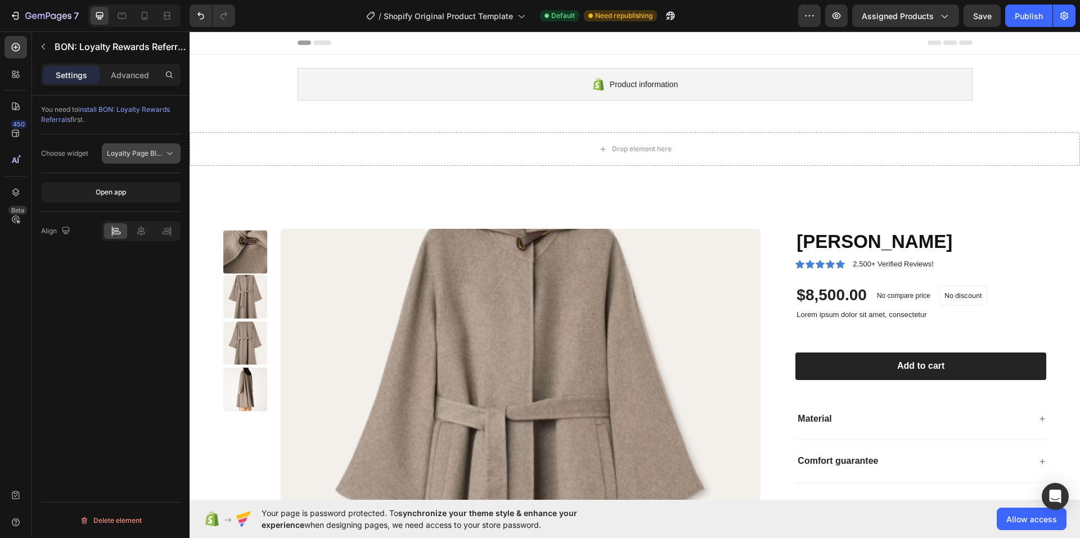
click at [129, 147] on button "Loyalty Page Block" at bounding box center [141, 153] width 79 height 20
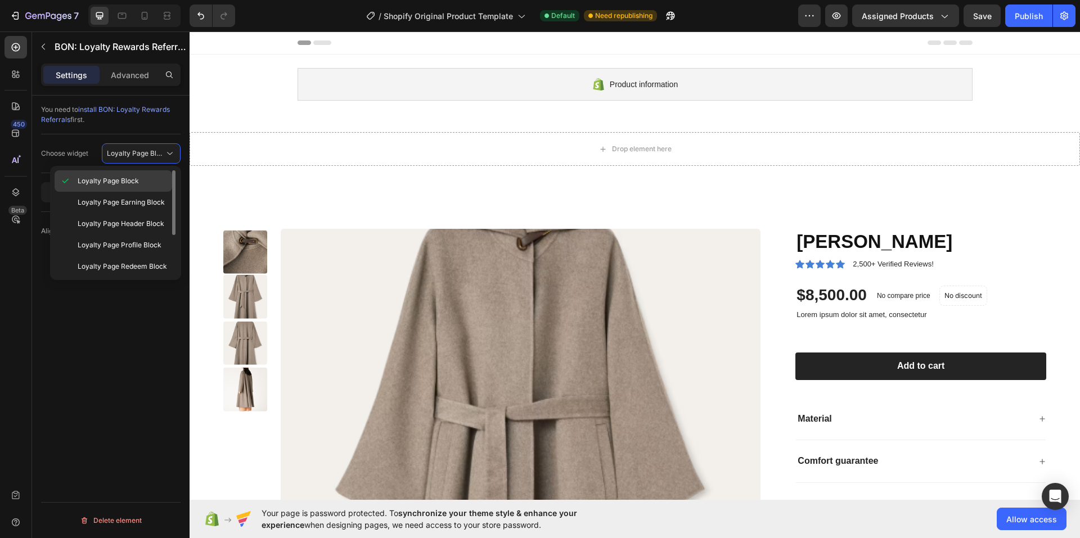
click at [129, 178] on span "Loyalty Page Block" at bounding box center [108, 181] width 61 height 10
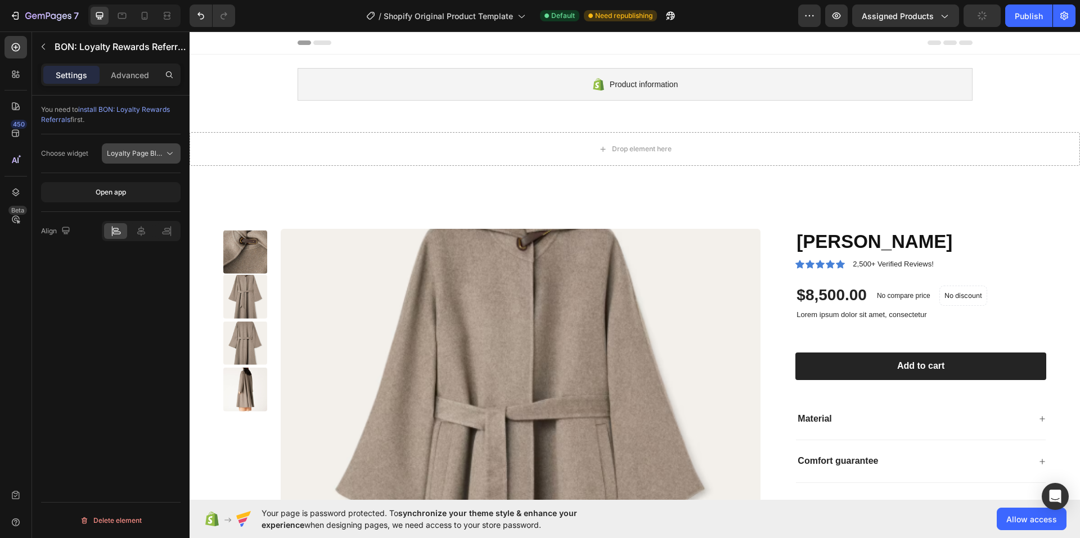
click at [136, 154] on span "Loyalty Page Block" at bounding box center [137, 153] width 61 height 8
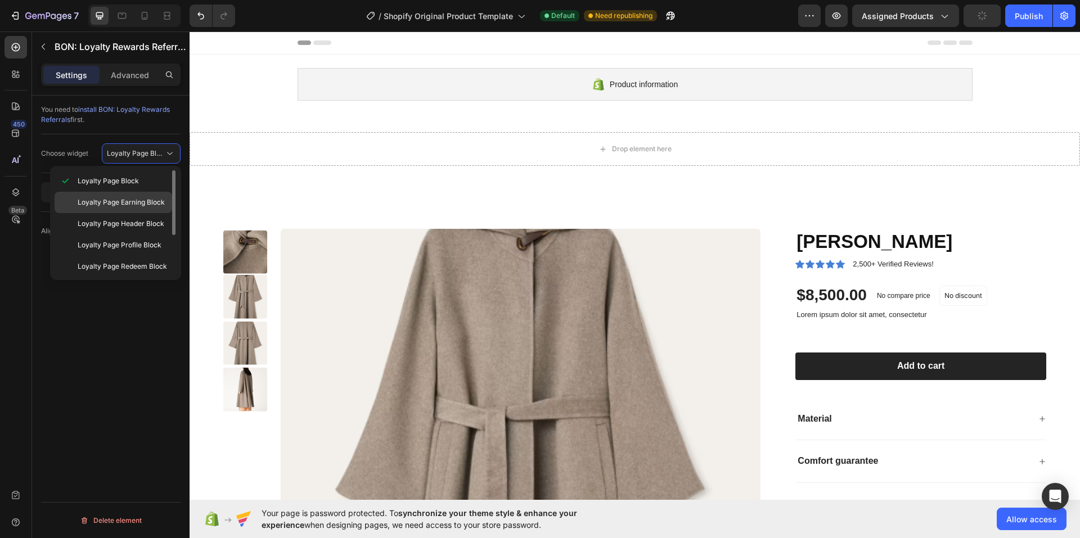
click at [125, 206] on span "Loyalty Page Earning Block" at bounding box center [121, 202] width 87 height 10
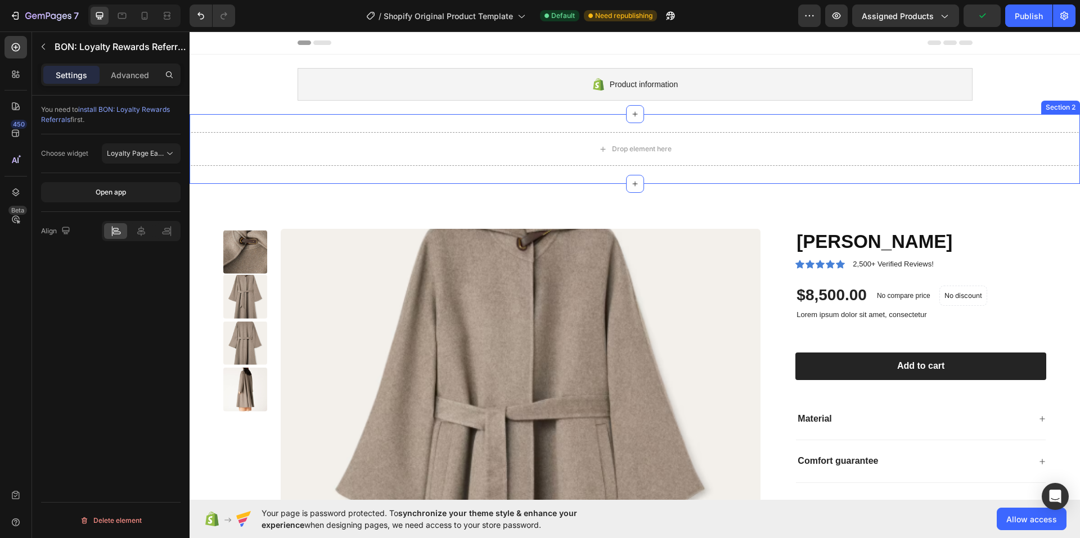
drag, startPoint x: 316, startPoint y: 186, endPoint x: 294, endPoint y: 175, distance: 24.2
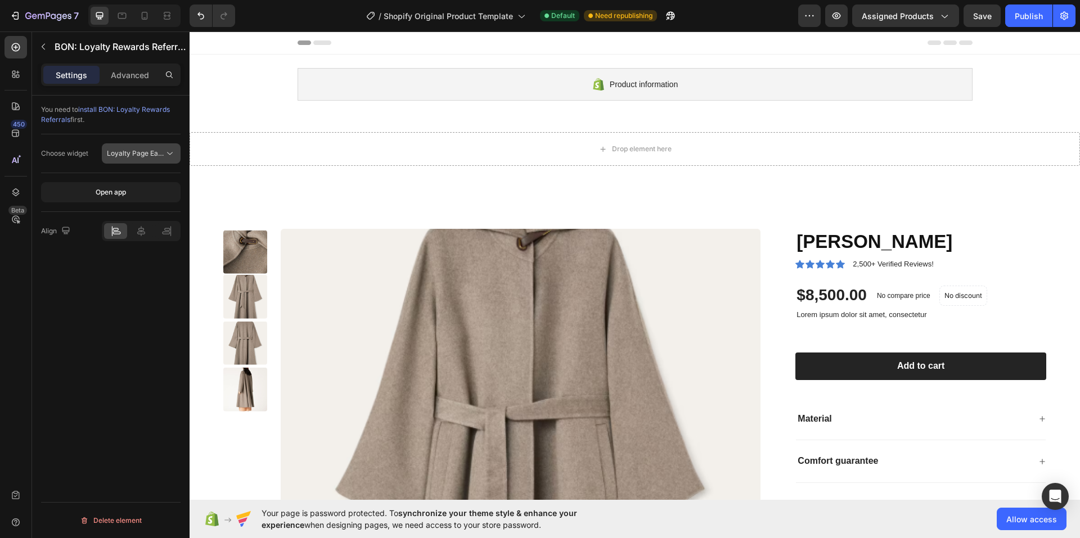
click at [136, 154] on span "Loyalty Page Earning Block" at bounding box center [150, 153] width 87 height 8
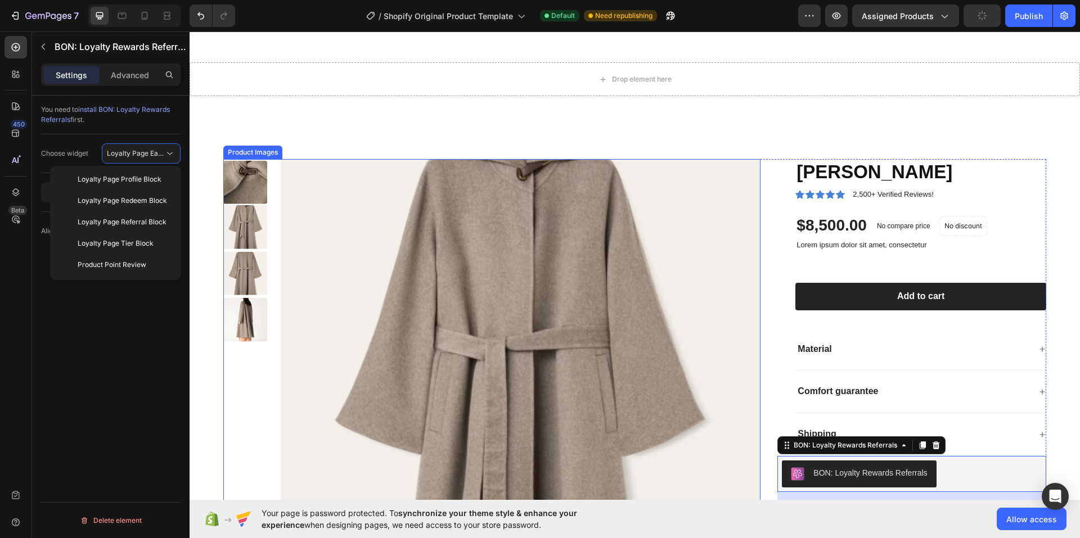
scroll to position [169, 0]
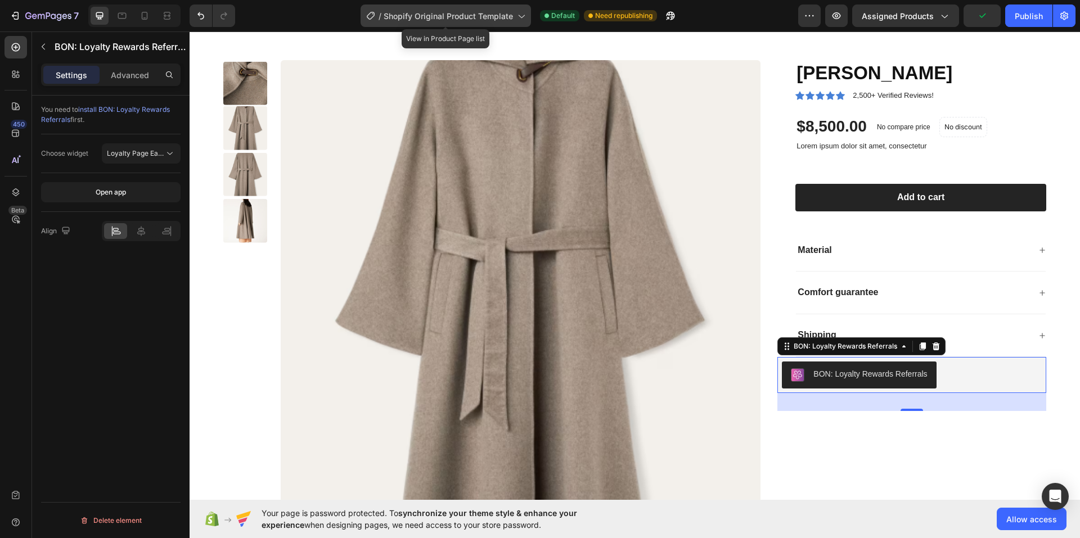
click at [449, 18] on span "Shopify Original Product Template" at bounding box center [448, 16] width 129 height 12
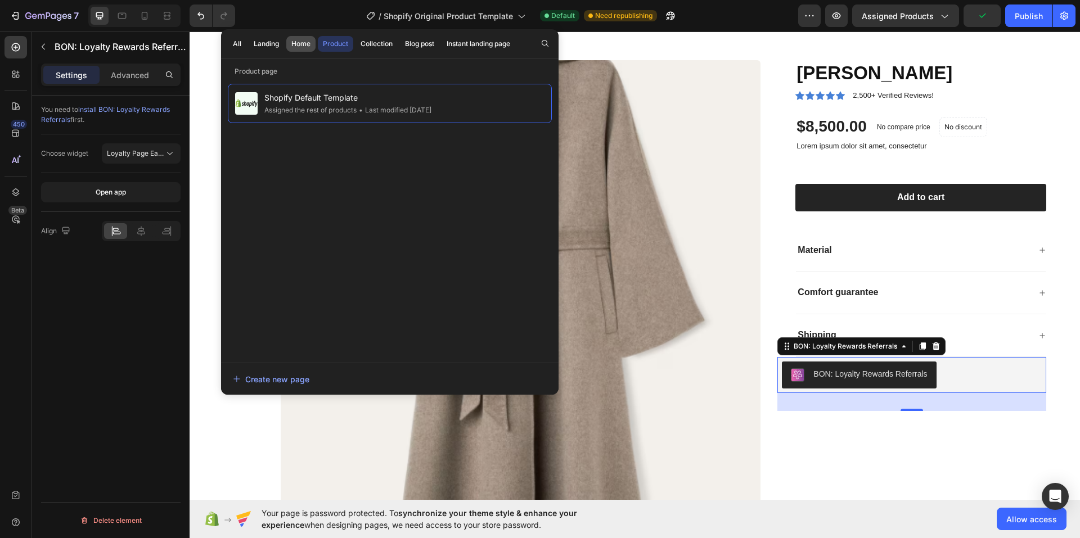
click at [304, 42] on div "Home" at bounding box center [300, 44] width 19 height 10
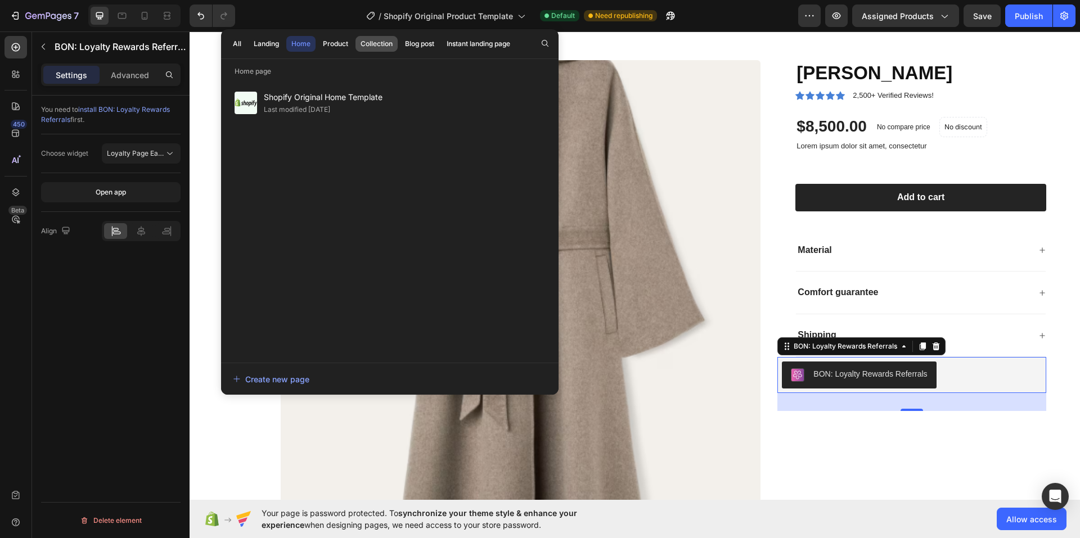
click at [390, 39] on div "Collection" at bounding box center [377, 44] width 32 height 10
click at [515, 40] on button "Instant landing page" at bounding box center [479, 44] width 74 height 16
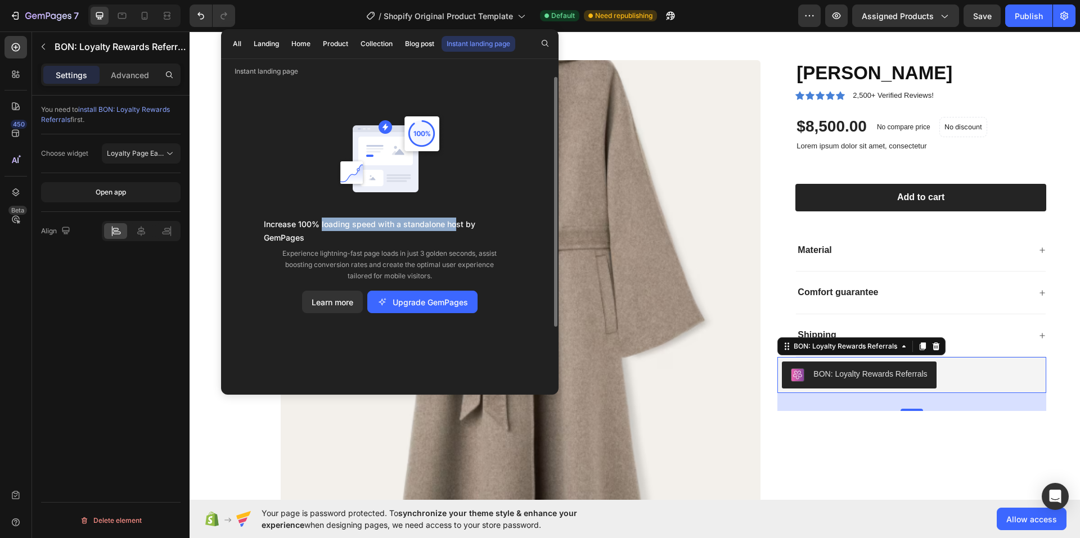
drag, startPoint x: 318, startPoint y: 221, endPoint x: 452, endPoint y: 229, distance: 134.1
click at [452, 229] on p "Increase 100% loading speed with a standalone host by GemPages" at bounding box center [390, 231] width 252 height 27
click at [286, 44] on button "Landing" at bounding box center [300, 44] width 29 height 16
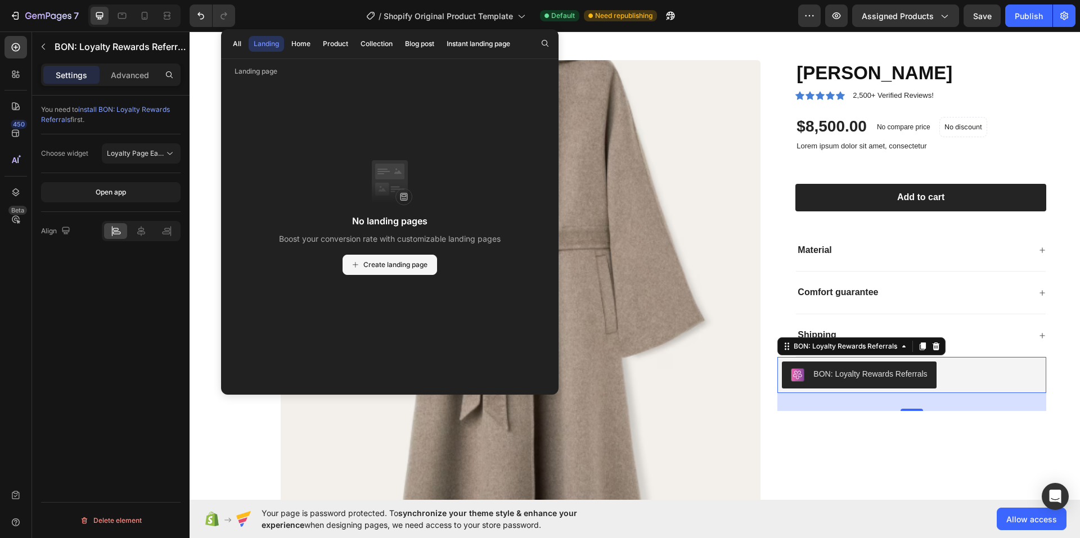
click at [377, 266] on span "Create landing page" at bounding box center [395, 265] width 64 height 10
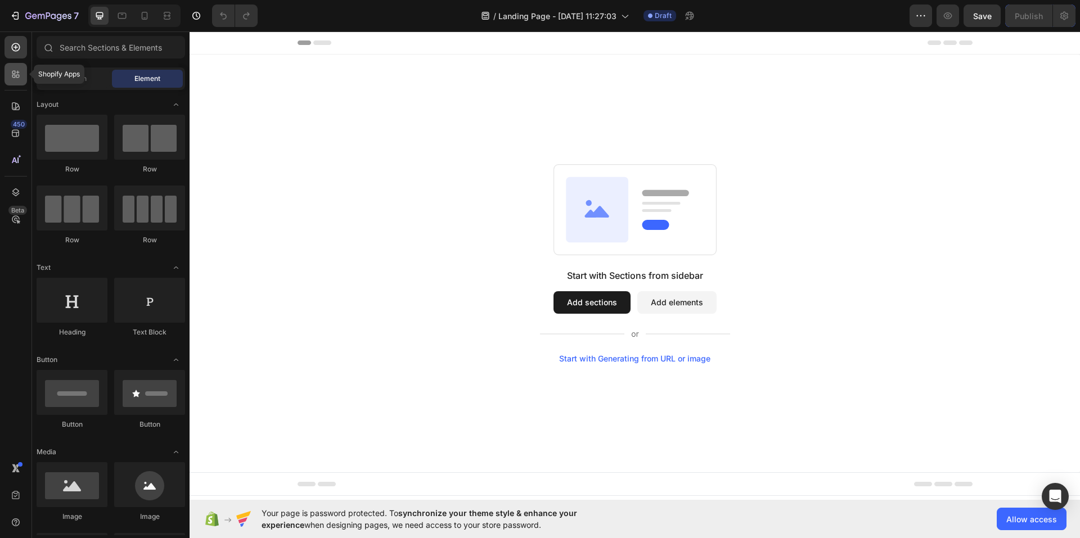
click at [19, 79] on icon at bounding box center [15, 74] width 11 height 11
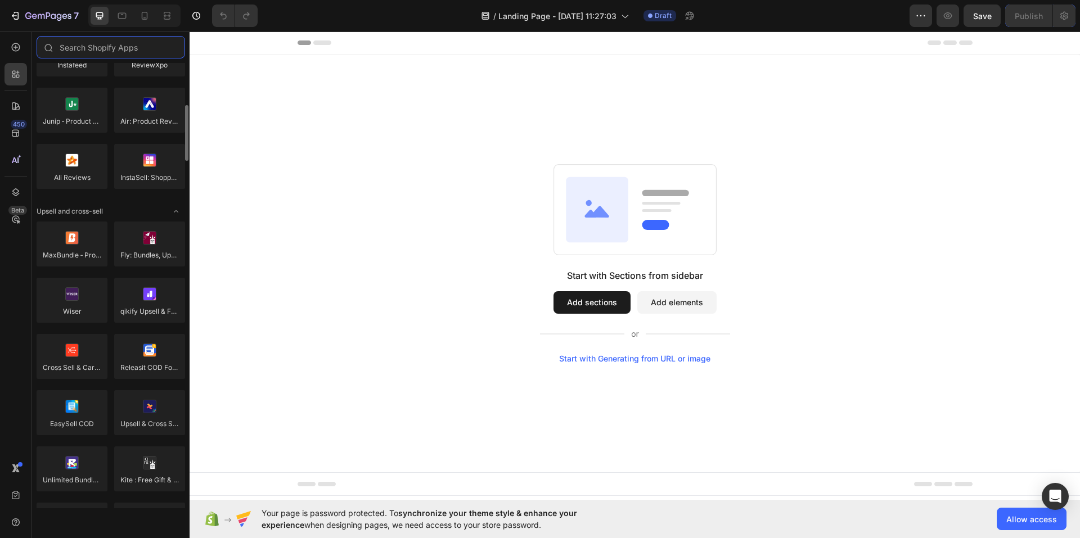
scroll to position [112, 0]
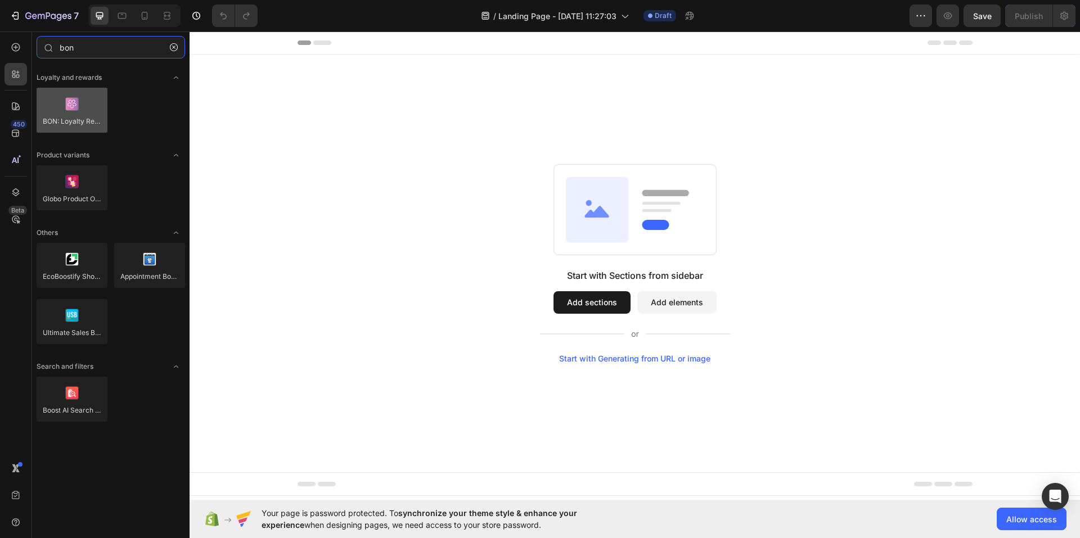
type input "bon"
click at [66, 120] on div at bounding box center [72, 110] width 71 height 45
click at [69, 118] on div at bounding box center [72, 110] width 71 height 45
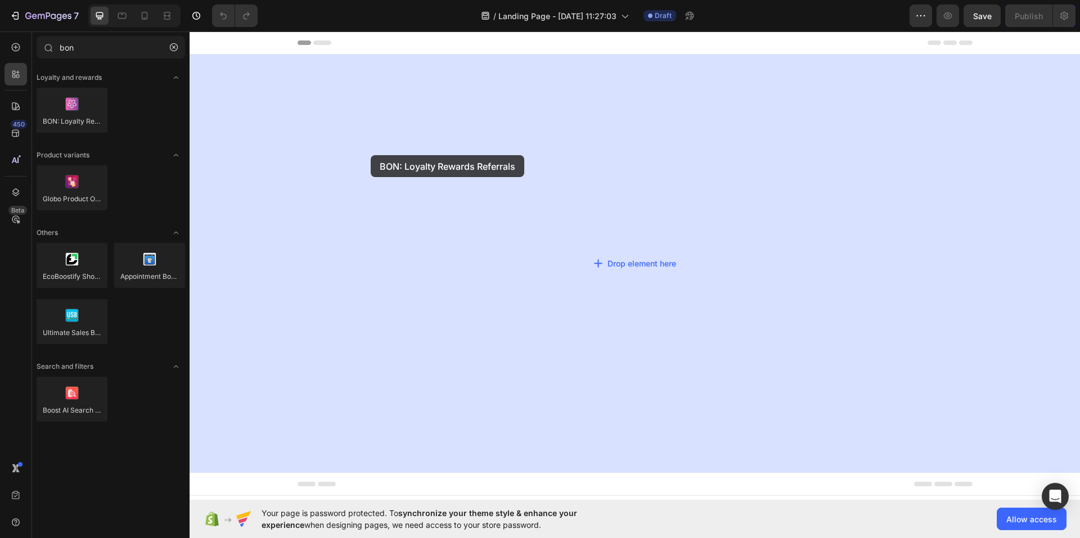
drag, startPoint x: 258, startPoint y: 149, endPoint x: 371, endPoint y: 155, distance: 112.7
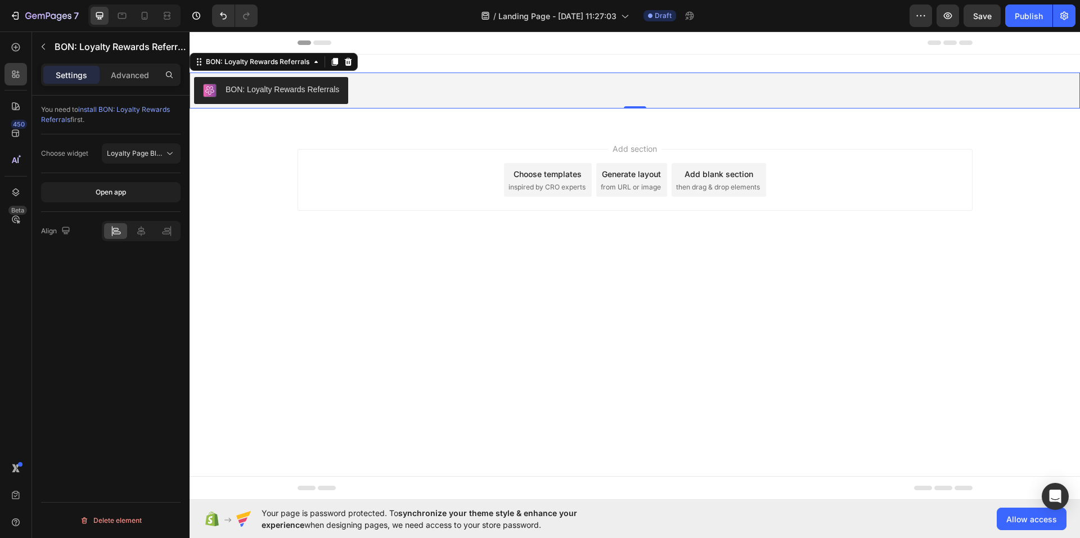
click at [307, 87] on div "BON: Loyalty Rewards Referrals" at bounding box center [283, 90] width 114 height 12
click at [126, 151] on span "Loyalty Page Block" at bounding box center [137, 153] width 61 height 8
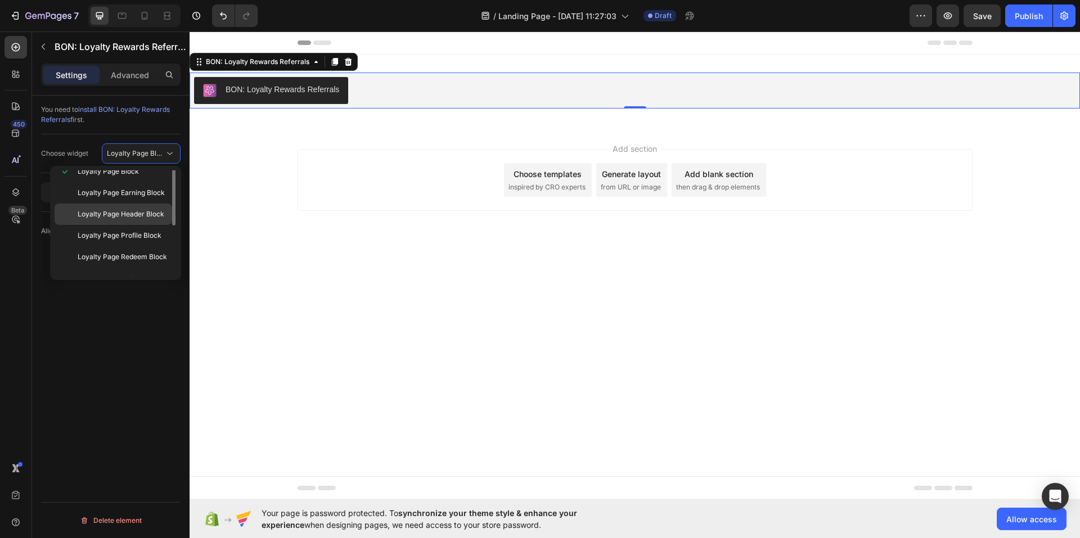
scroll to position [0, 0]
click at [125, 181] on span "Loyalty Page Block" at bounding box center [108, 181] width 61 height 10
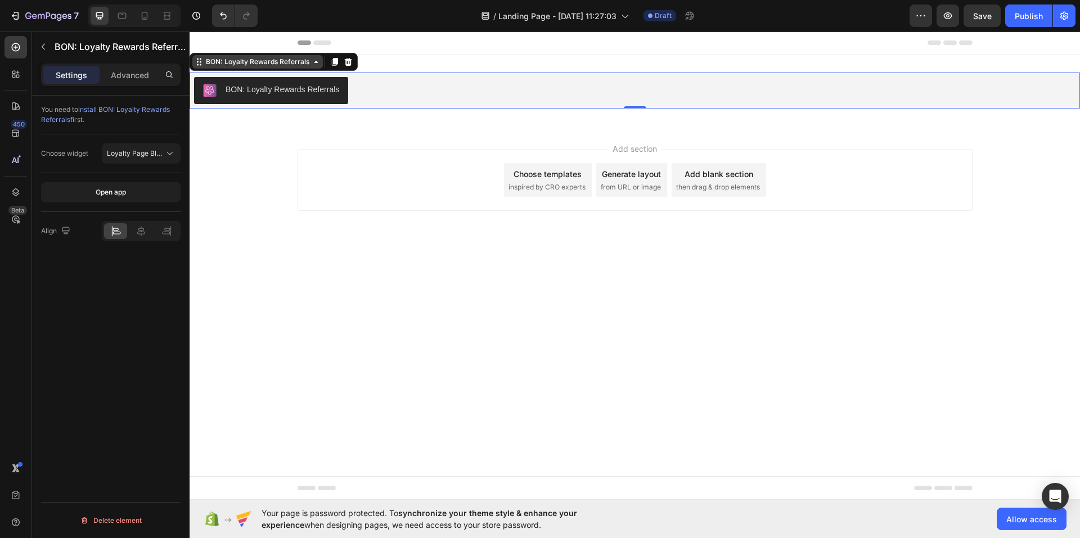
click at [282, 60] on div "BON: Loyalty Rewards Referrals" at bounding box center [258, 62] width 108 height 10
click at [282, 69] on div "BON: Loyalty Rewards Referrals Section" at bounding box center [274, 62] width 168 height 18
click at [348, 67] on div at bounding box center [347, 61] width 13 height 13
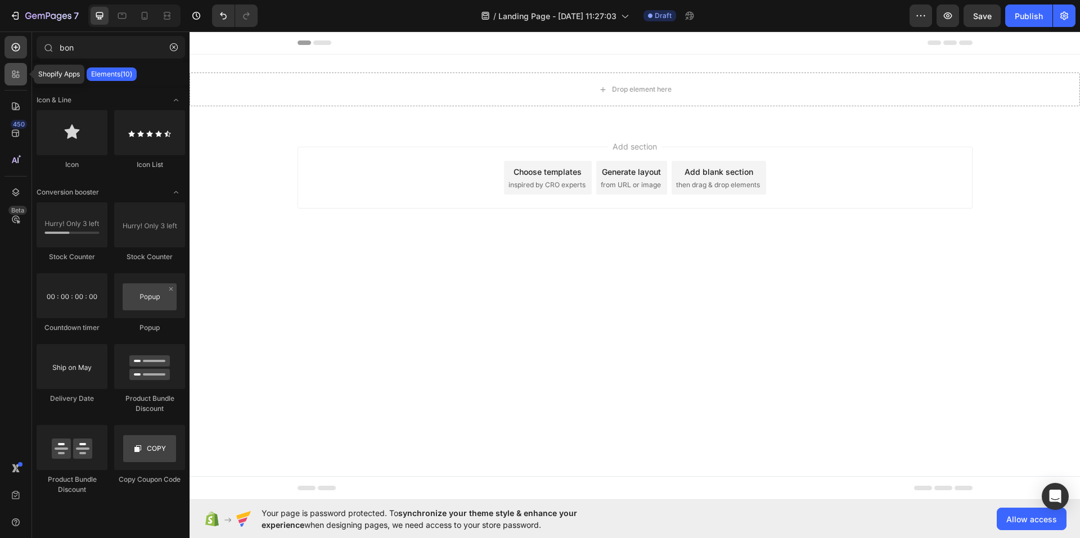
click at [20, 80] on div at bounding box center [15, 74] width 22 height 22
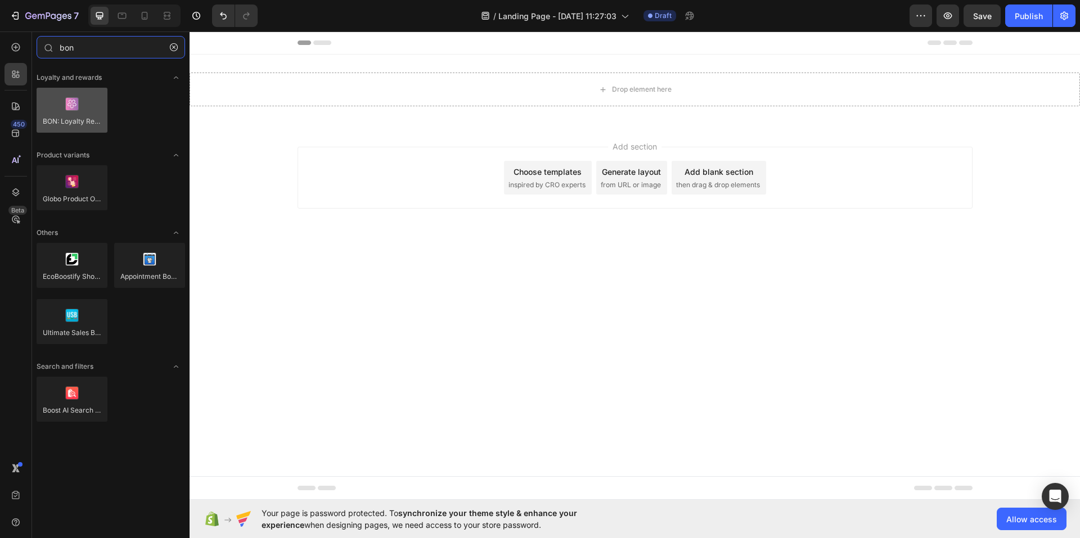
type input "bon"
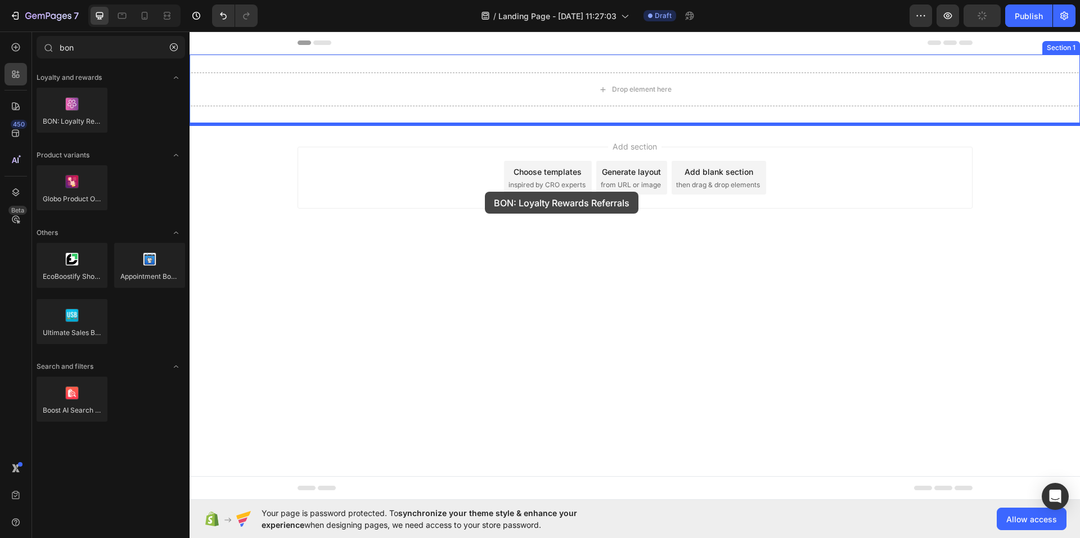
drag, startPoint x: 265, startPoint y: 143, endPoint x: 485, endPoint y: 192, distance: 224.7
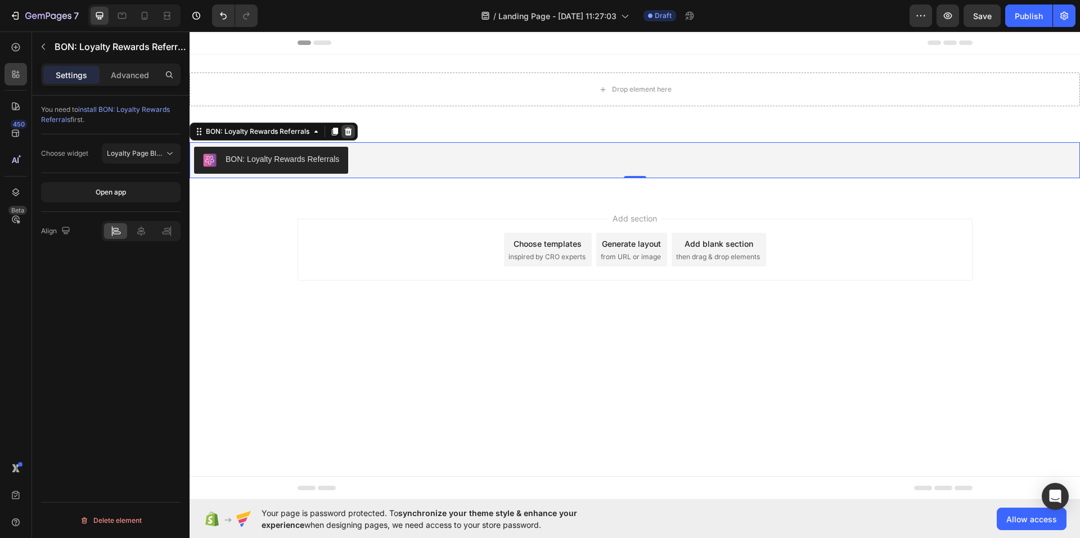
click at [350, 131] on icon at bounding box center [348, 131] width 9 height 9
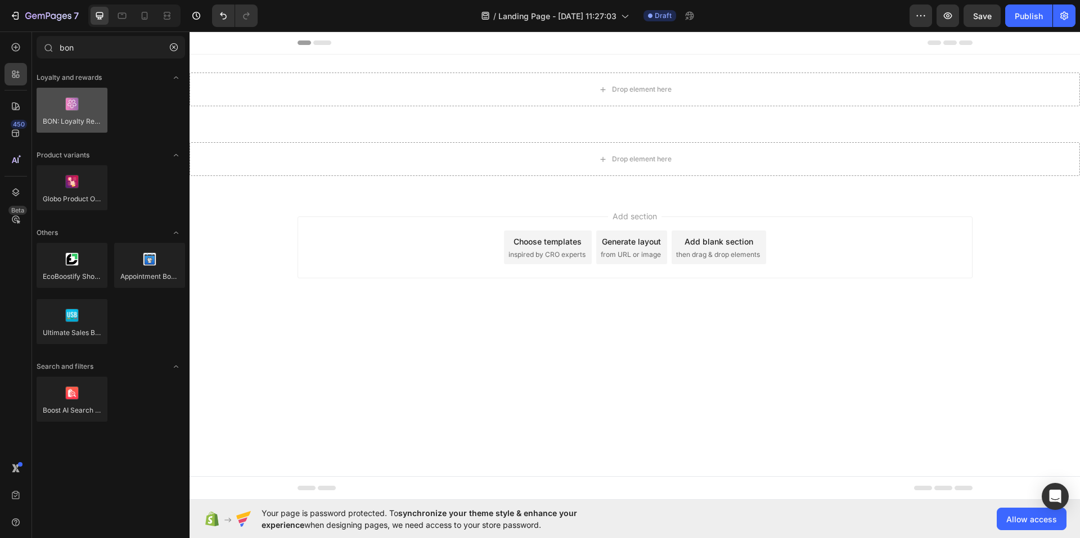
click at [60, 111] on div at bounding box center [72, 110] width 71 height 45
click at [101, 111] on div at bounding box center [72, 110] width 71 height 45
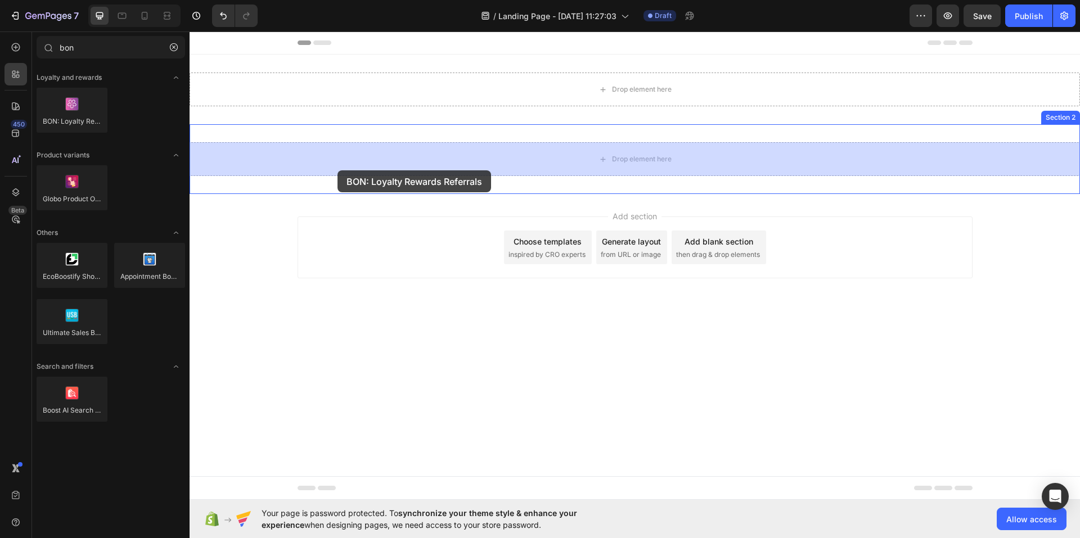
drag, startPoint x: 274, startPoint y: 144, endPoint x: 337, endPoint y: 170, distance: 68.8
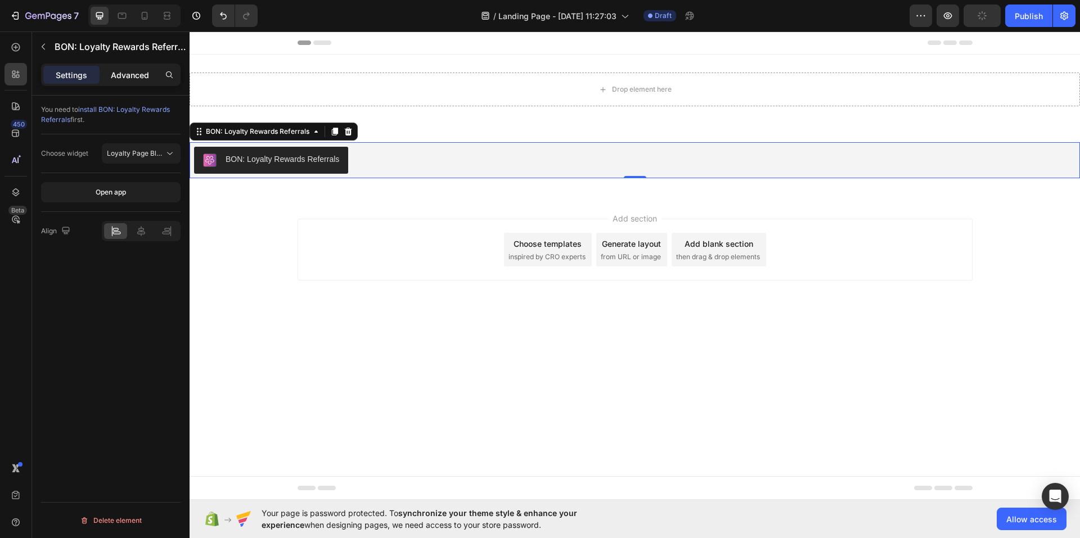
click at [117, 80] on p "Advanced" at bounding box center [130, 75] width 38 height 12
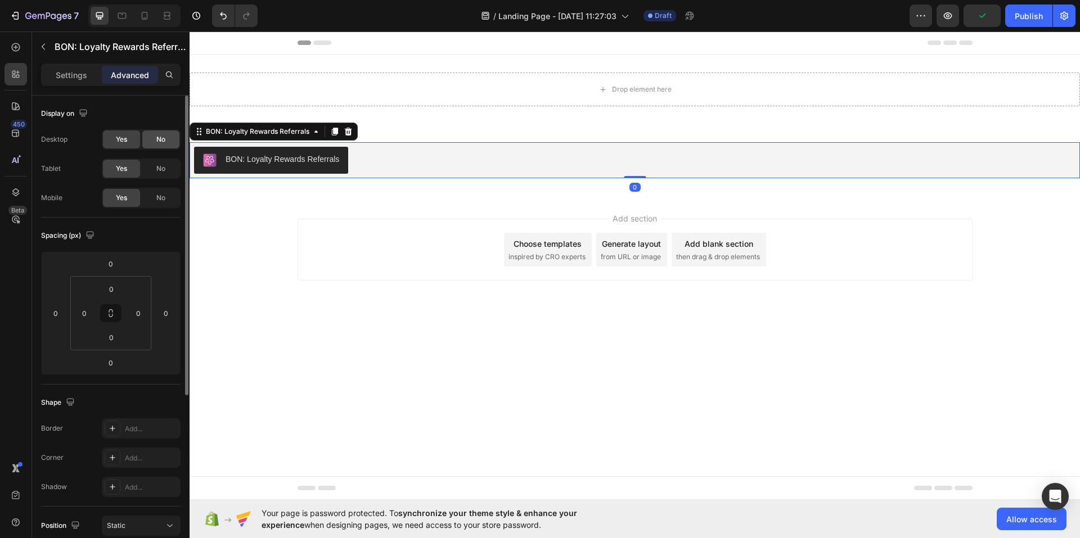
click at [158, 137] on span "No" at bounding box center [160, 139] width 9 height 10
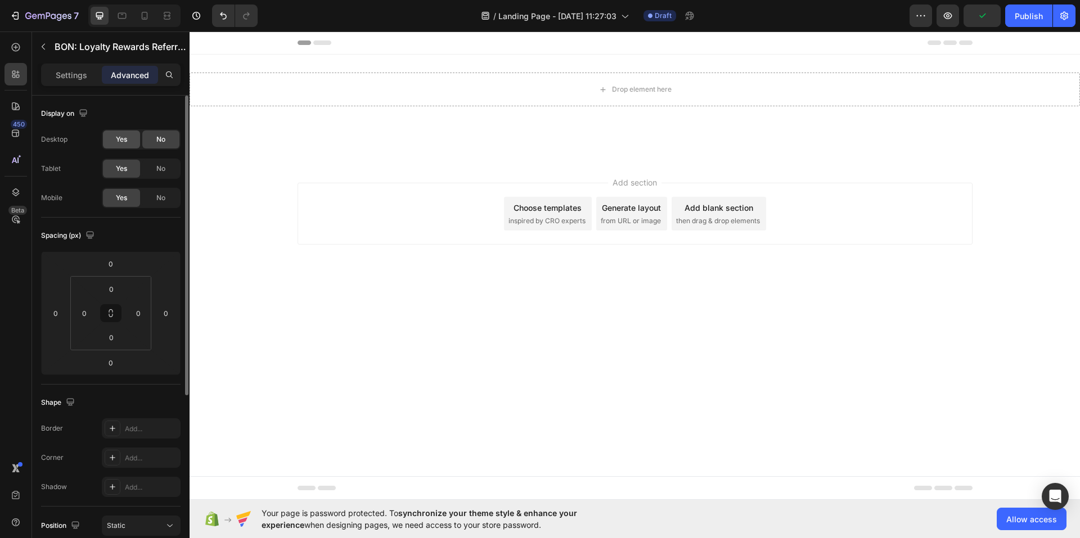
click at [121, 137] on span "Yes" at bounding box center [121, 139] width 11 height 10
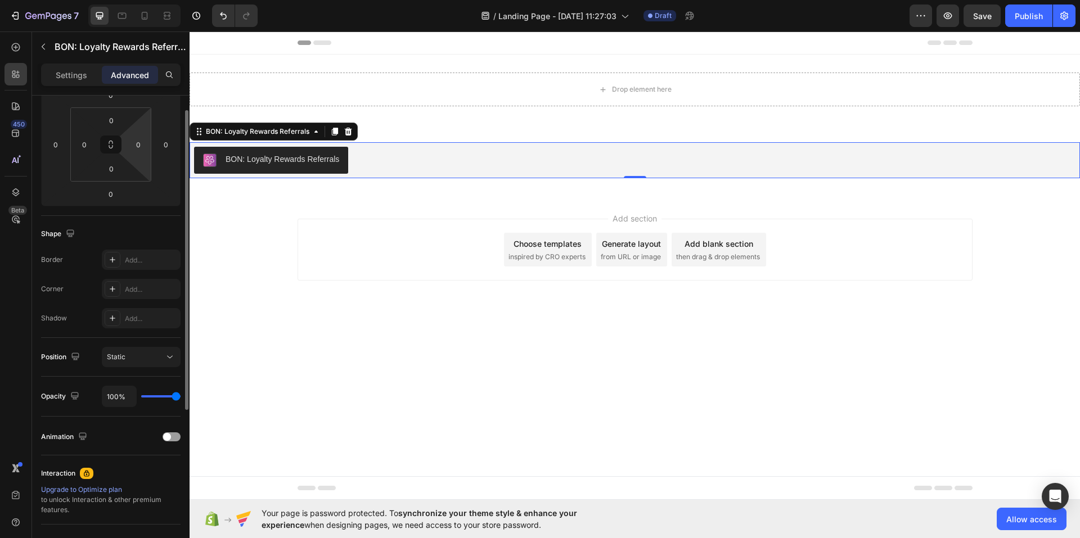
scroll to position [112, 0]
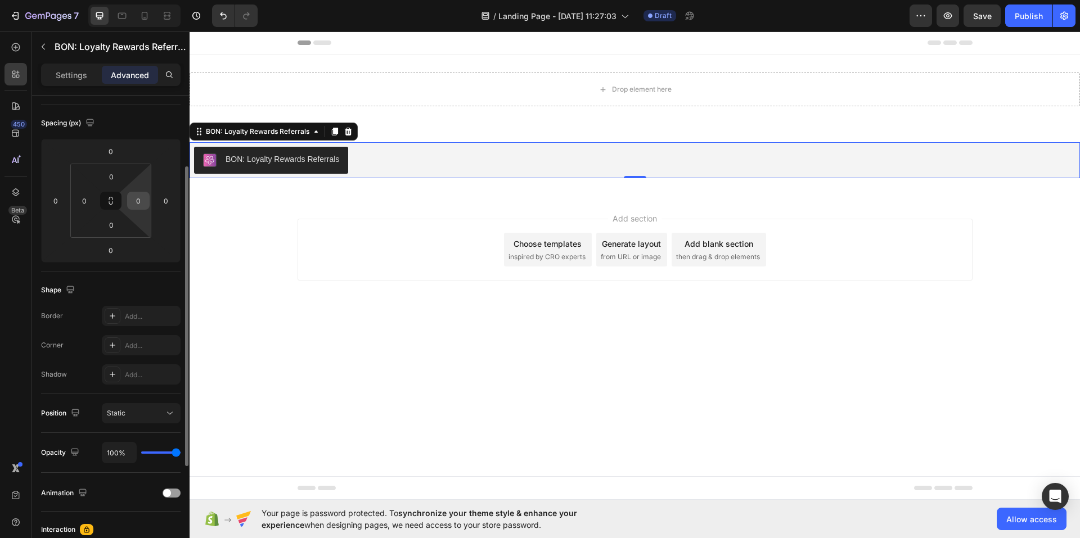
click at [138, 204] on input "0" at bounding box center [138, 200] width 17 height 17
type input "16"
click at [145, 84] on html "7 Version history / Landing Page - Aug 28, 11:27:03 Draft Preview Save Publish …" at bounding box center [540, 42] width 1080 height 84
click at [141, 202] on input "16" at bounding box center [138, 200] width 17 height 17
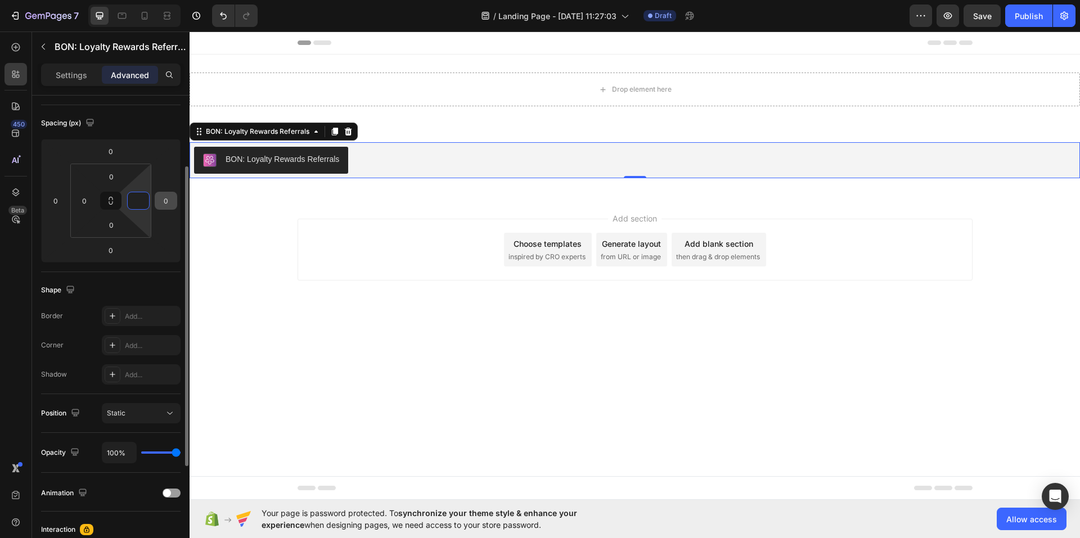
type input "0"
click at [166, 204] on input "0" at bounding box center [165, 200] width 17 height 17
click at [166, 84] on html "7 Version history / Landing Page - Aug 28, 11:27:03 Draft Preview Save Publish …" at bounding box center [540, 42] width 1080 height 84
click at [169, 204] on input "16" at bounding box center [165, 200] width 17 height 17
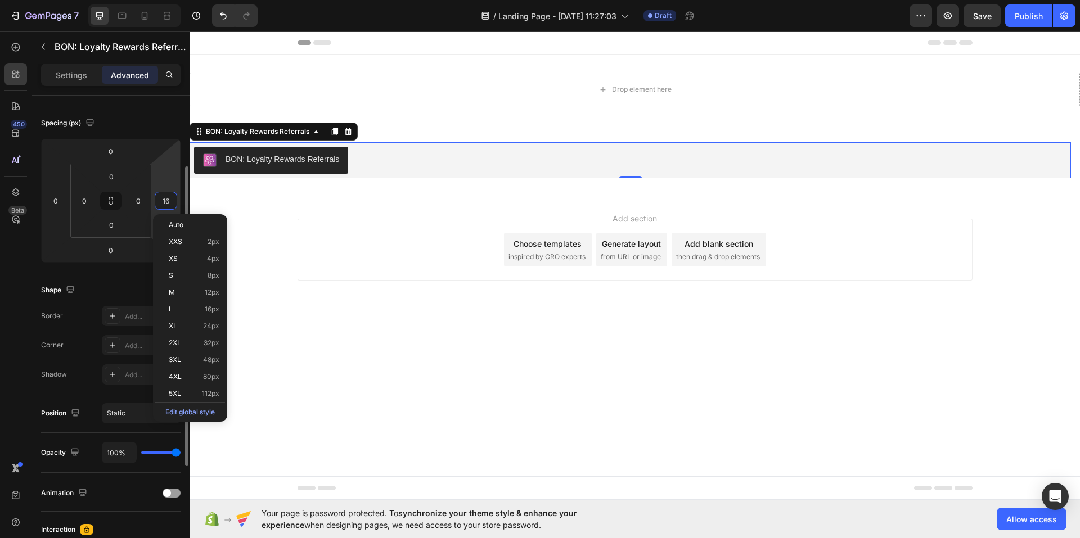
click at [169, 204] on input "16" at bounding box center [165, 200] width 17 height 17
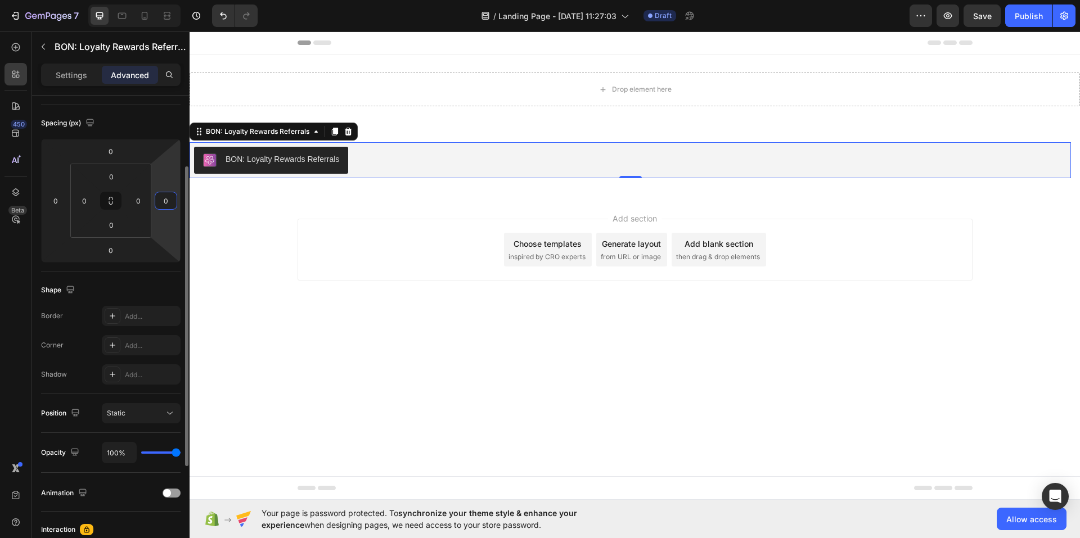
type input "0"
click at [115, 313] on icon at bounding box center [112, 316] width 9 height 9
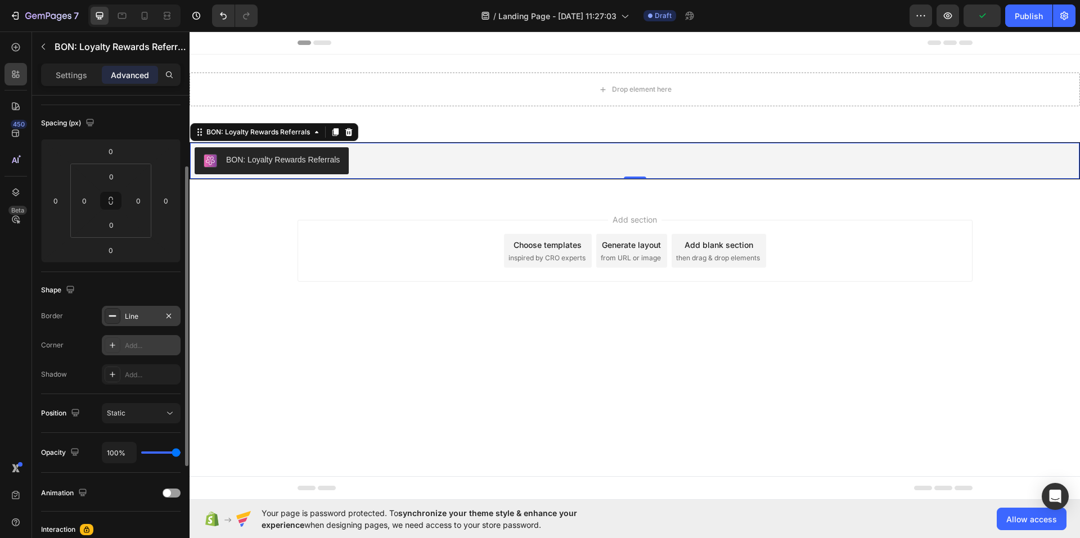
click at [106, 348] on div at bounding box center [113, 345] width 16 height 16
click at [111, 375] on icon at bounding box center [112, 374] width 9 height 9
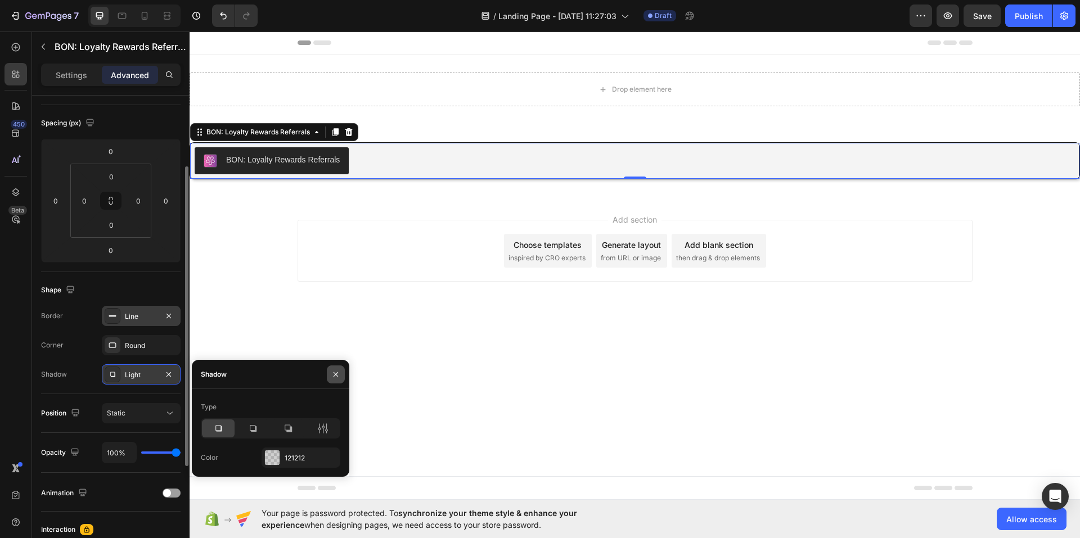
click at [331, 374] on icon "button" at bounding box center [335, 374] width 9 height 9
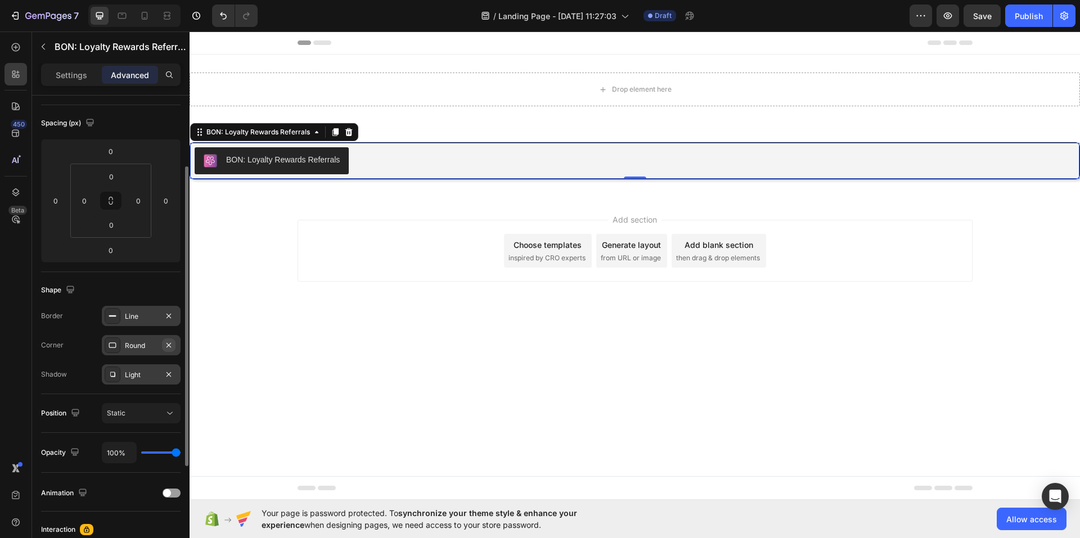
click at [167, 343] on icon "button" at bounding box center [168, 345] width 9 height 9
click at [171, 372] on icon "button" at bounding box center [168, 374] width 4 height 4
click at [171, 318] on icon "button" at bounding box center [168, 315] width 4 height 4
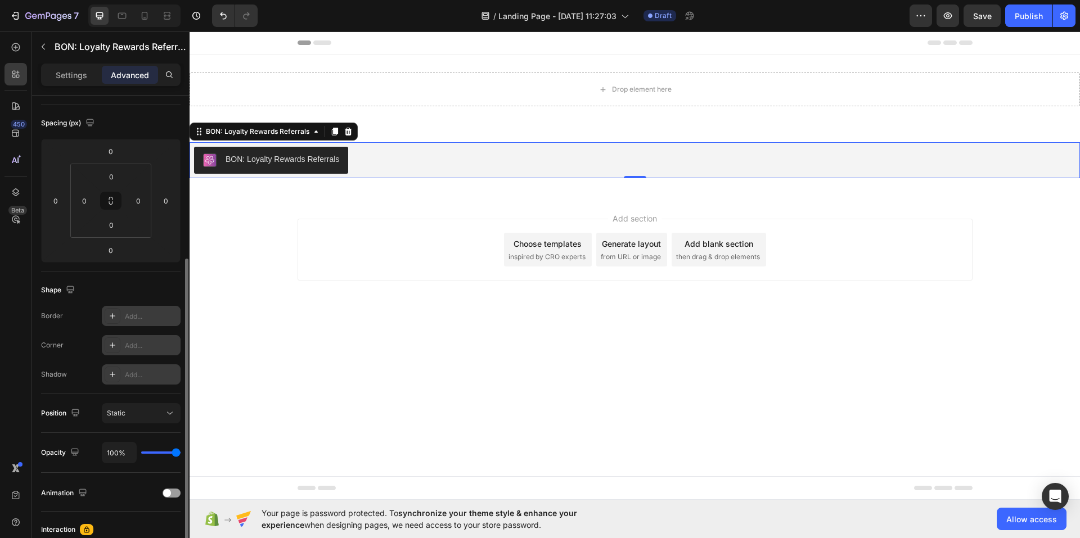
scroll to position [169, 0]
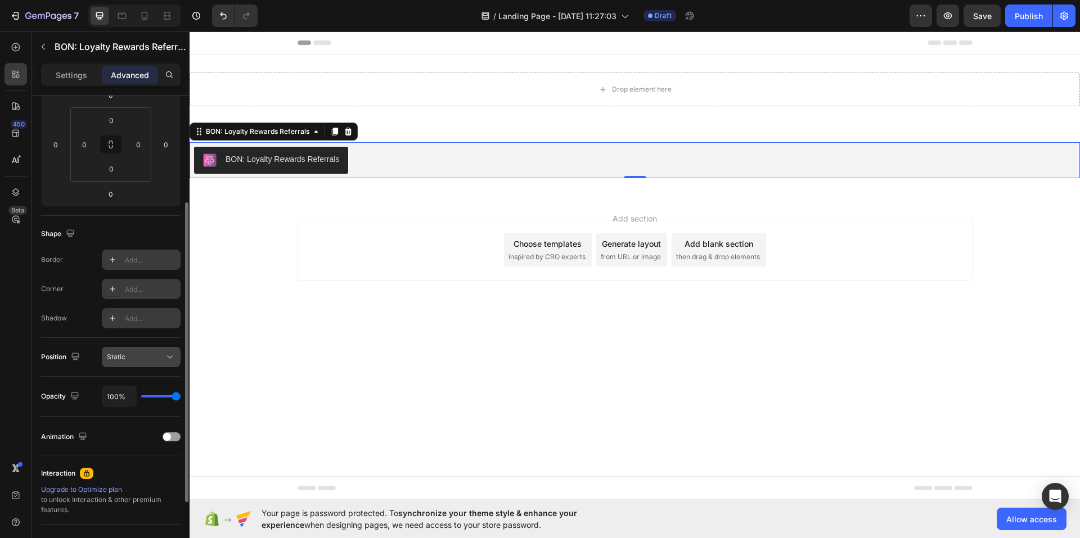
click at [144, 353] on div "Static" at bounding box center [135, 357] width 57 height 10
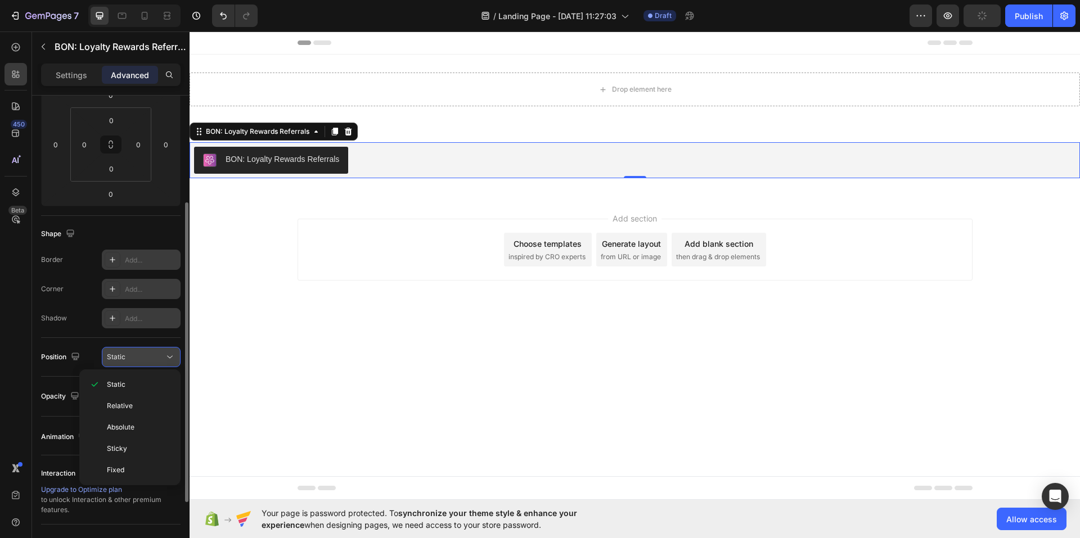
click at [143, 353] on div "Static" at bounding box center [135, 357] width 57 height 10
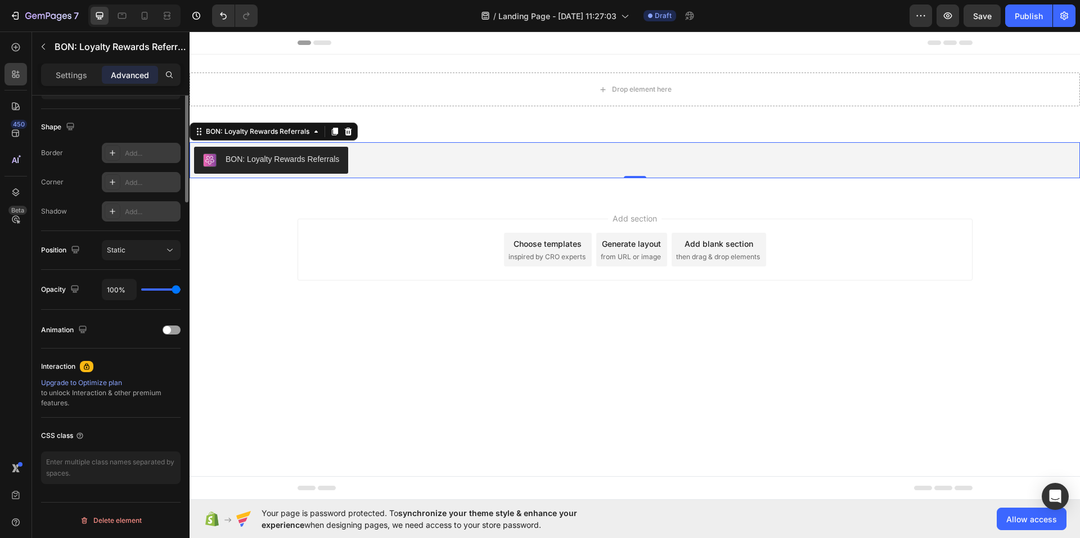
scroll to position [0, 0]
